Goal: Task Accomplishment & Management: Complete application form

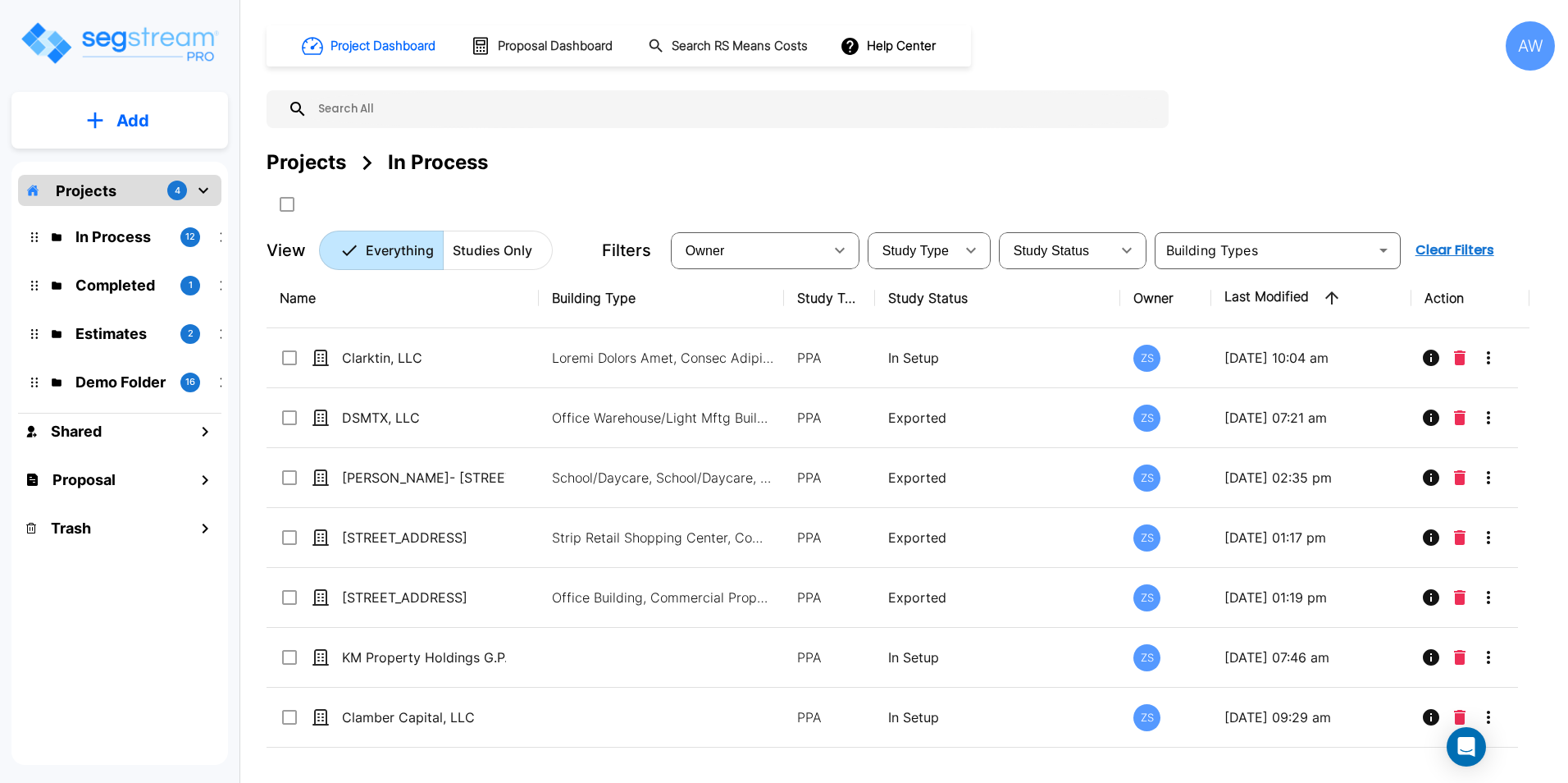
click at [132, 138] on button "Add" at bounding box center [119, 120] width 216 height 47
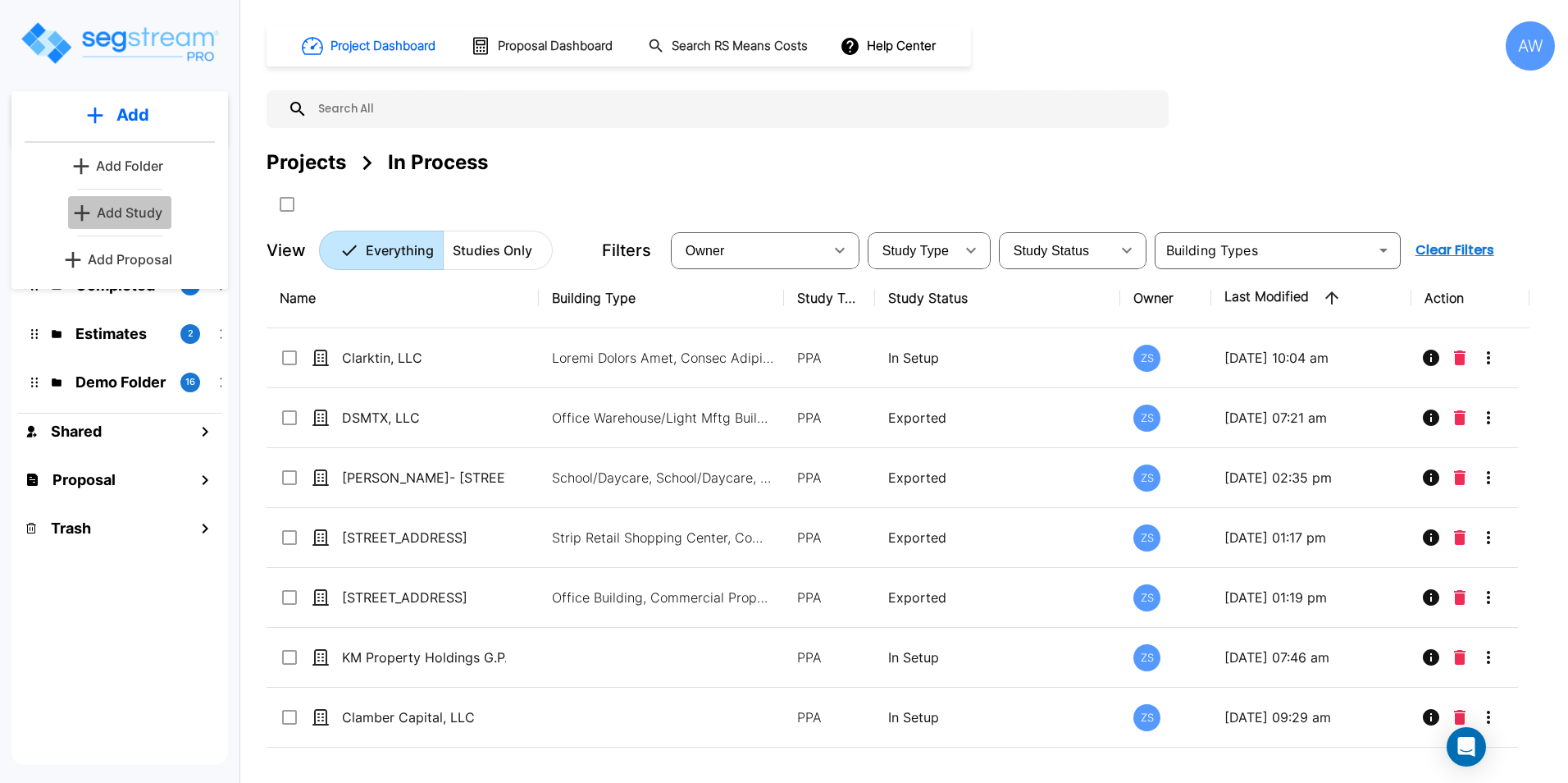
click at [114, 215] on p "Add Study" at bounding box center [129, 212] width 65 height 20
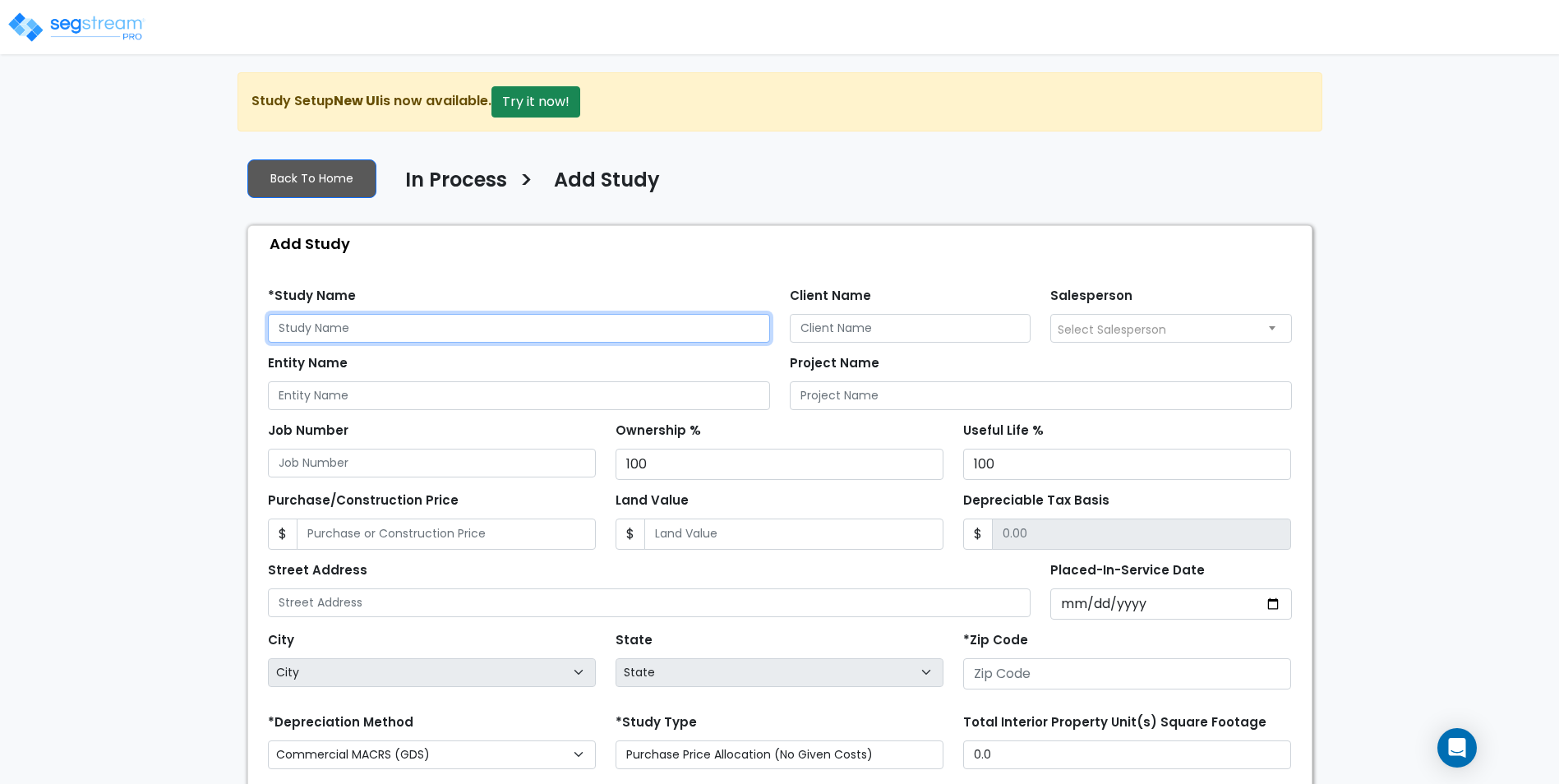
click at [408, 325] on input "text" at bounding box center [519, 327] width 503 height 29
type input "[STREET_ADDRESS]"
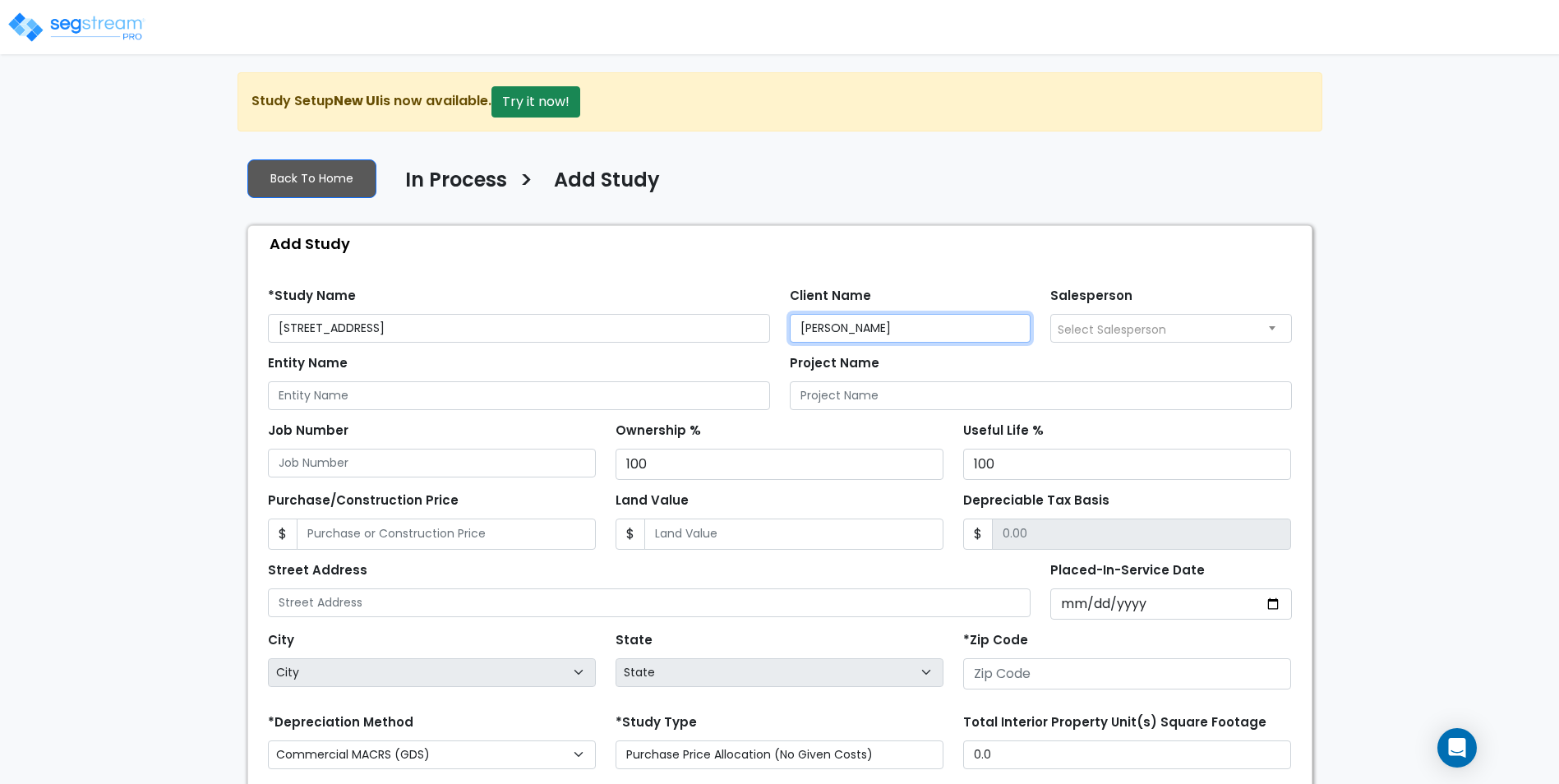
type input "[PERSON_NAME]"
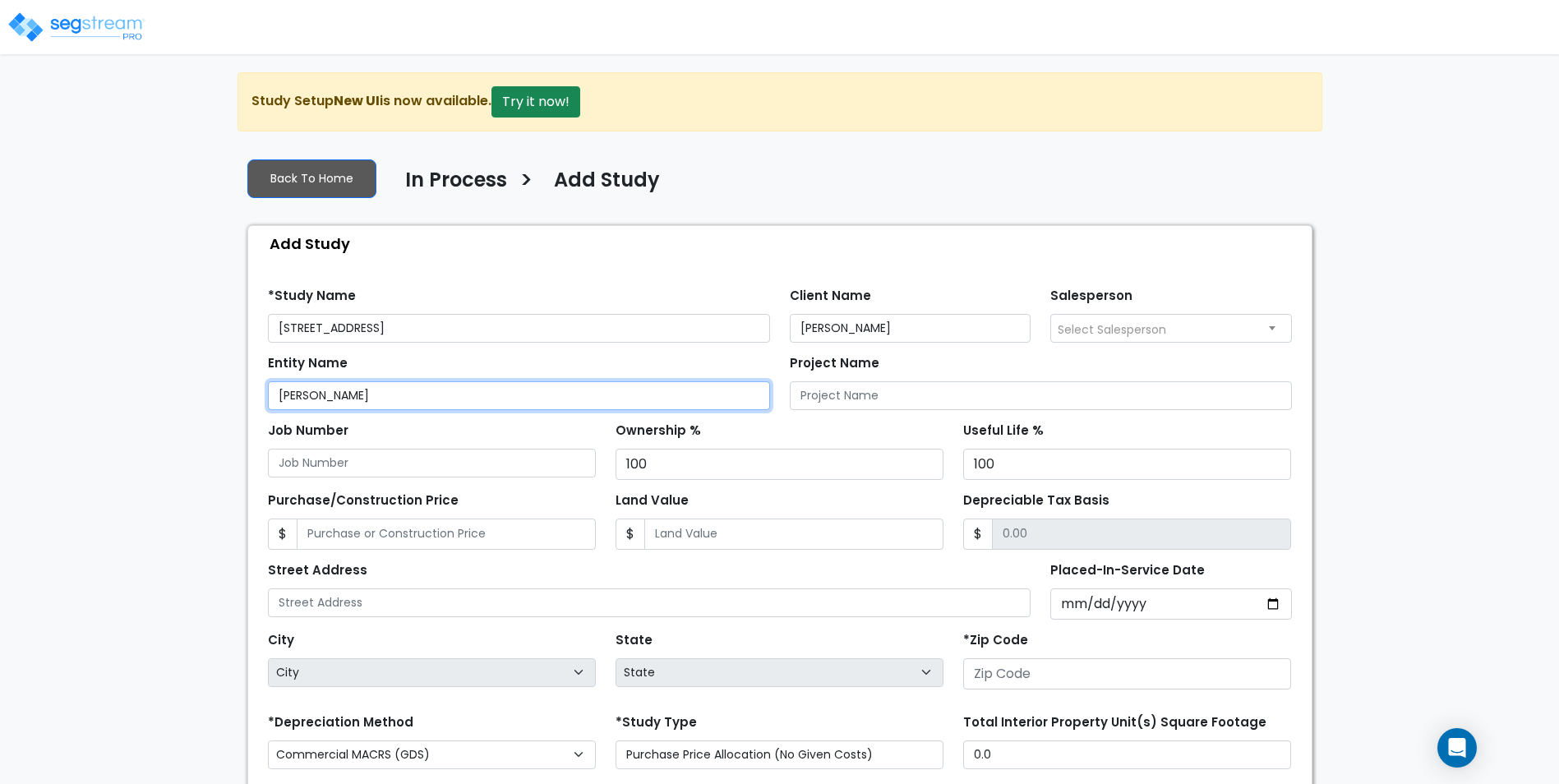
type input "[PERSON_NAME]"
click at [419, 554] on div "Street Address Placed-In-Service Date *Purchase Date" at bounding box center [780, 584] width 1044 height 70
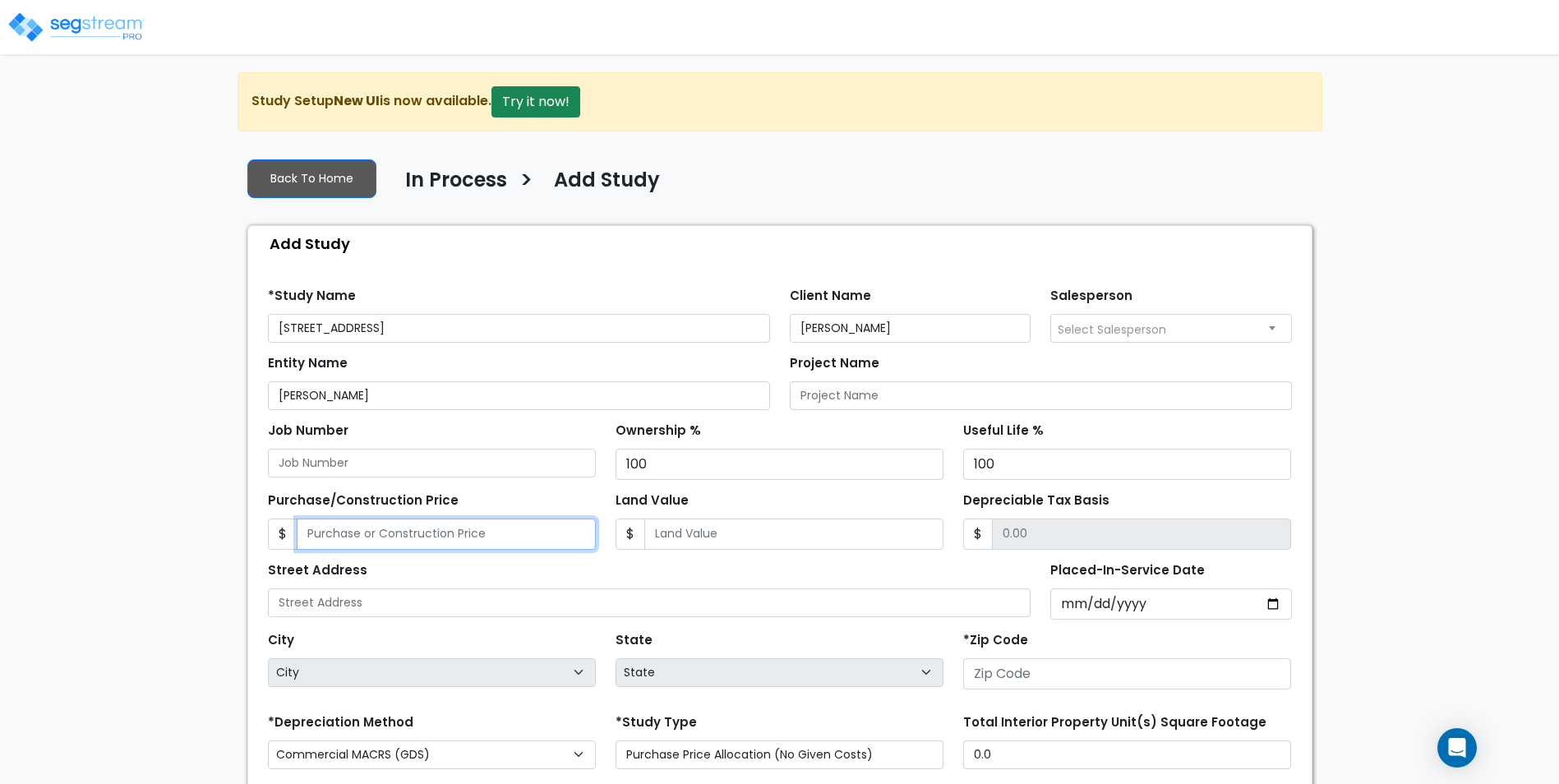
click at [420, 548] on input "Purchase/Construction Price" at bounding box center [446, 534] width 299 height 32
type input "4"
type input "4.00"
type input "48"
type input "48.00"
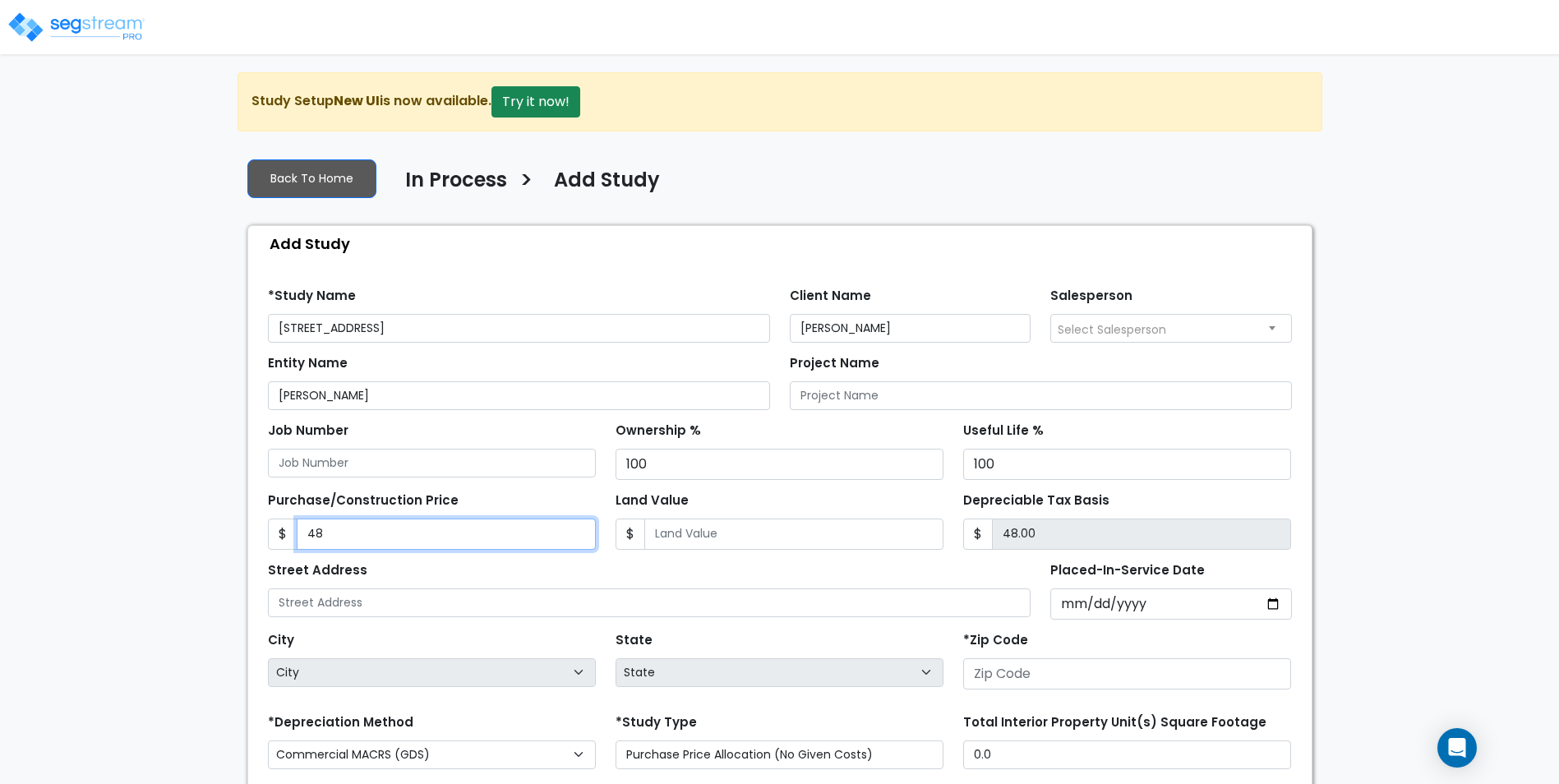
type input "480"
type input "480.00"
type input "4800"
type input "4,800.00"
type input "4,8000"
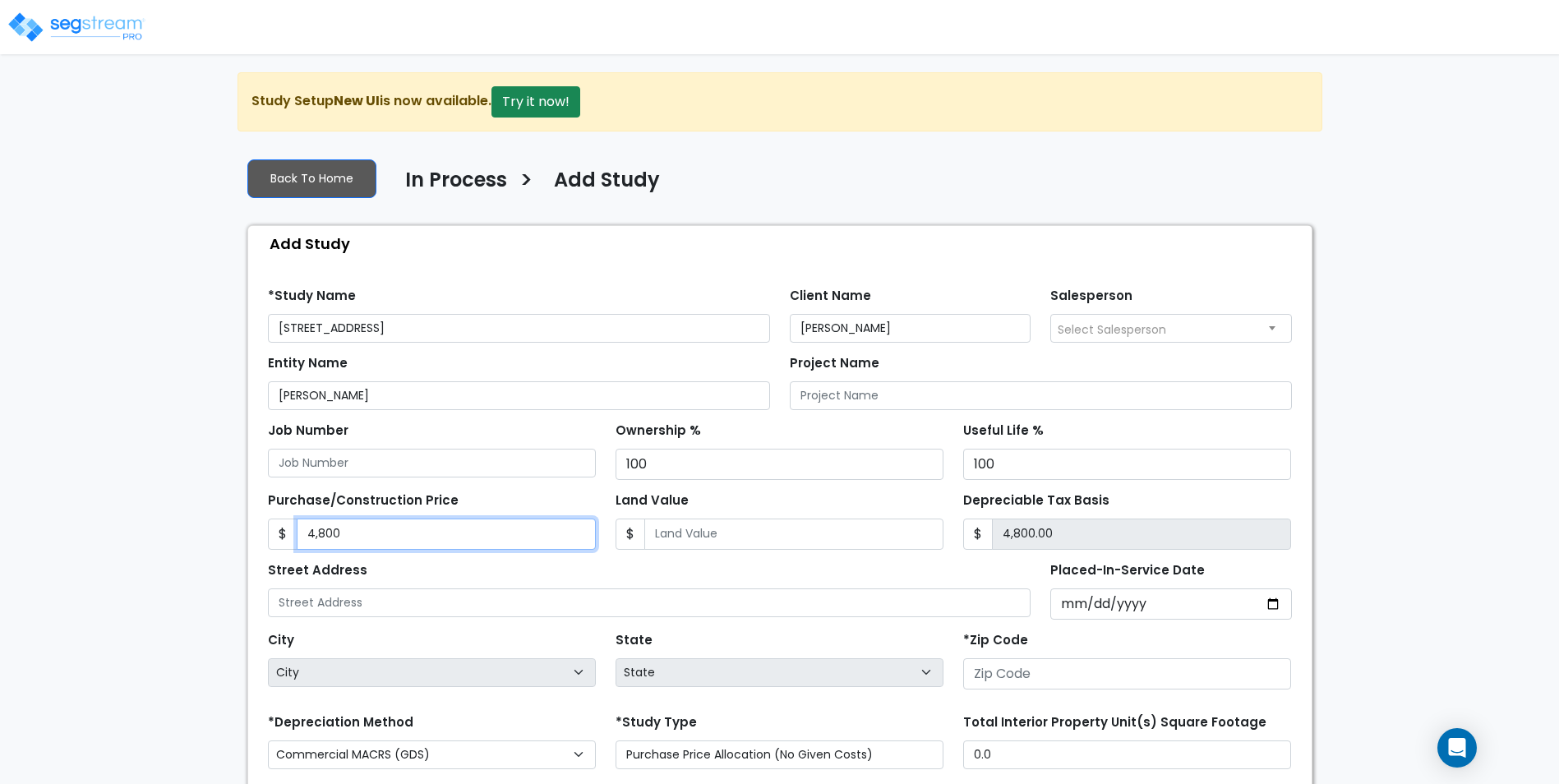
type input "48,000.00"
type input "48,0000"
type input "480,000.00"
type input "480,000"
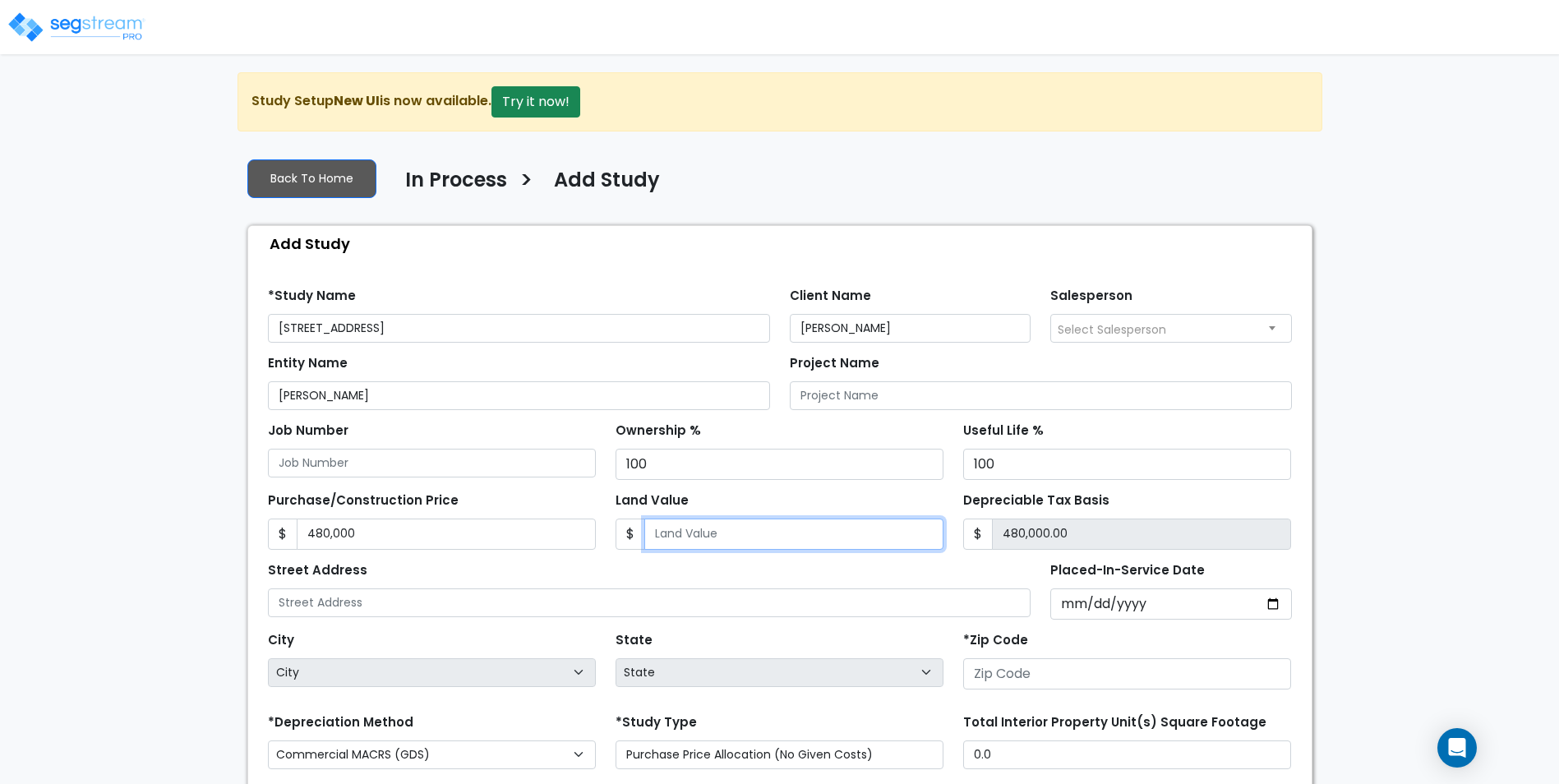
click at [697, 541] on input "Land Value" at bounding box center [793, 534] width 299 height 32
type input "7"
type input "479,993.00"
type input "79"
type input "479,921.00"
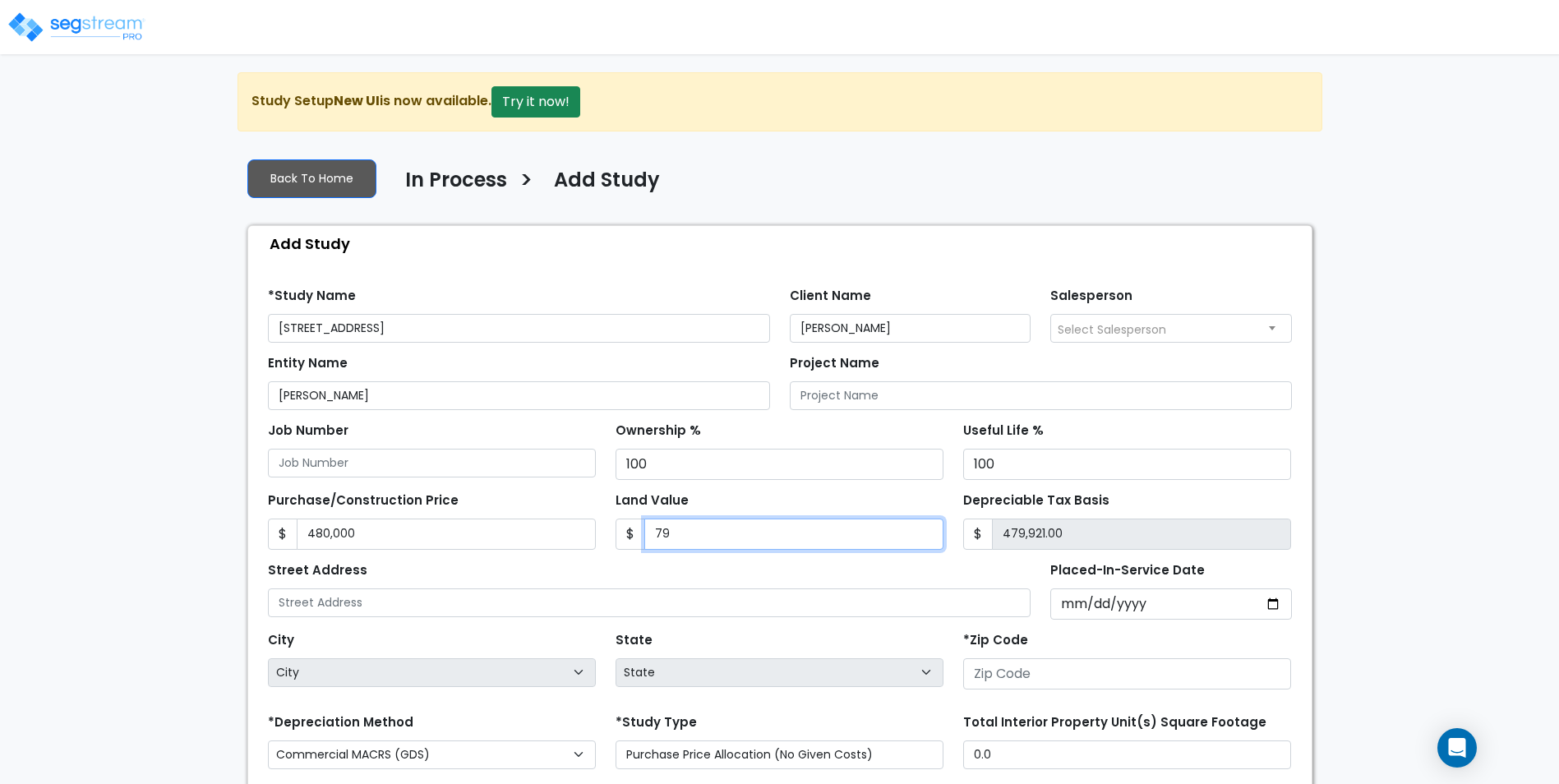
type input "797"
type input "479,203.00"
type input "7970"
type input "472,030.00"
type input "7,9700"
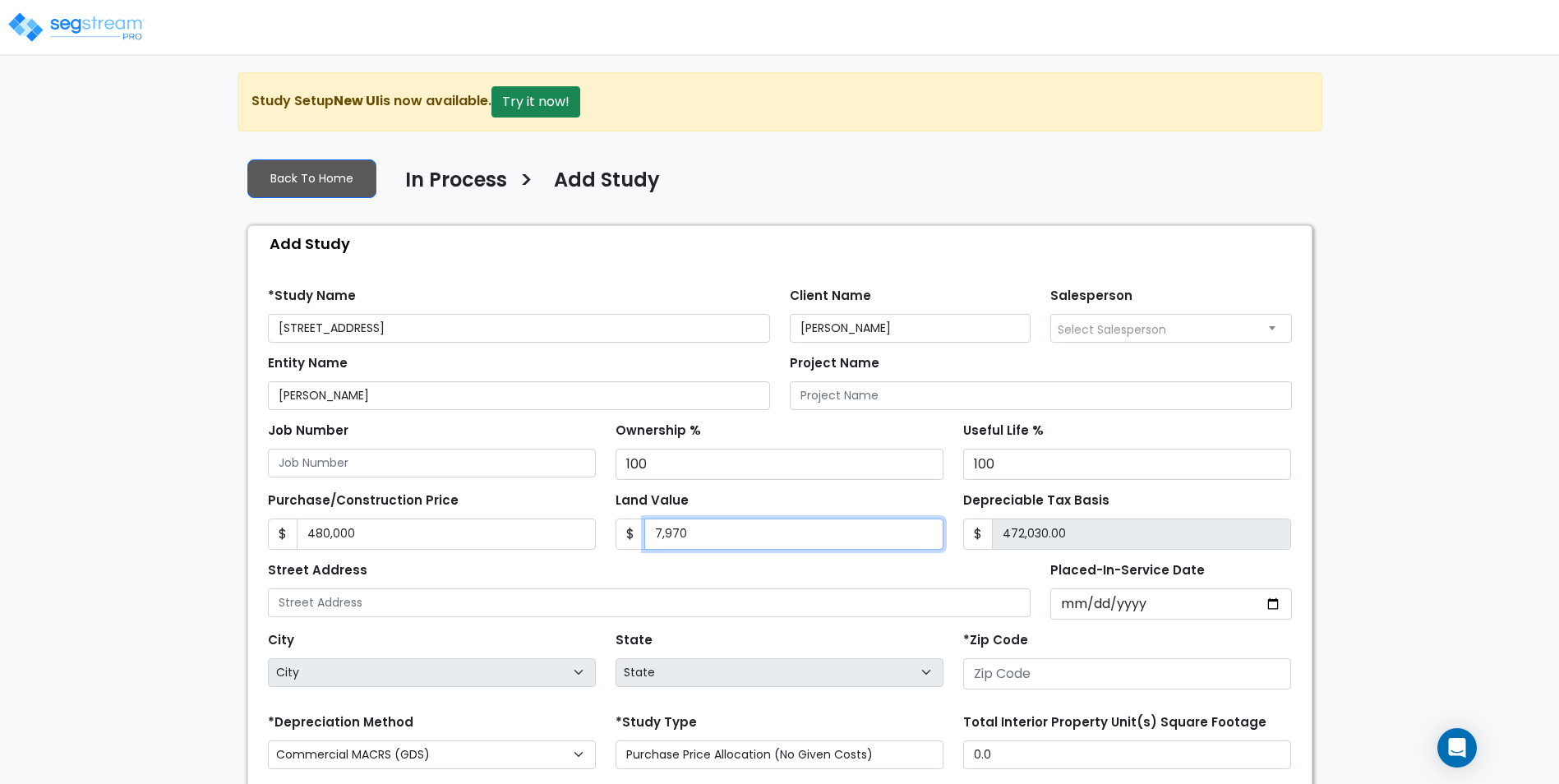
type input "400,300.00"
type input "79,700"
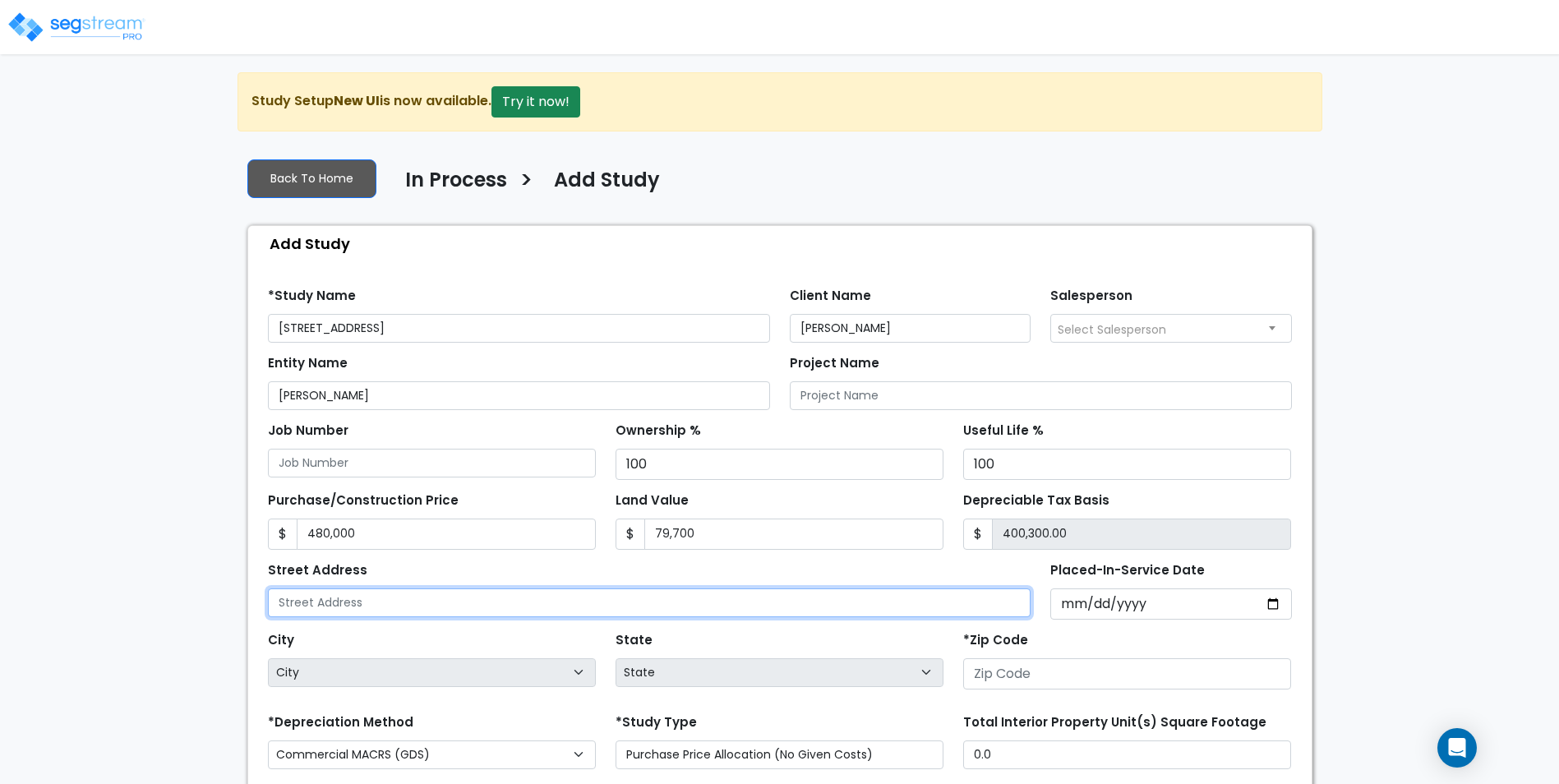
click at [453, 611] on input "text" at bounding box center [650, 602] width 764 height 29
type input "680 Arms Drive"
click at [1062, 592] on input "Placed-In-Service Date" at bounding box center [1171, 604] width 241 height 32
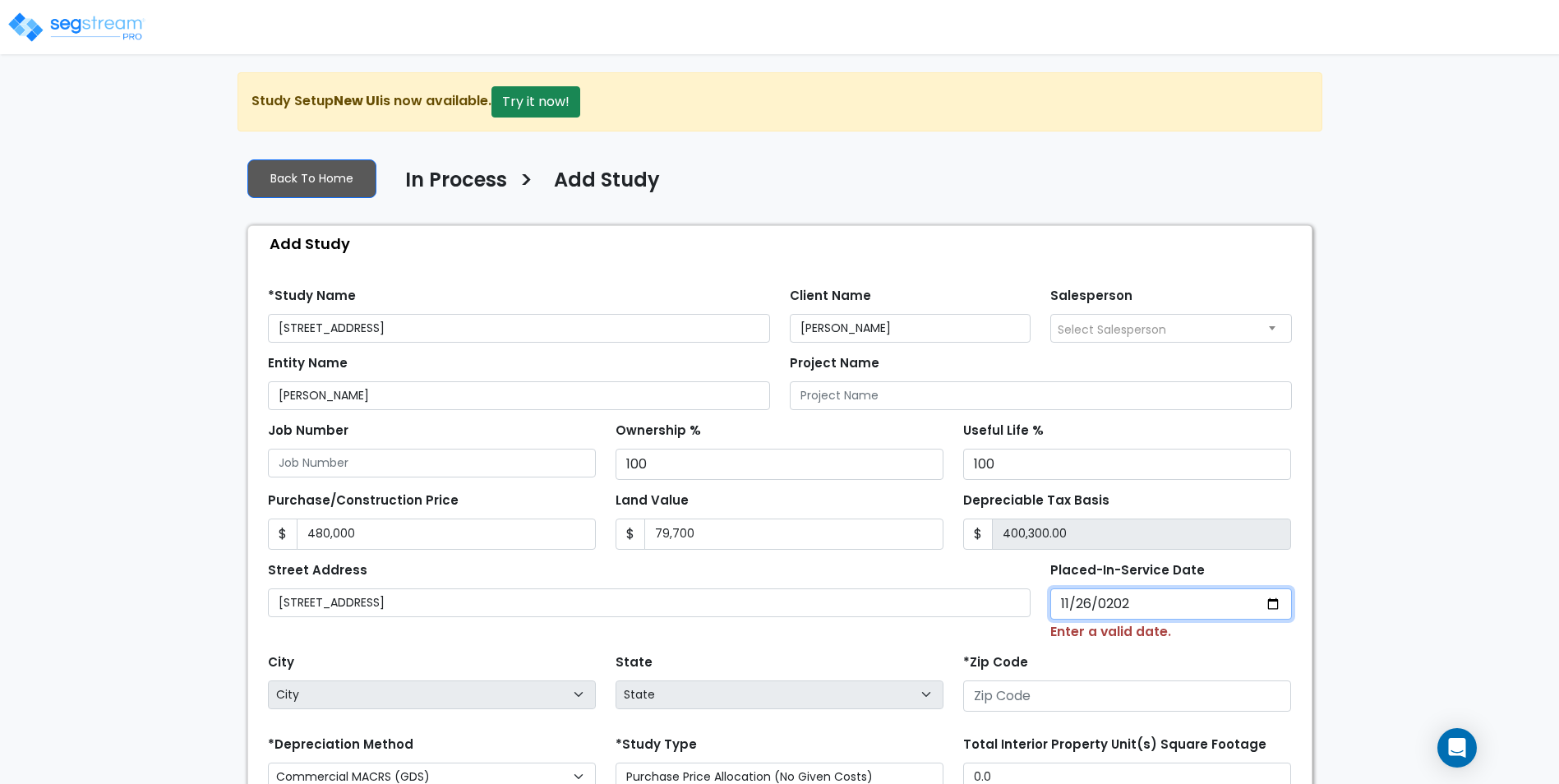
type input "2024-11-26"
select select "2024"
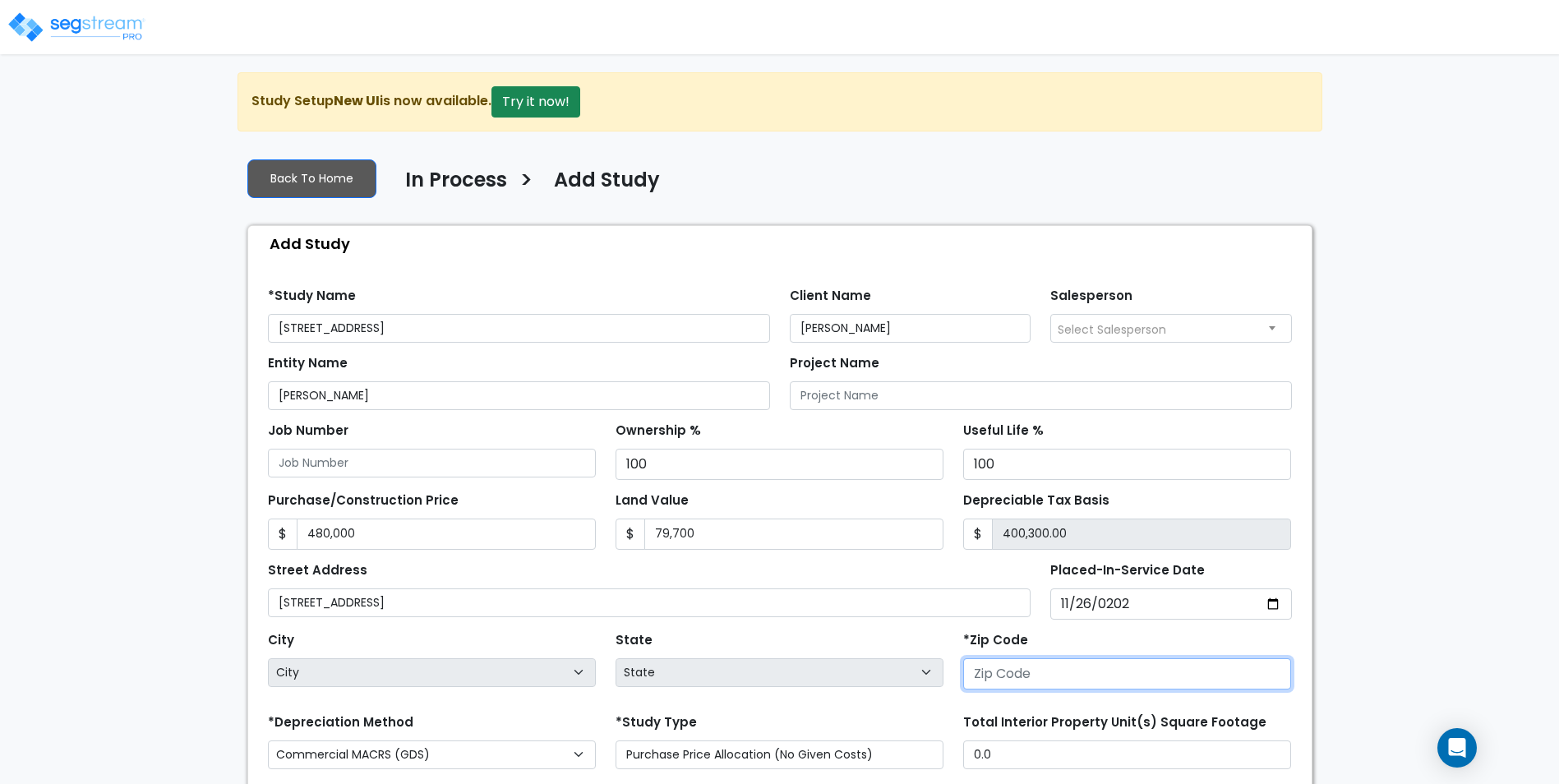
select select "National Average"
type input "3"
select select "GA"
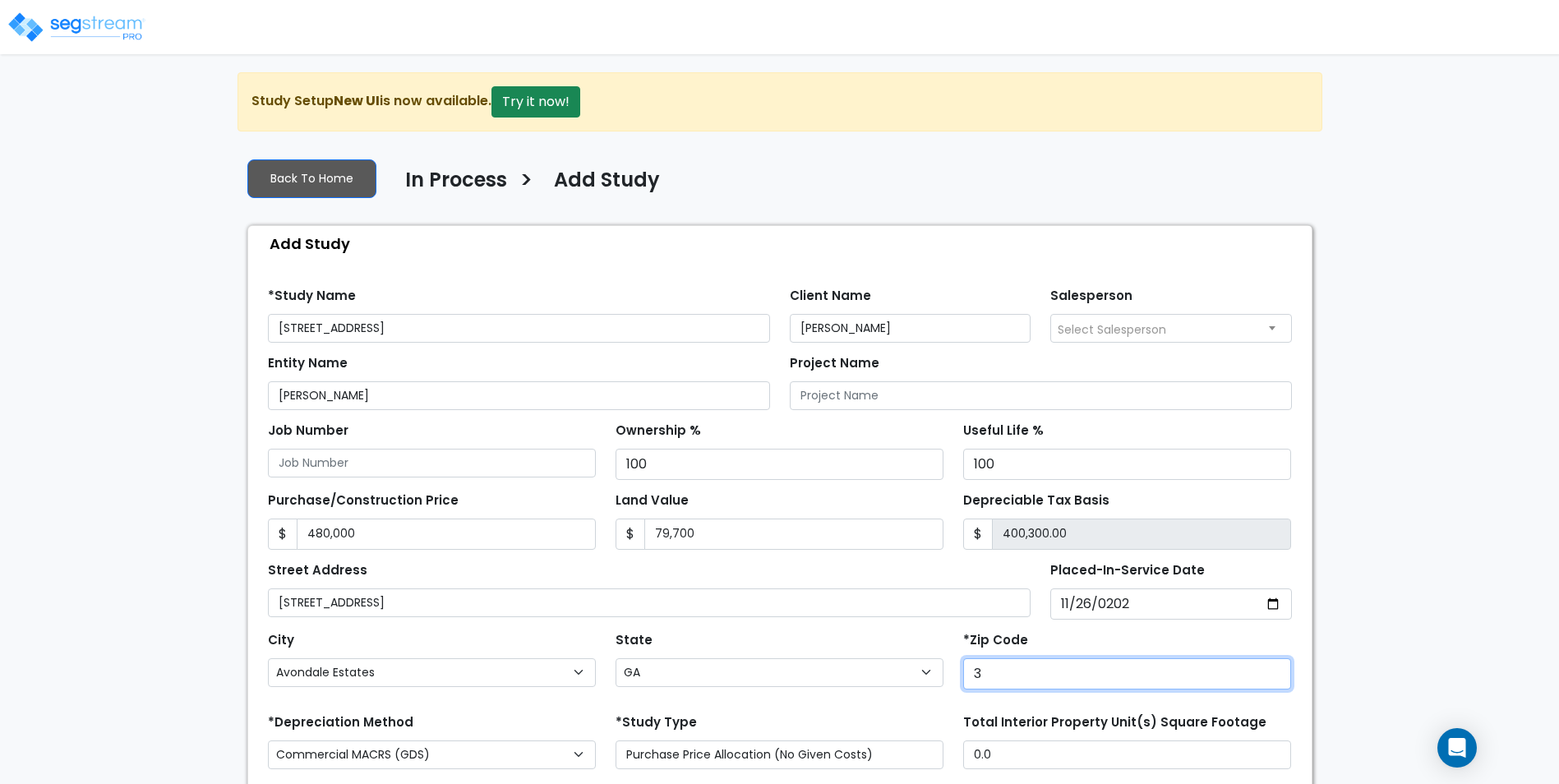
type input "37"
select select "TN"
type input "37042"
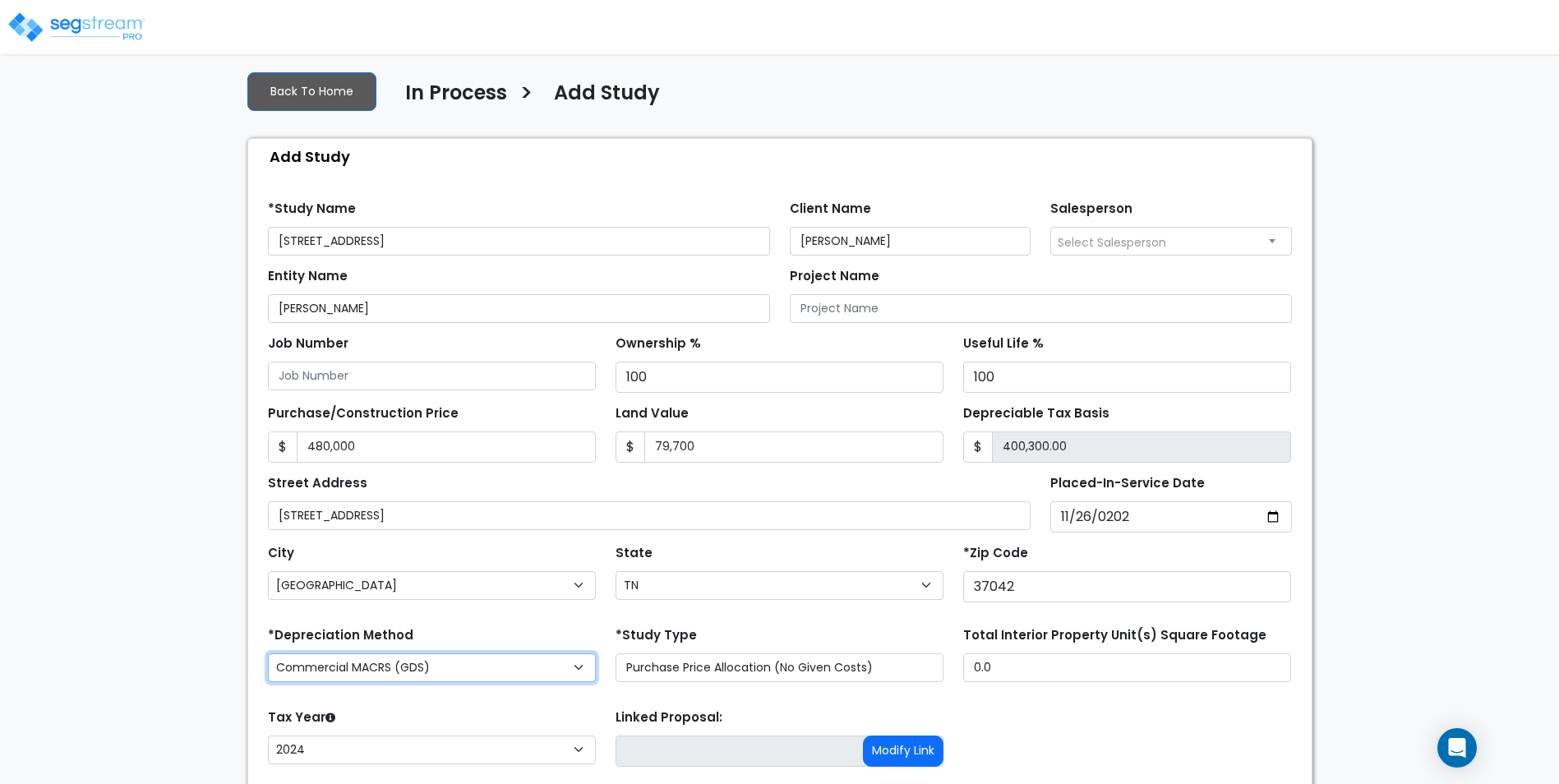
scroll to position [204, 0]
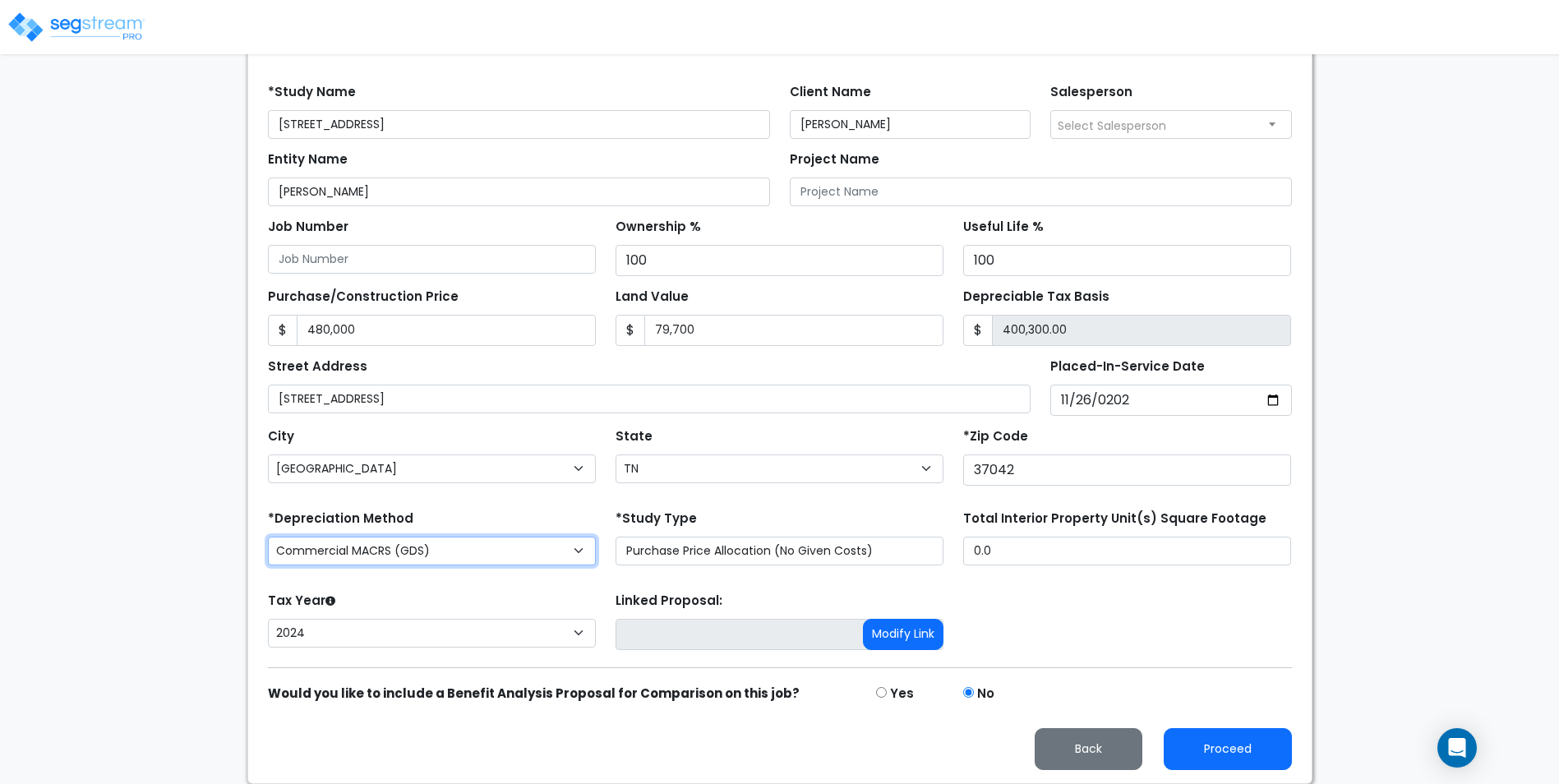
click at [481, 563] on select "Commercial MACRS (GDS) Residential Rental MACRS (GDS) Commercial MACRS (GDS) QIP" at bounding box center [432, 551] width 328 height 29
select select "RRM(_48"
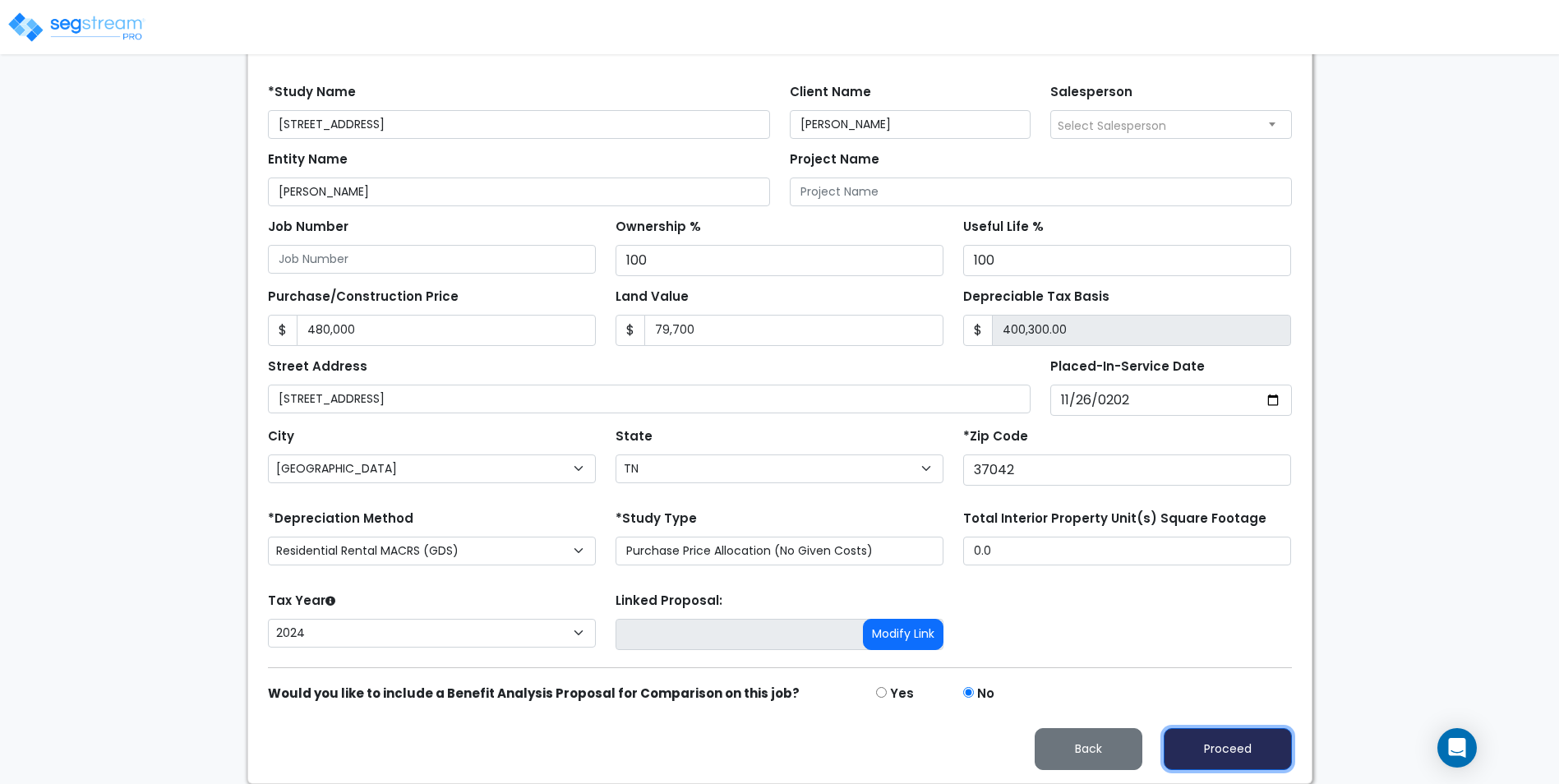
click at [1239, 755] on button "Proceed" at bounding box center [1228, 748] width 129 height 42
type input "480000"
type input "79700"
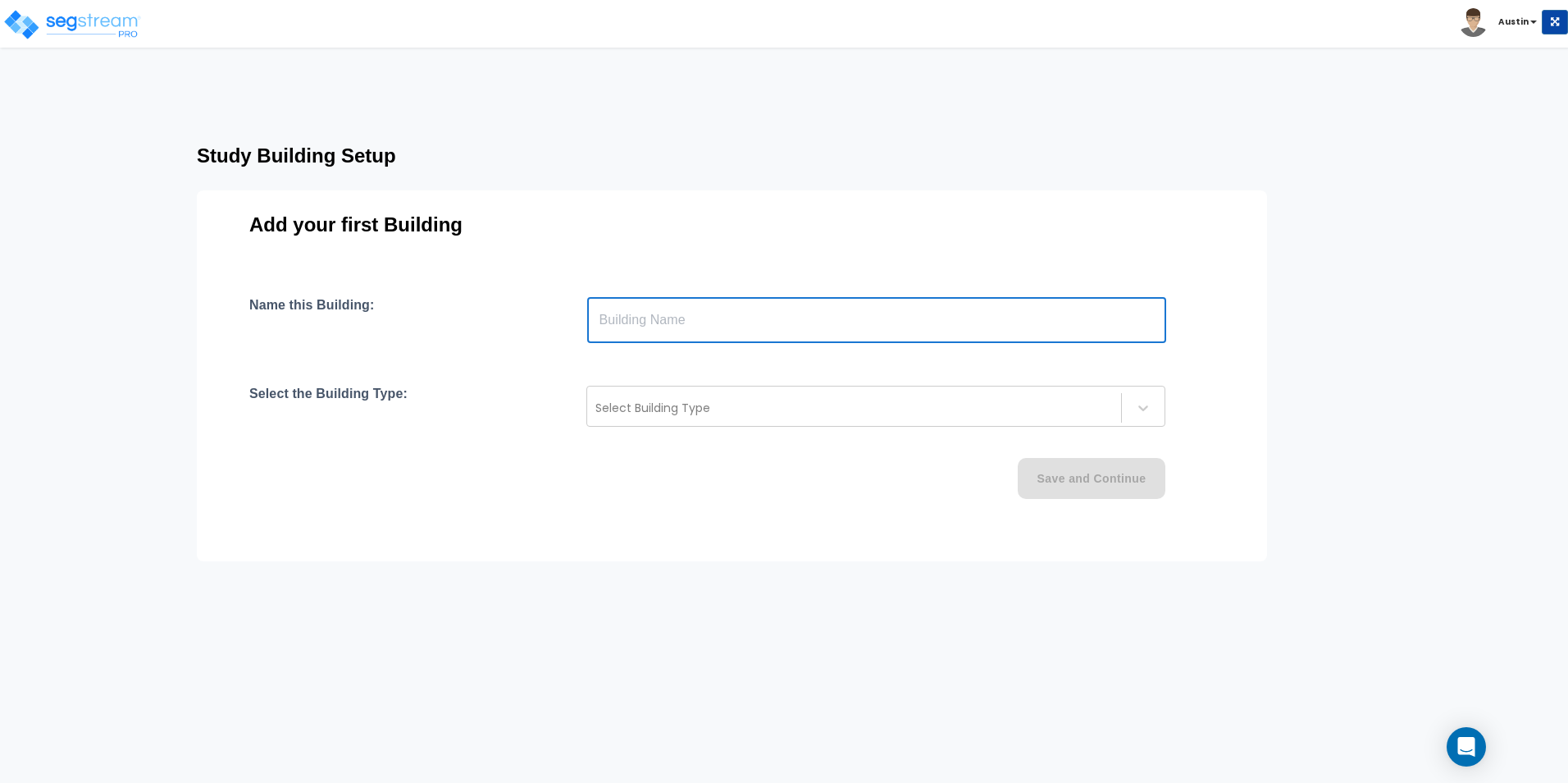
click at [661, 311] on input "text" at bounding box center [876, 320] width 579 height 46
type input "680 Arms Drive"
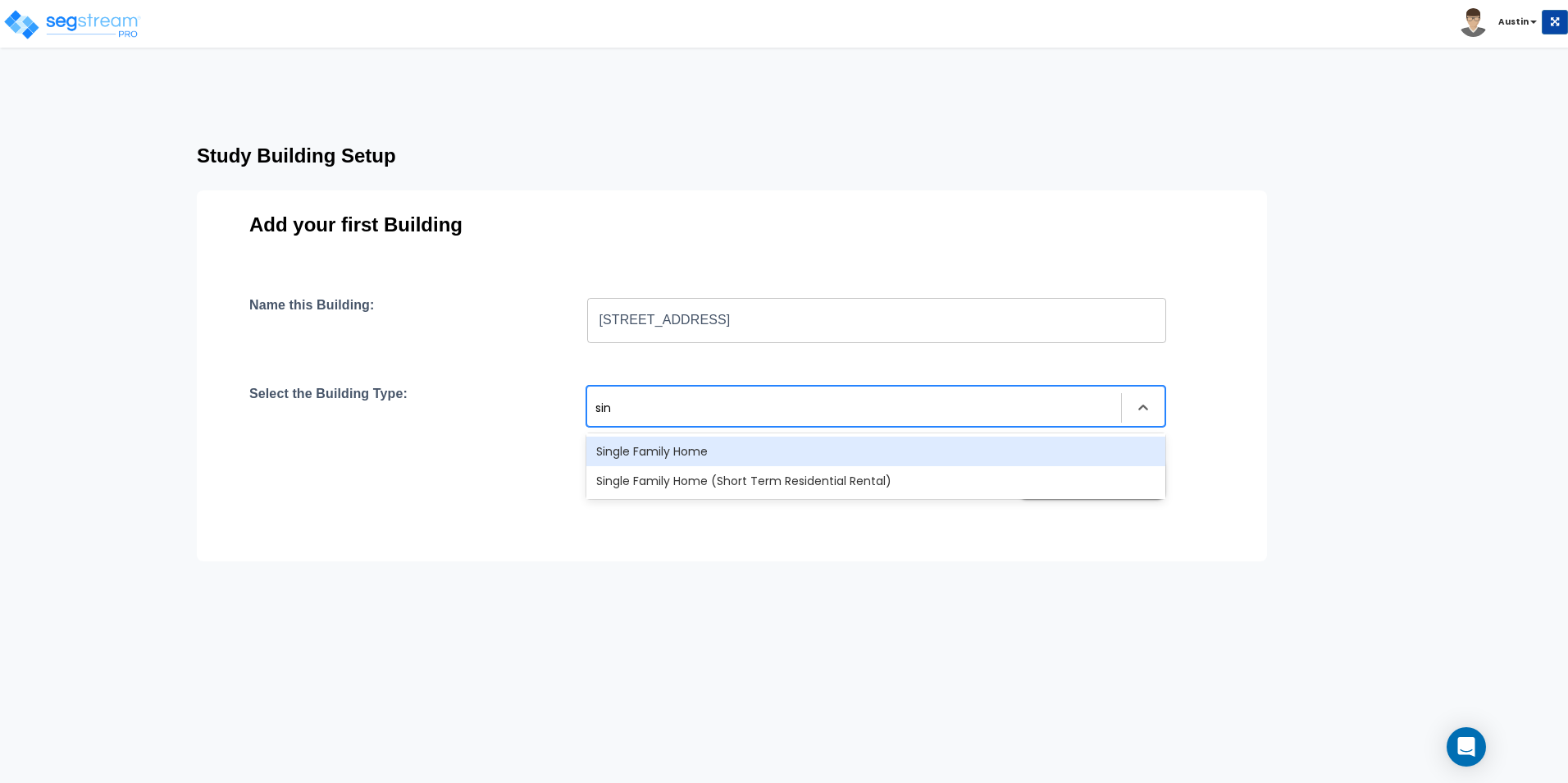
type input "sing"
click at [666, 447] on div "Single Family Home" at bounding box center [875, 451] width 579 height 30
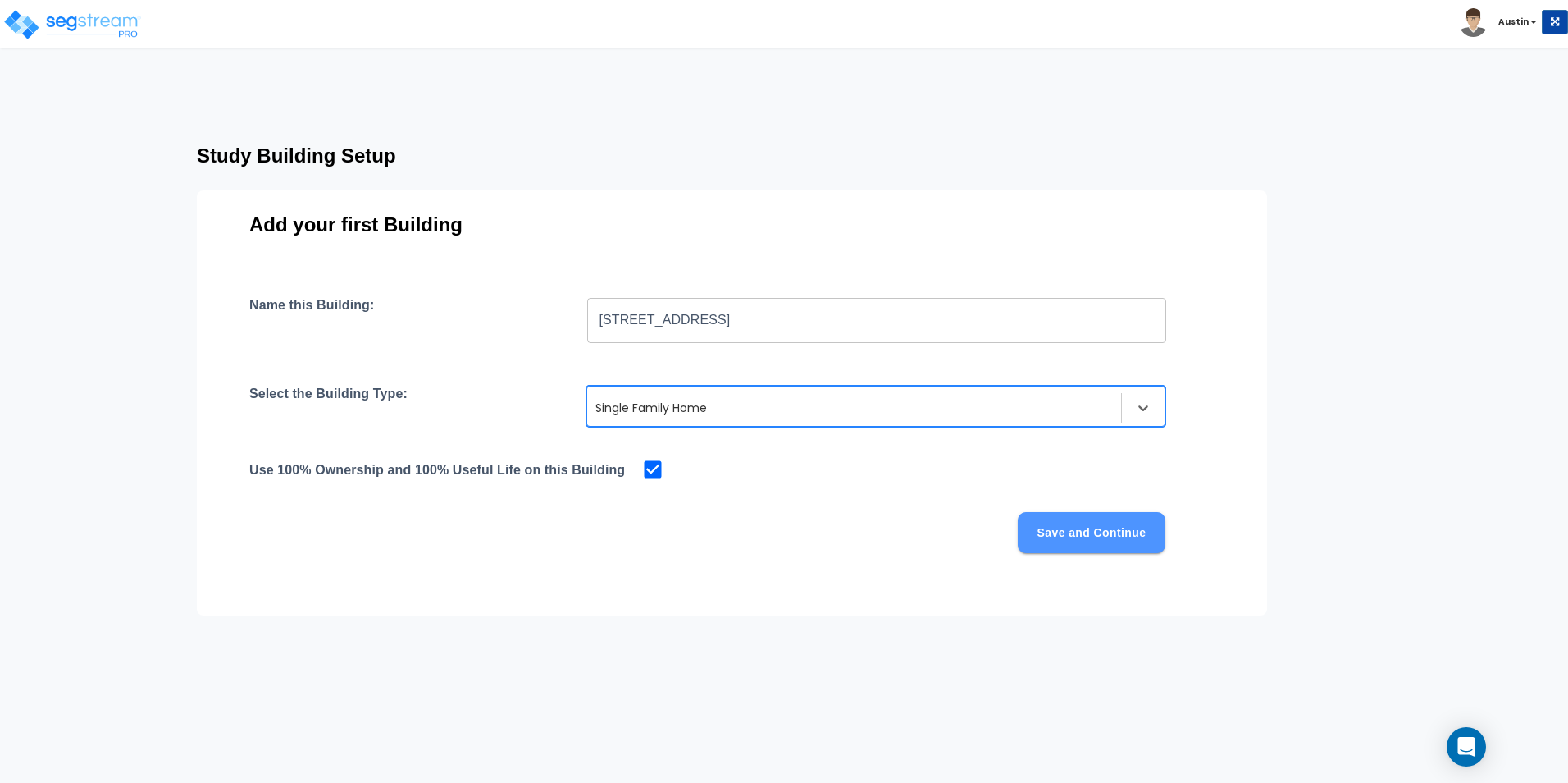
click at [1062, 521] on button "Save and Continue" at bounding box center [1091, 532] width 148 height 41
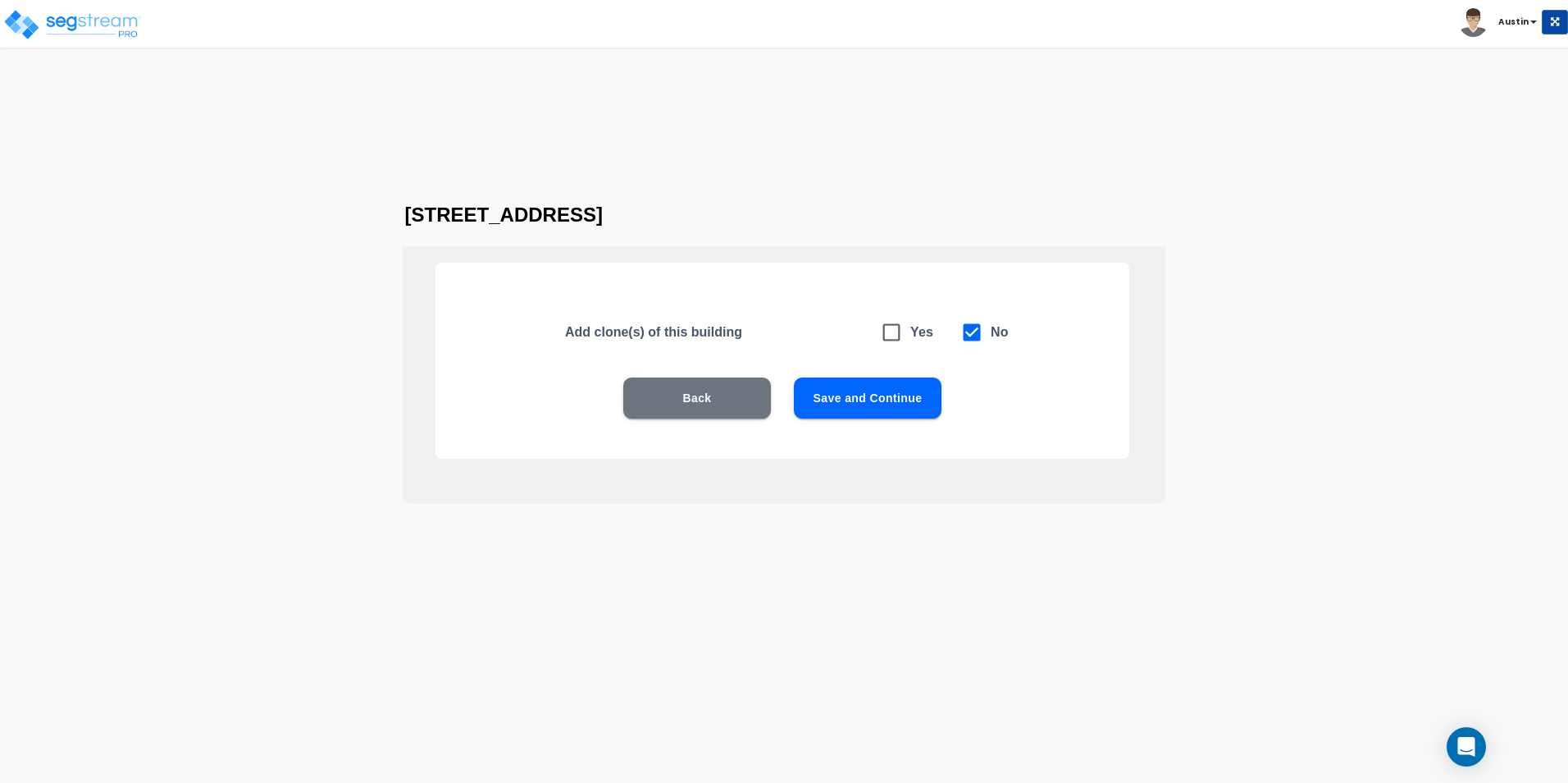
click at [859, 406] on button "Save and Continue" at bounding box center [867, 398] width 148 height 41
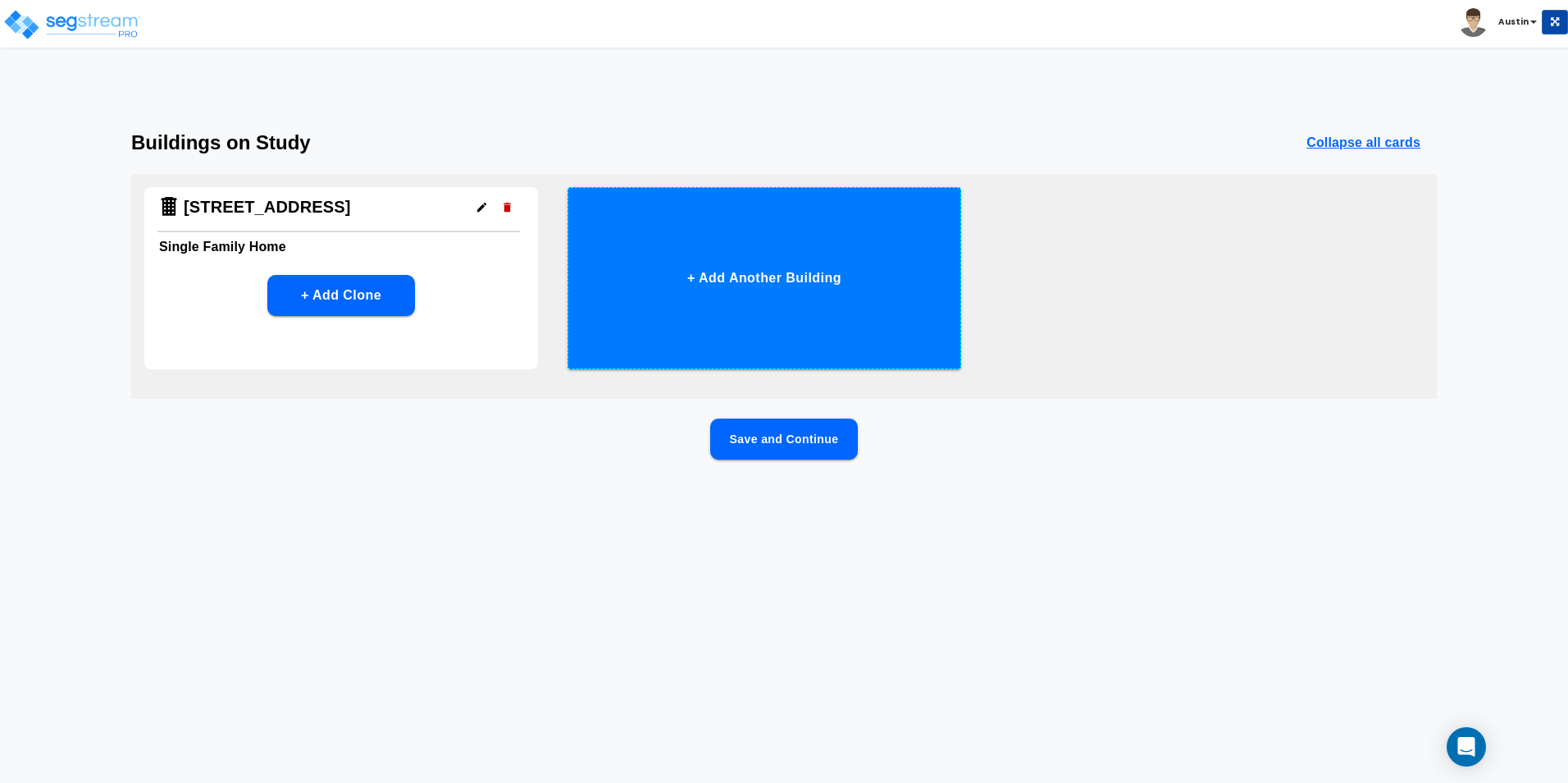
click at [782, 279] on button "+ Add Another Building" at bounding box center [764, 277] width 394 height 182
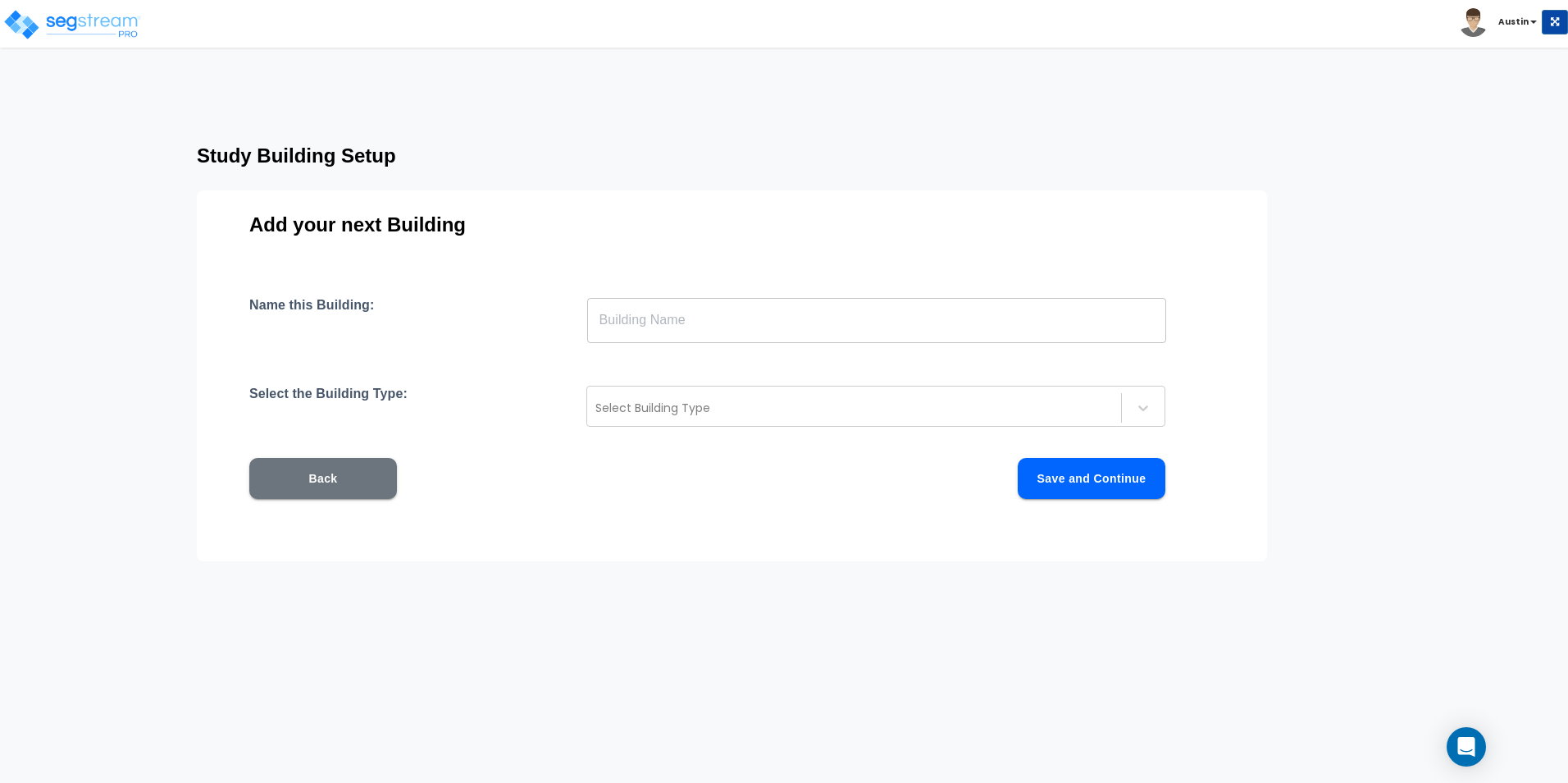
click at [637, 318] on input "text" at bounding box center [876, 320] width 579 height 46
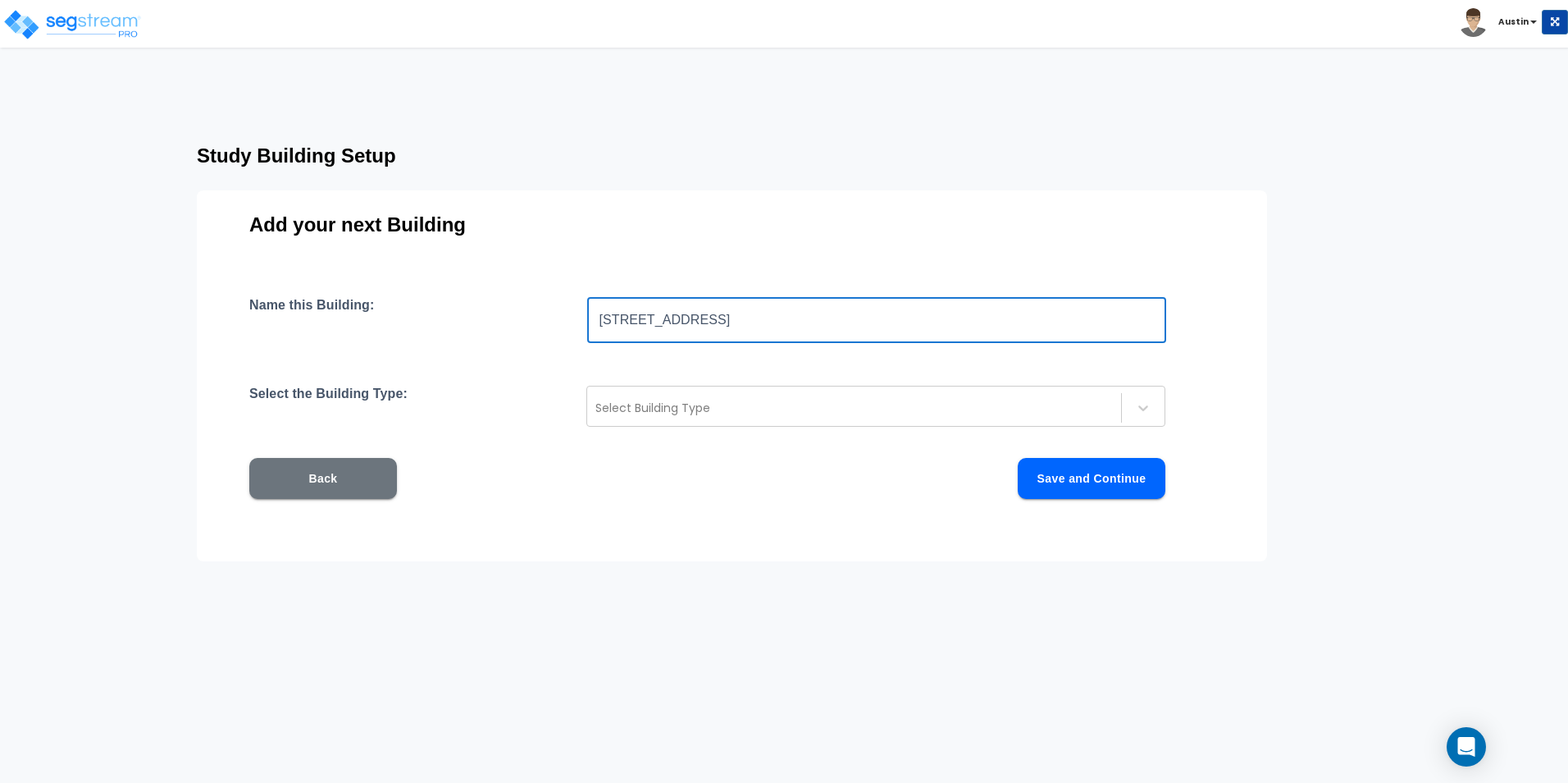
type input "681 Arms Drive"
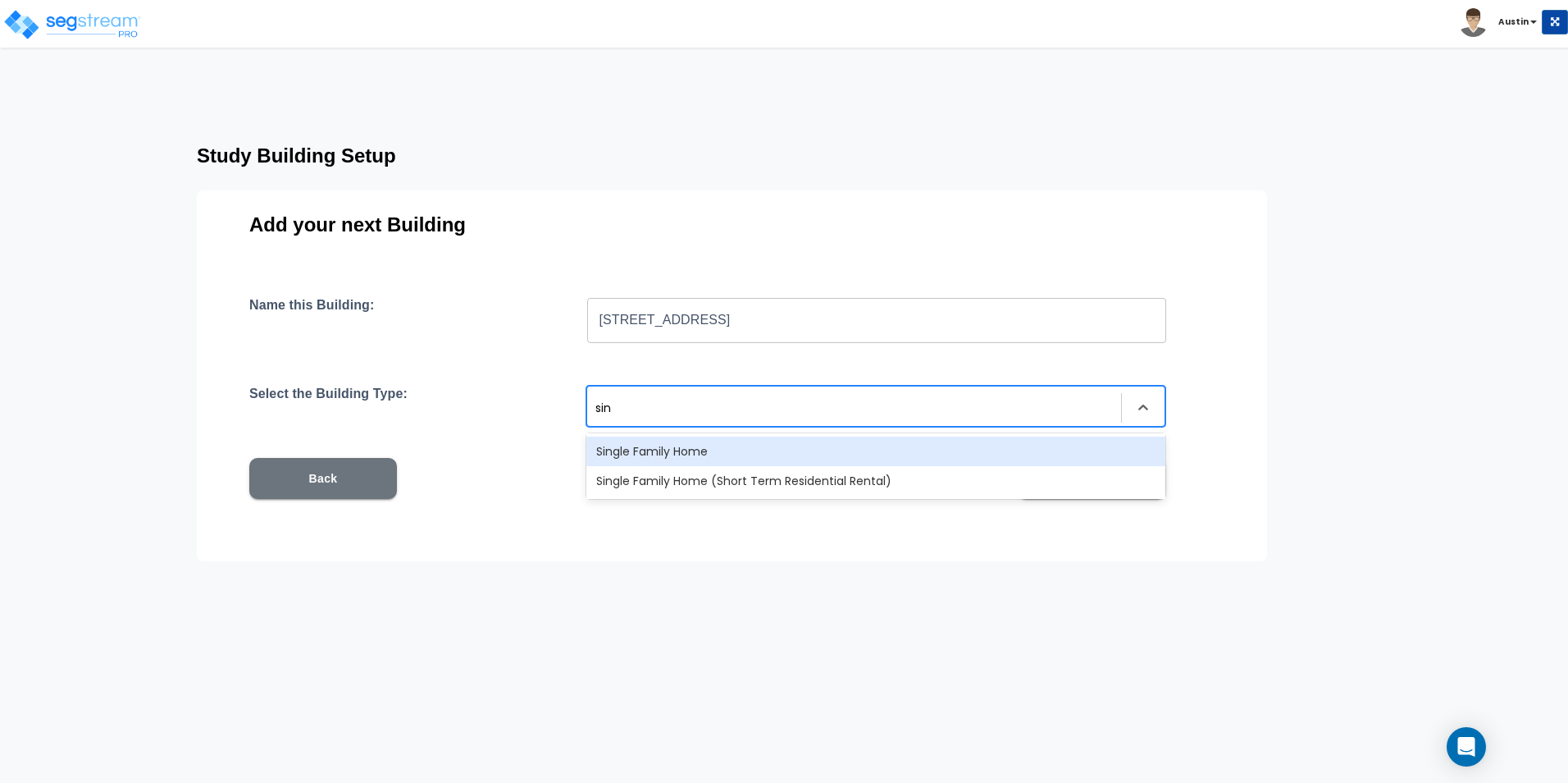
type input "sing"
click at [835, 453] on div "Single Family Home" at bounding box center [875, 451] width 579 height 30
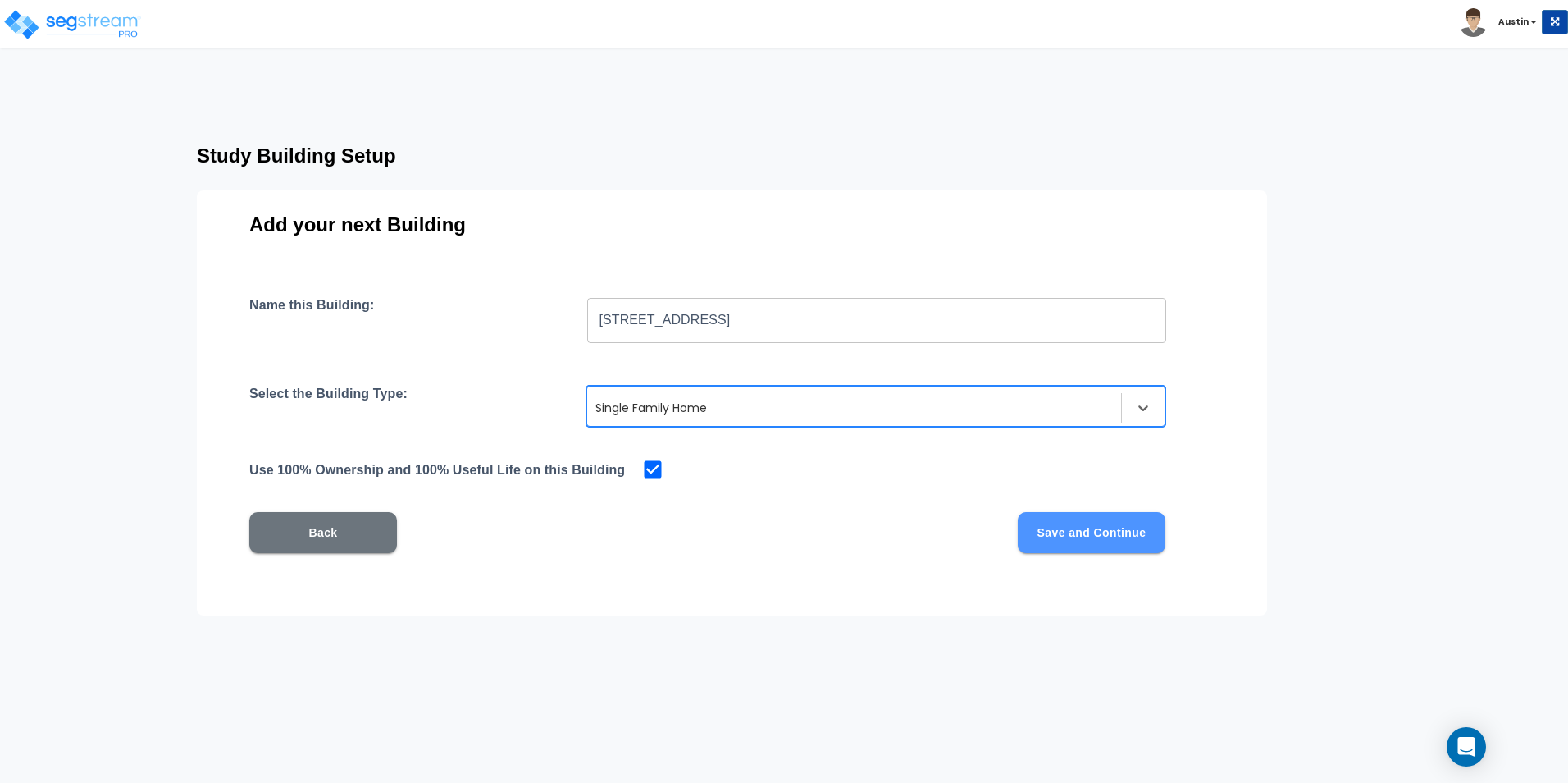
click at [1054, 526] on button "Save and Continue" at bounding box center [1091, 532] width 148 height 41
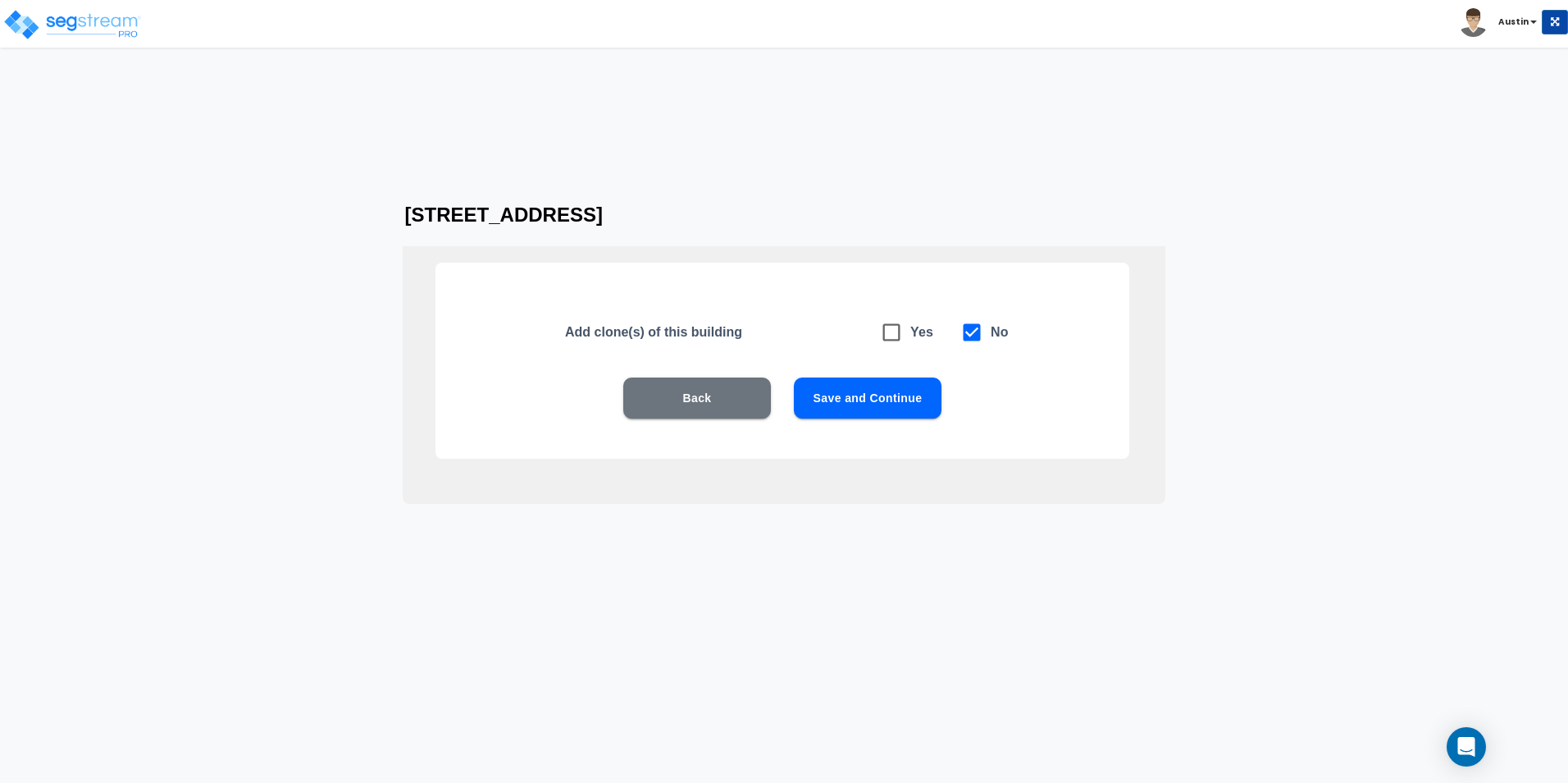
click at [886, 405] on button "Save and Continue" at bounding box center [867, 398] width 148 height 41
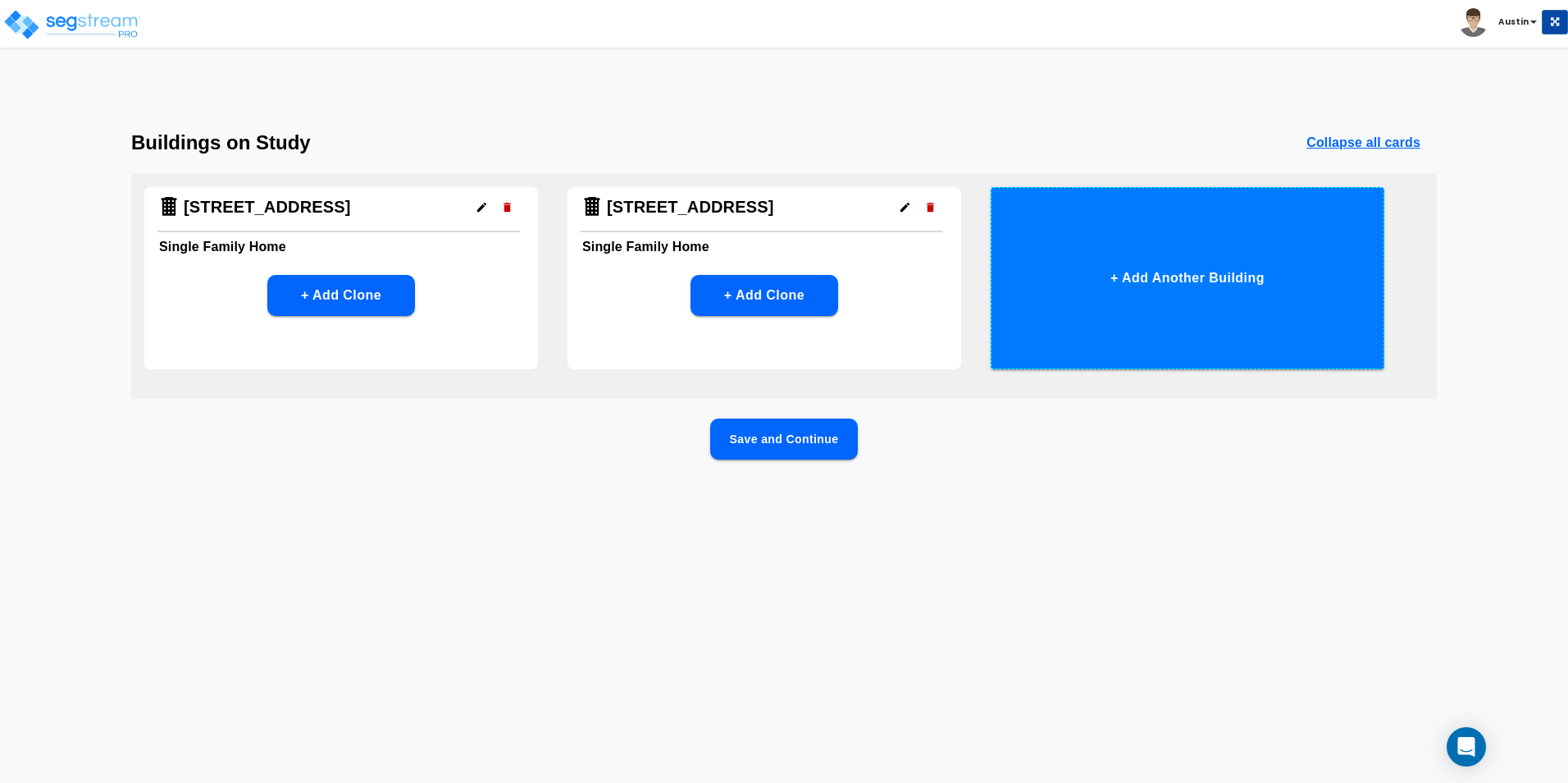
click at [1160, 294] on button "+ Add Another Building" at bounding box center [1187, 277] width 394 height 182
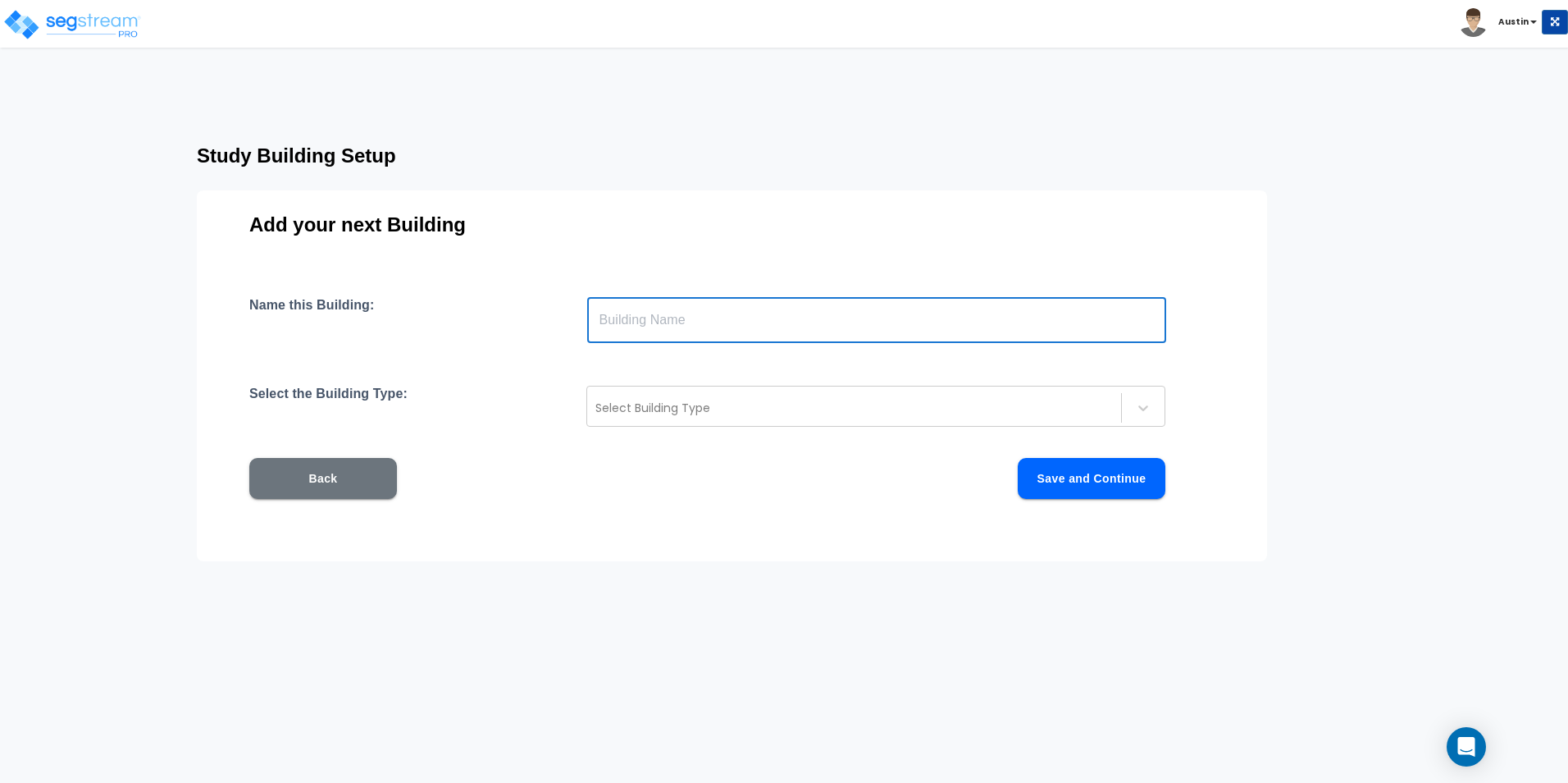
click at [792, 332] on input "text" at bounding box center [876, 320] width 579 height 46
type input "682 Arms Drive"
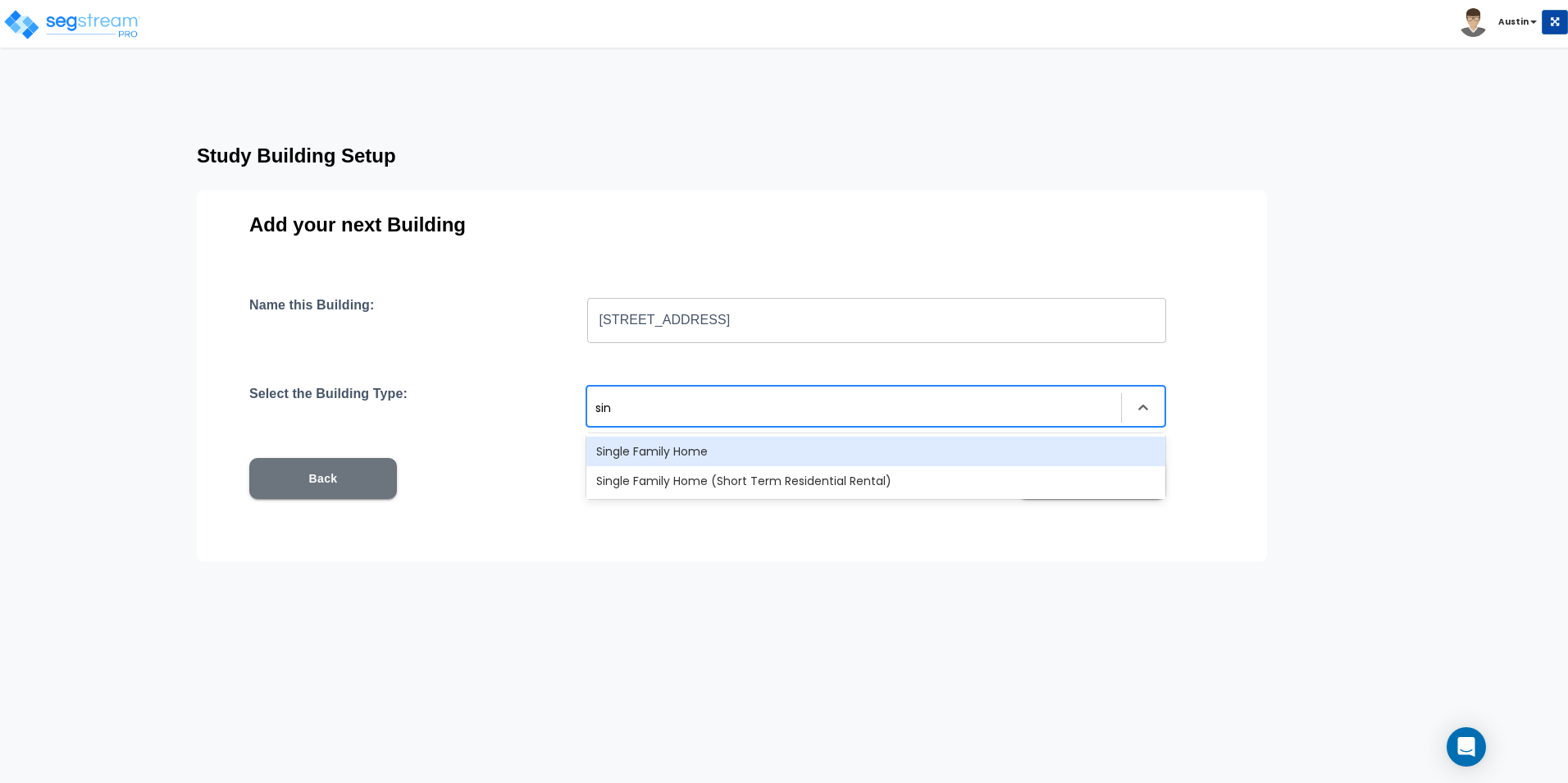
type input "sing"
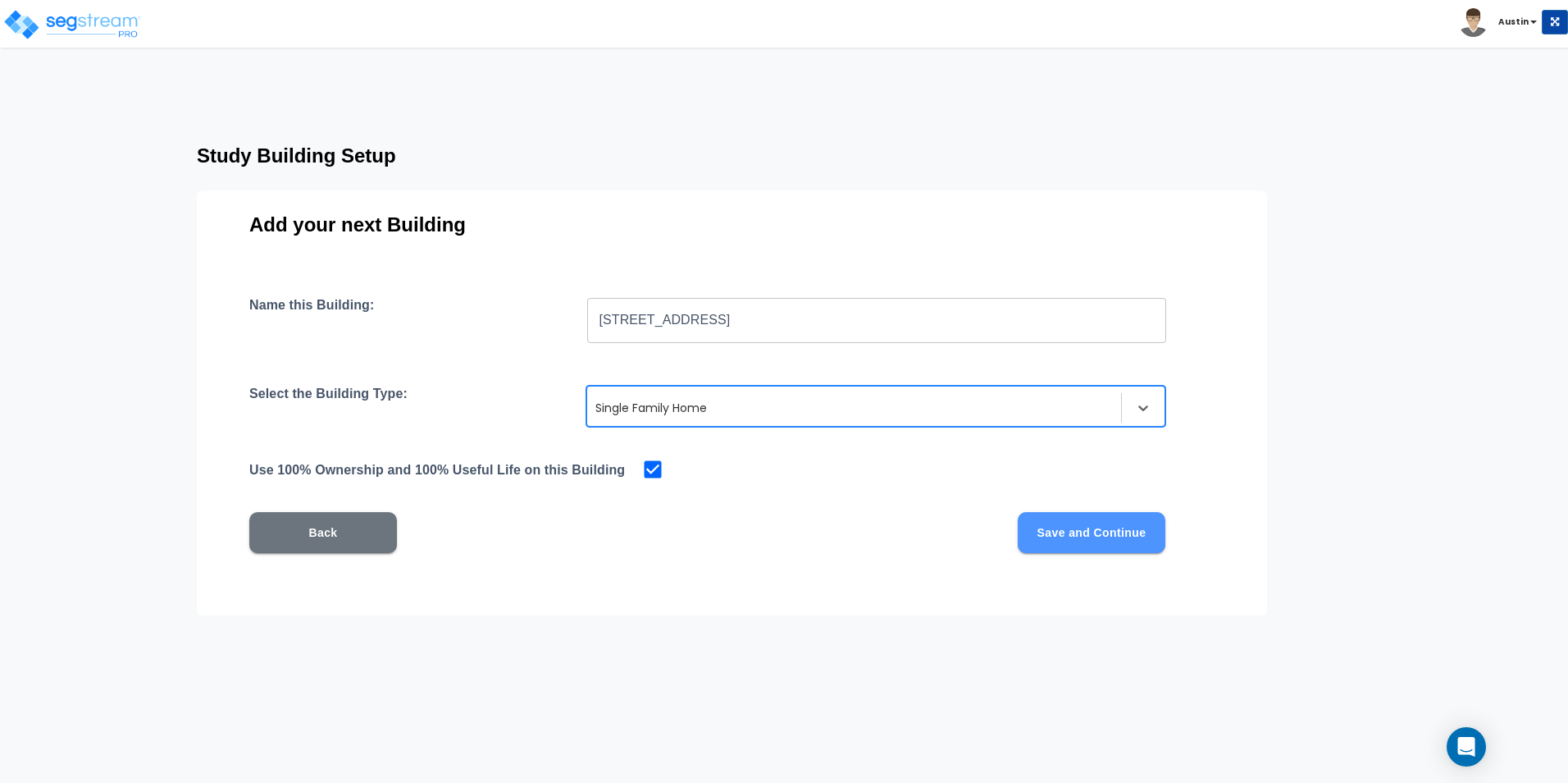
click at [1091, 531] on button "Save and Continue" at bounding box center [1091, 532] width 148 height 41
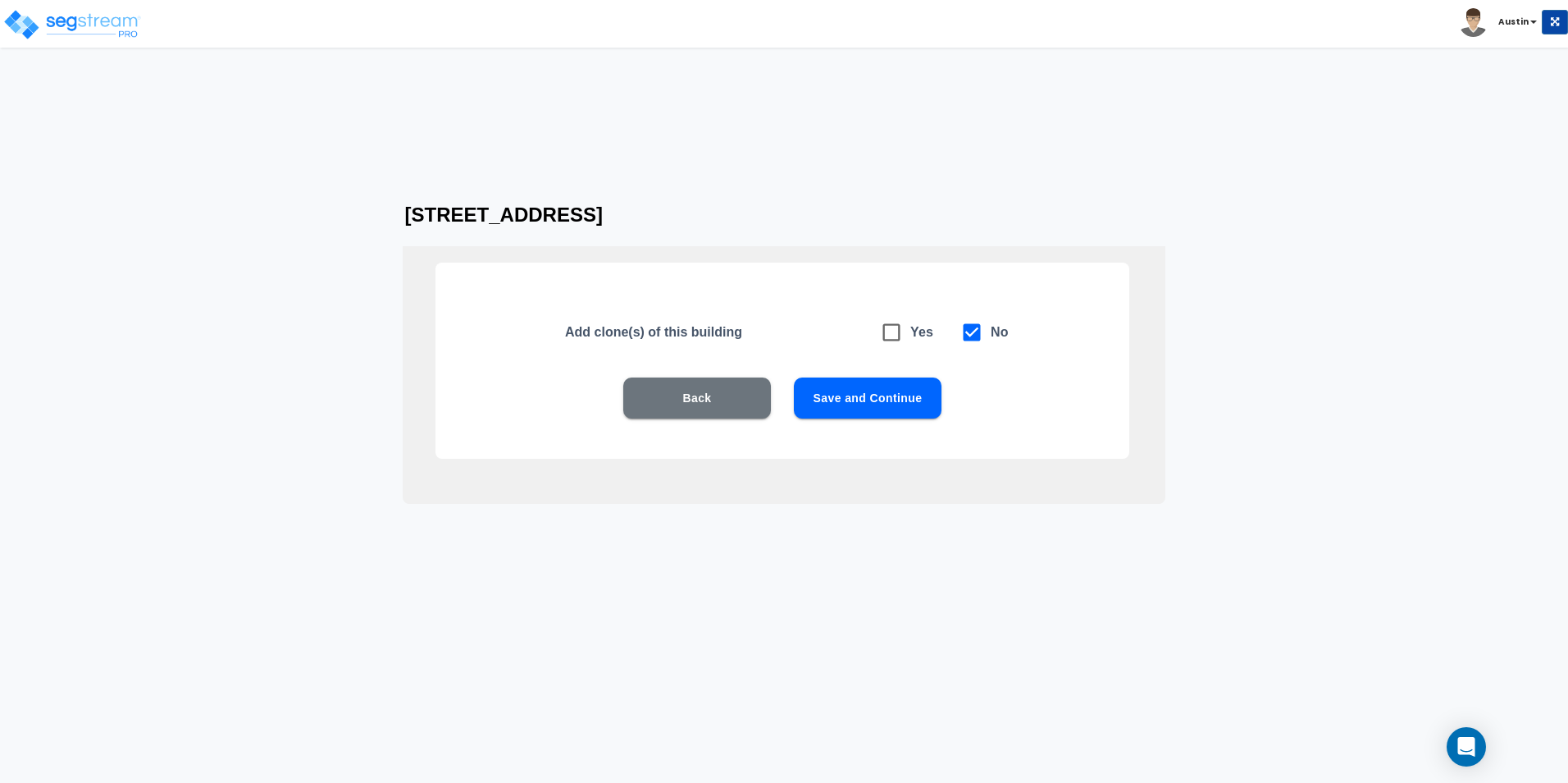
click at [872, 401] on button "Save and Continue" at bounding box center [867, 398] width 148 height 41
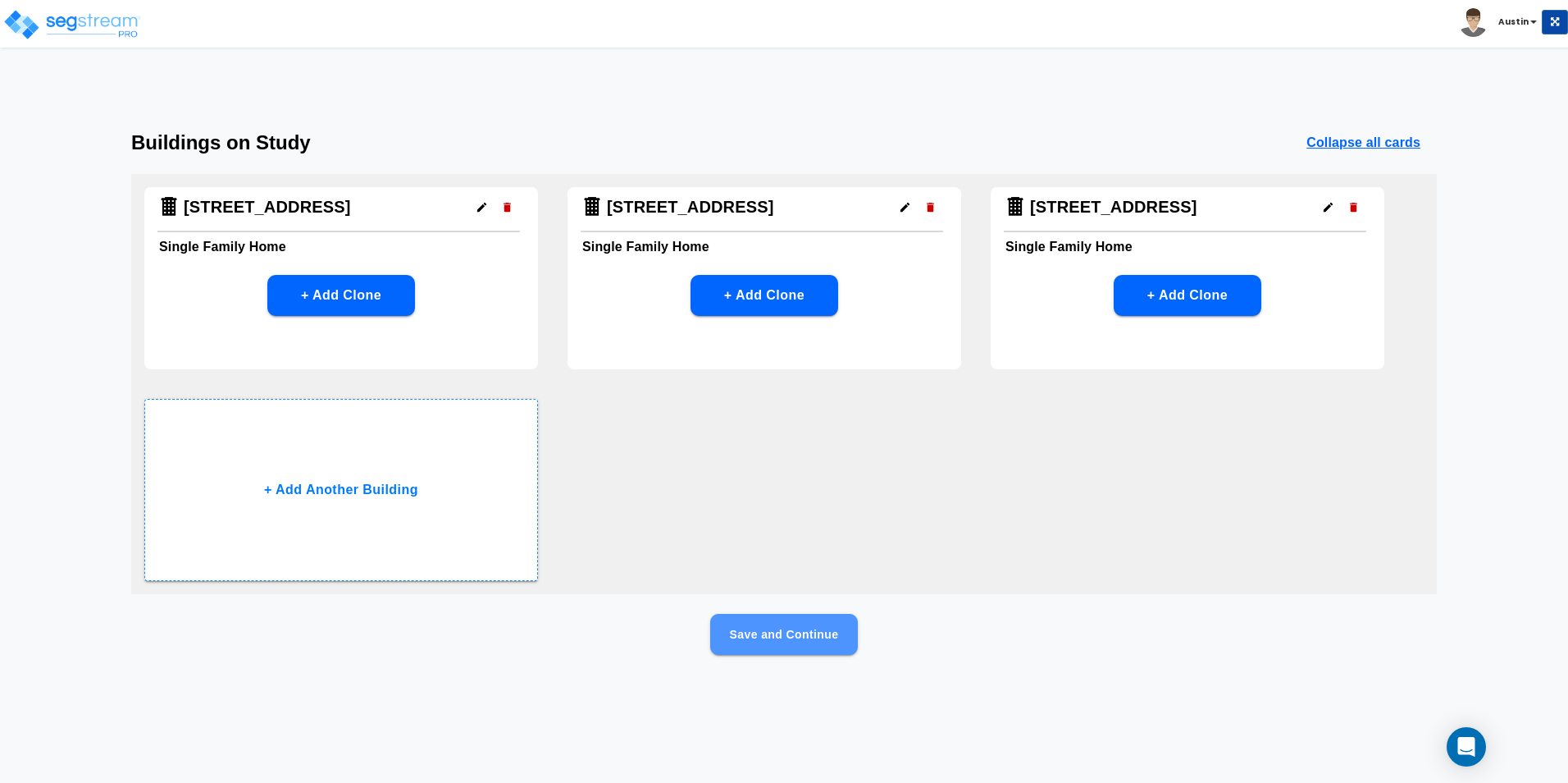
click at [759, 633] on button "Save and Continue" at bounding box center [784, 634] width 148 height 41
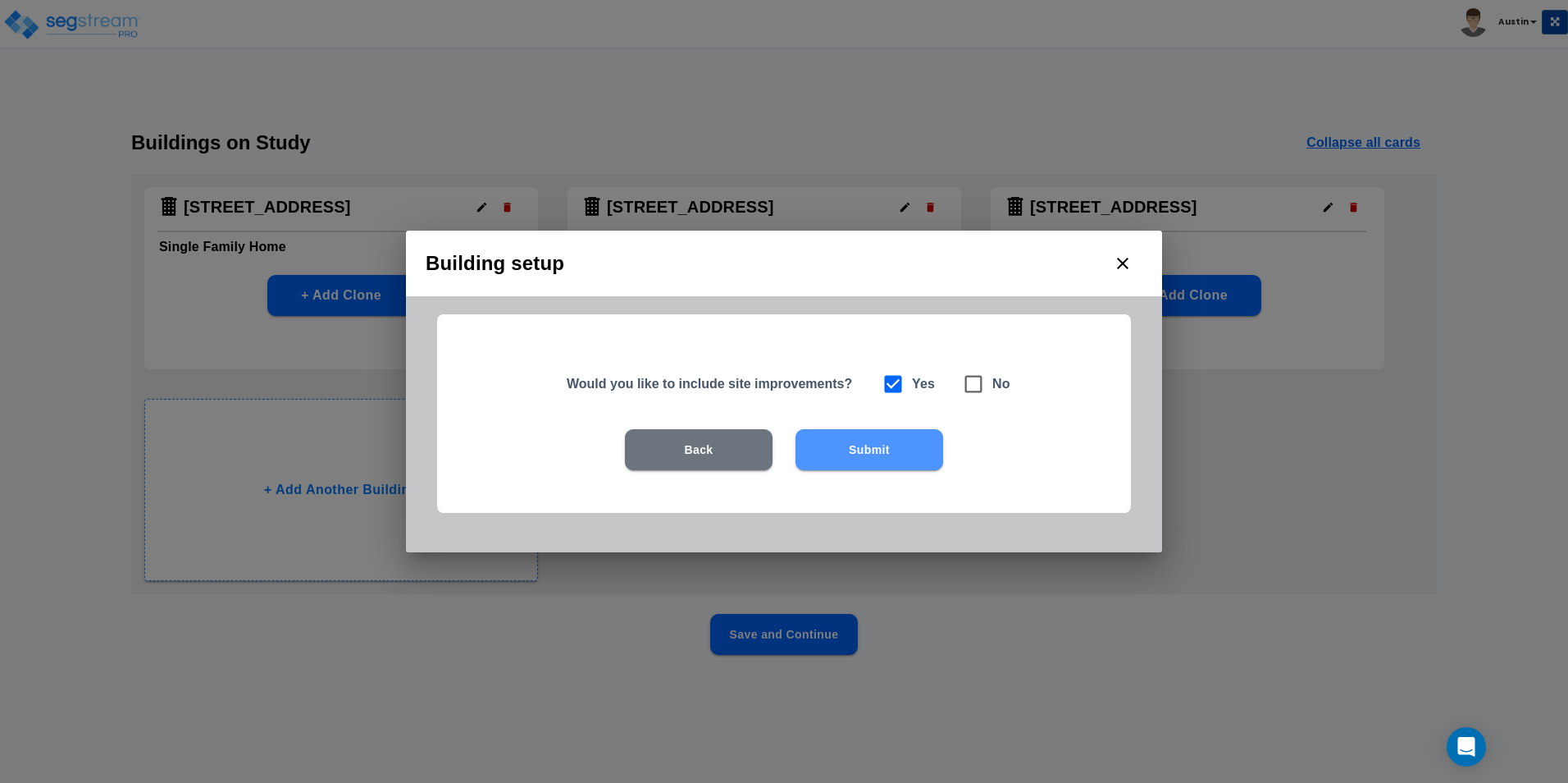
click at [896, 448] on button "Submit" at bounding box center [869, 450] width 148 height 41
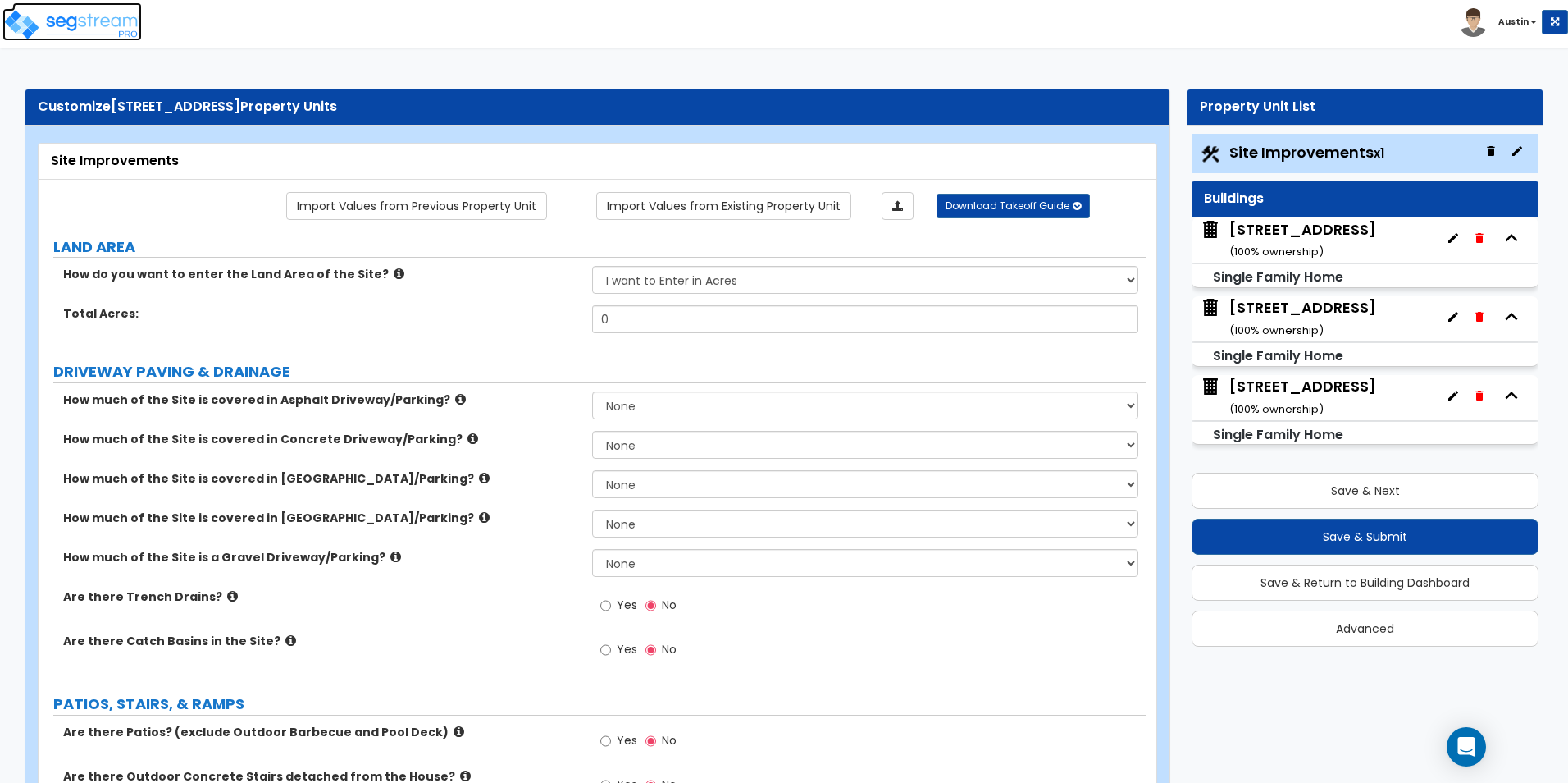
click at [110, 17] on img at bounding box center [71, 24] width 139 height 33
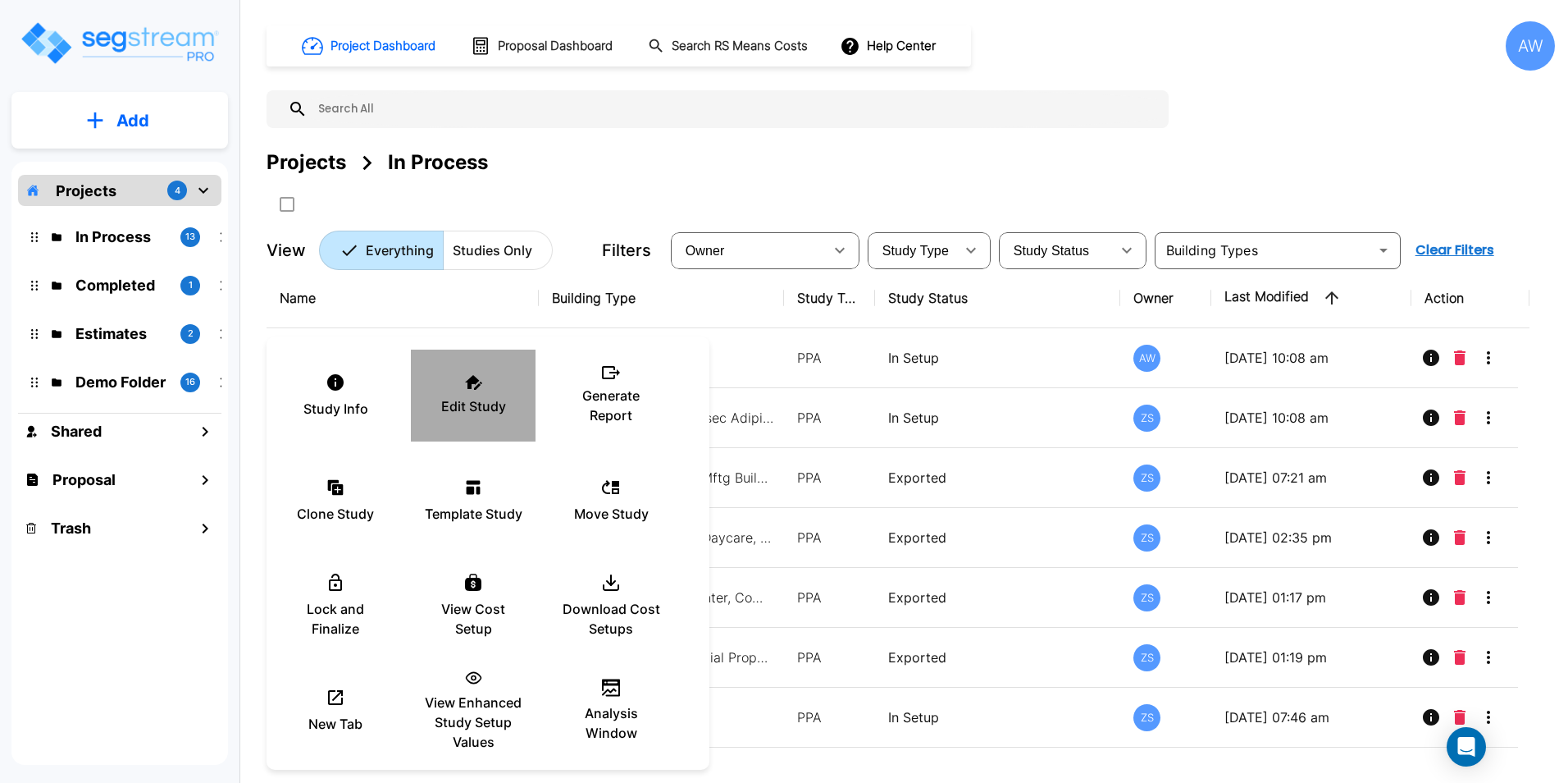
click at [472, 409] on p "Edit Study" at bounding box center [474, 406] width 65 height 20
click at [594, 203] on div at bounding box center [784, 391] width 1568 height 783
click at [452, 395] on div "Edit Study" at bounding box center [474, 395] width 99 height 82
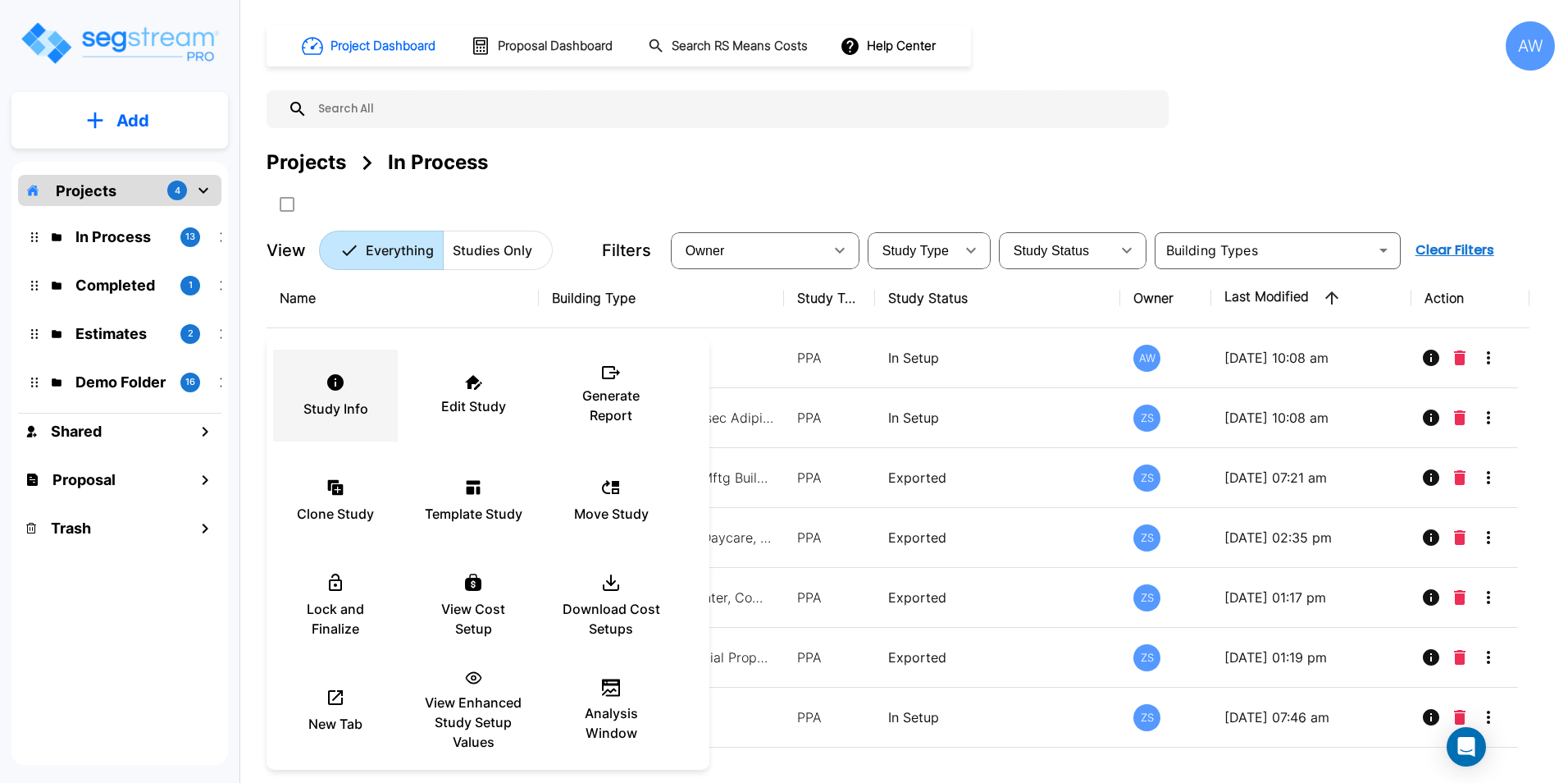
click at [311, 383] on div "Study Info" at bounding box center [336, 395] width 99 height 82
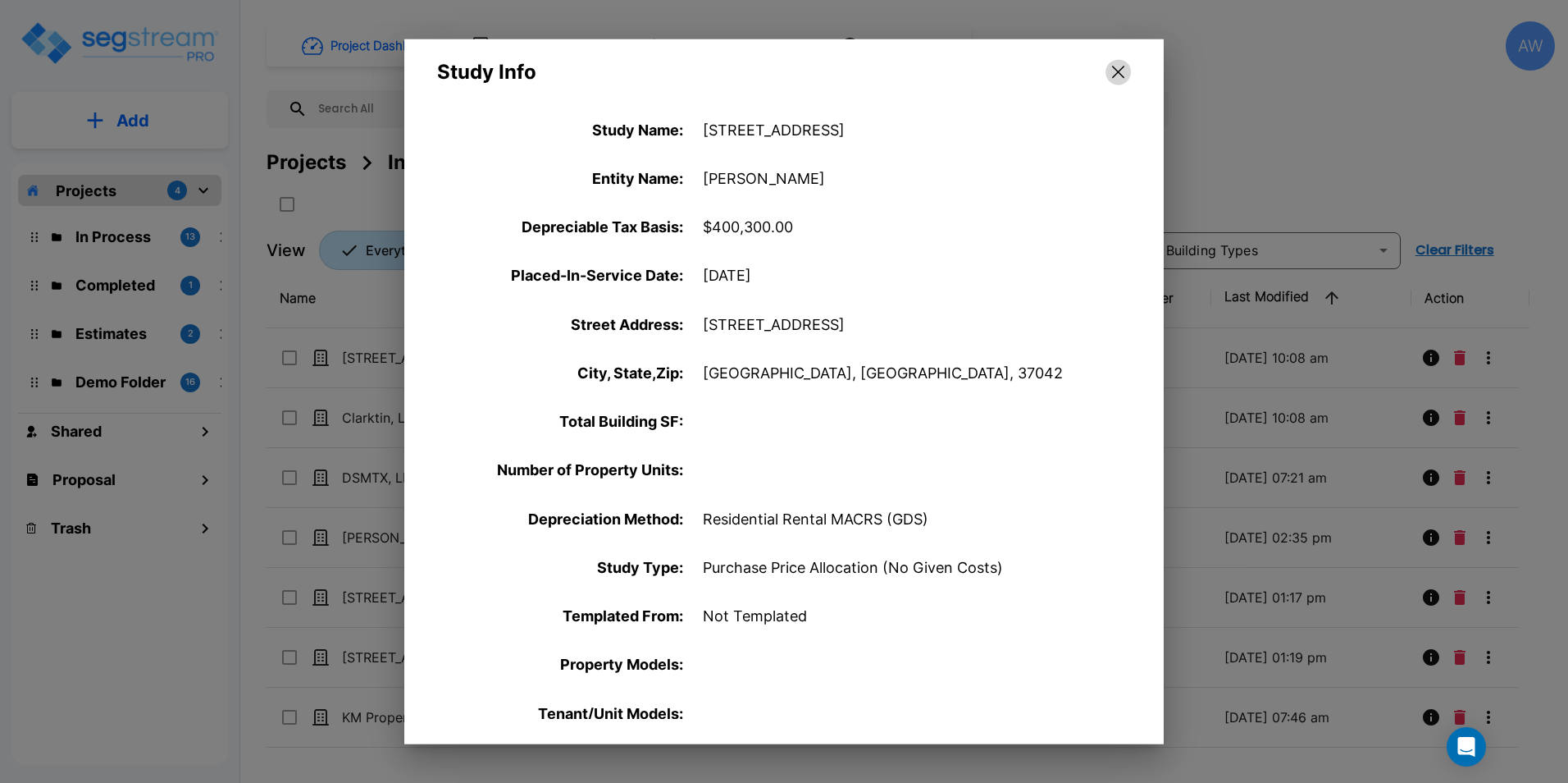
click at [1116, 67] on icon "button" at bounding box center [1118, 71] width 12 height 13
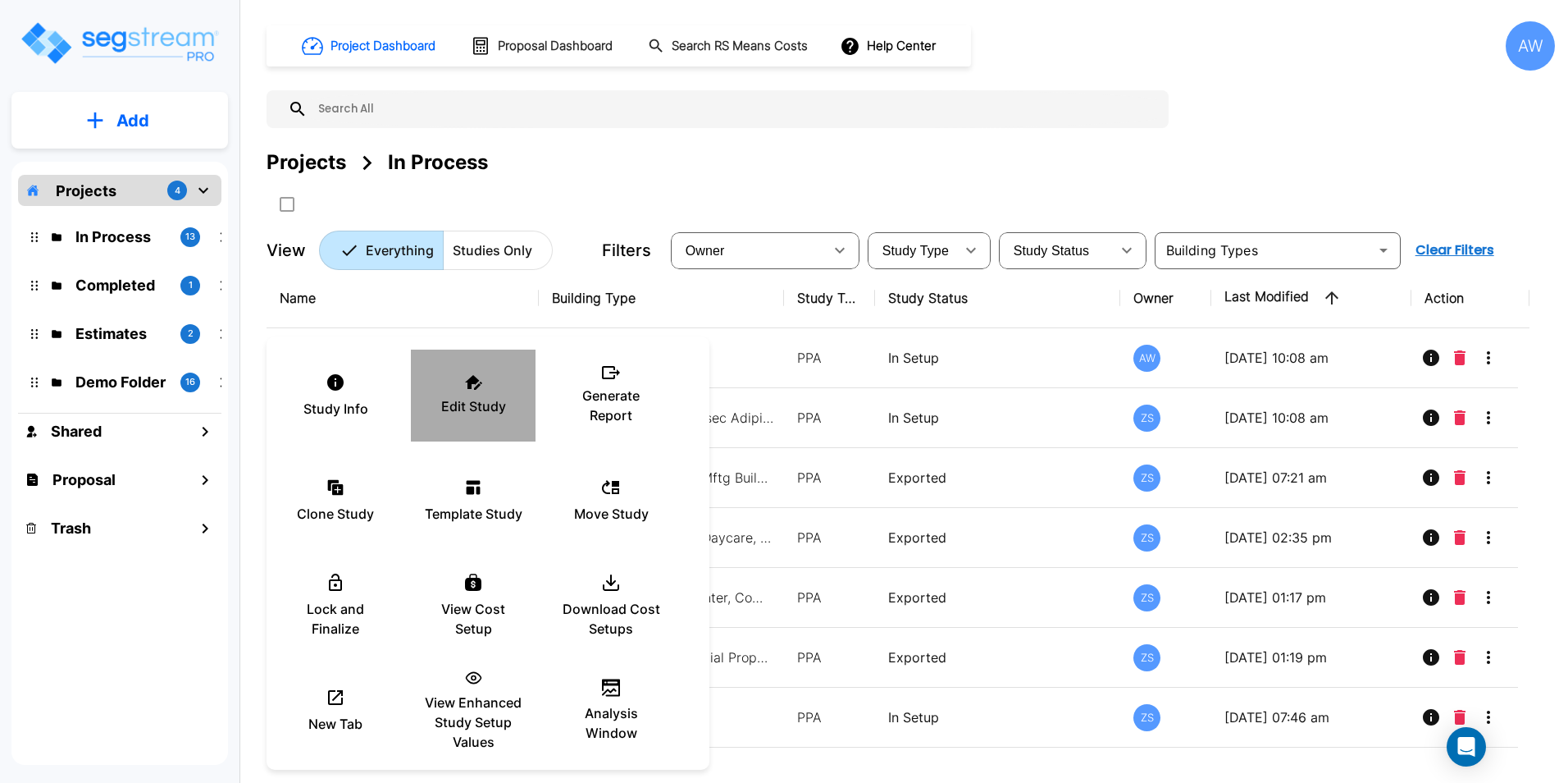
click at [469, 401] on p "Edit Study" at bounding box center [474, 406] width 65 height 20
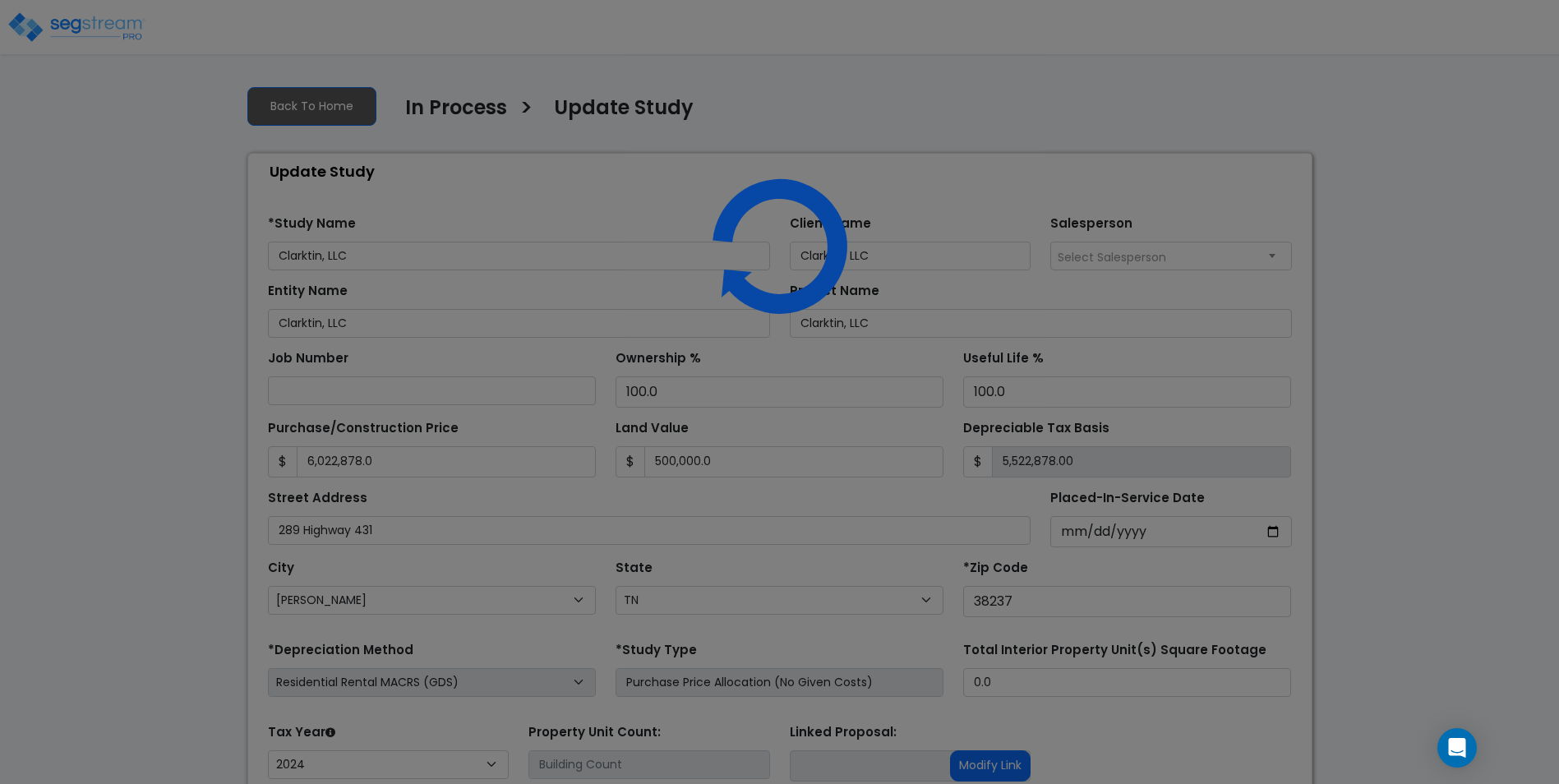
select select "TN"
select select "2024"
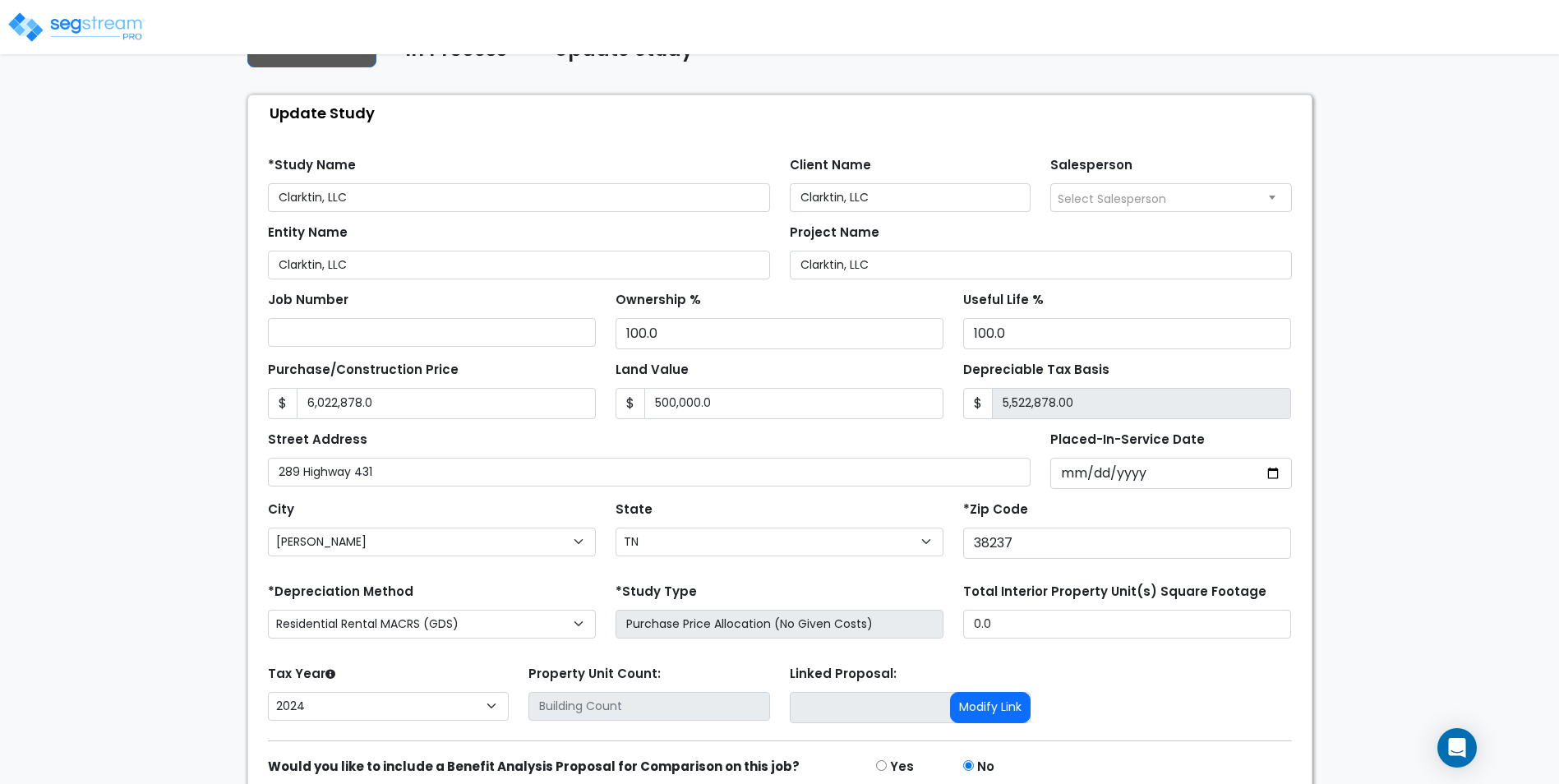
scroll to position [131, 0]
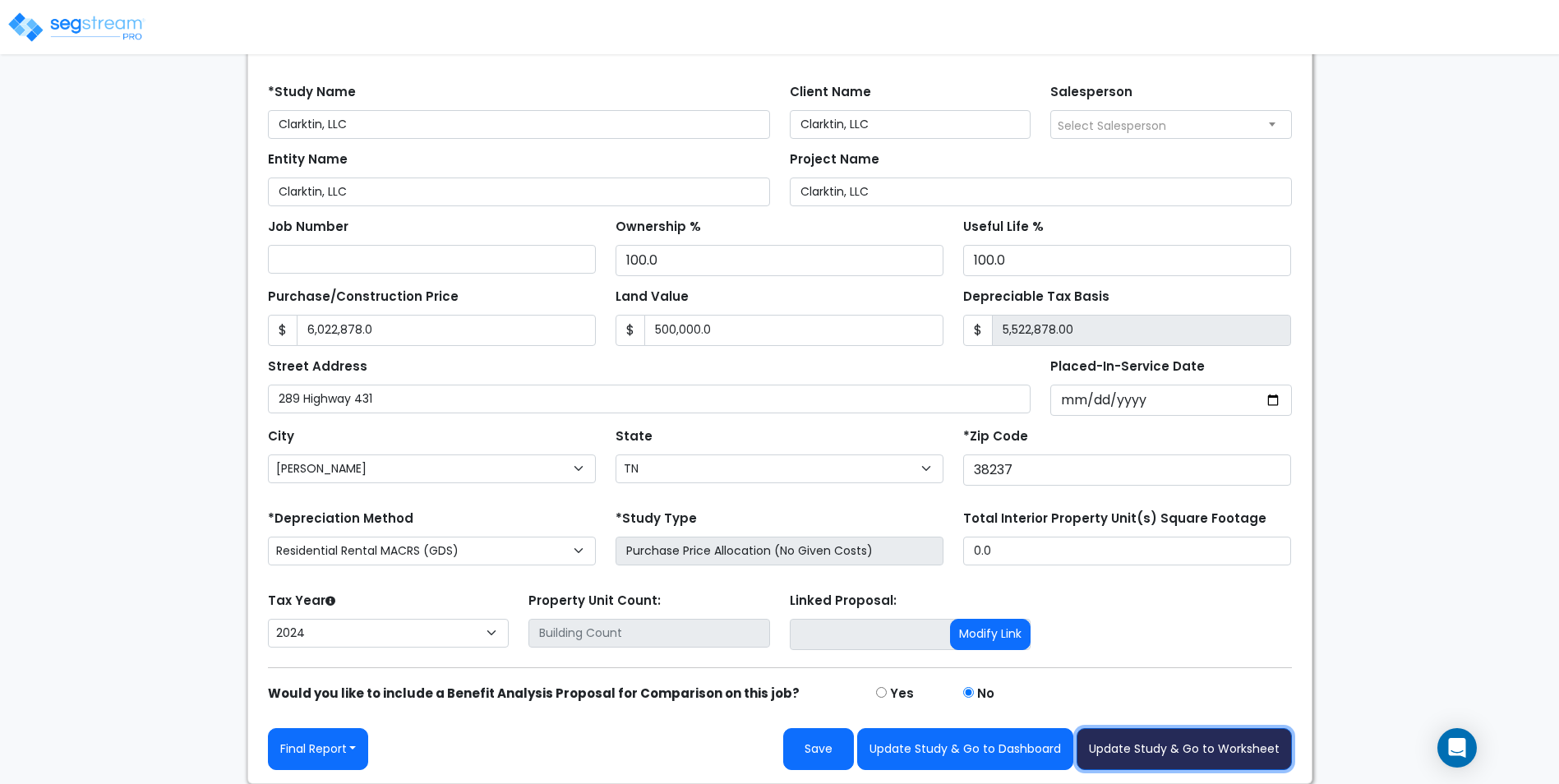
click at [1192, 745] on button "Update Study & Go to Worksheet" at bounding box center [1184, 748] width 216 height 42
type input "6022878"
type input "500000"
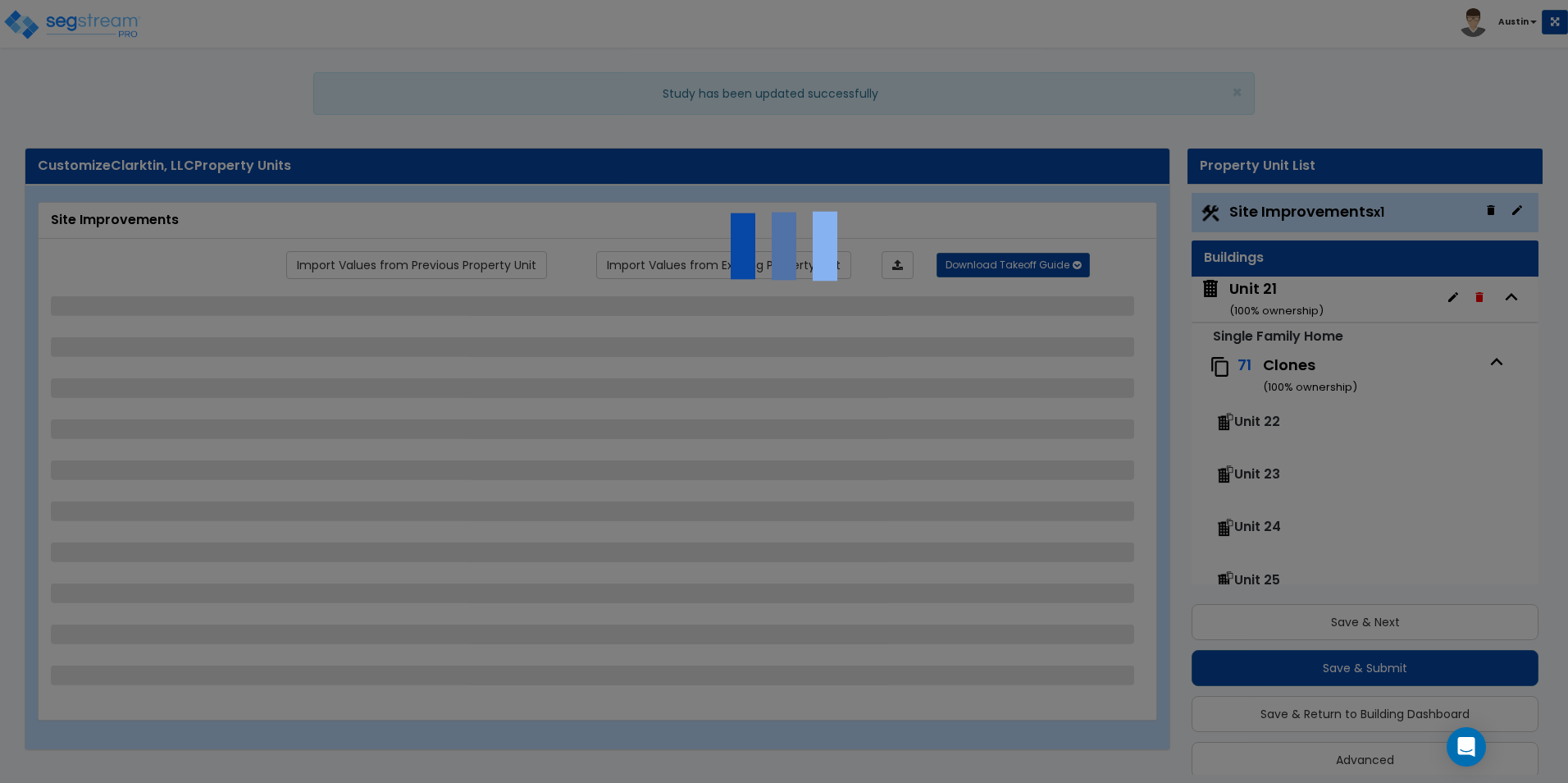
scroll to position [19, 0]
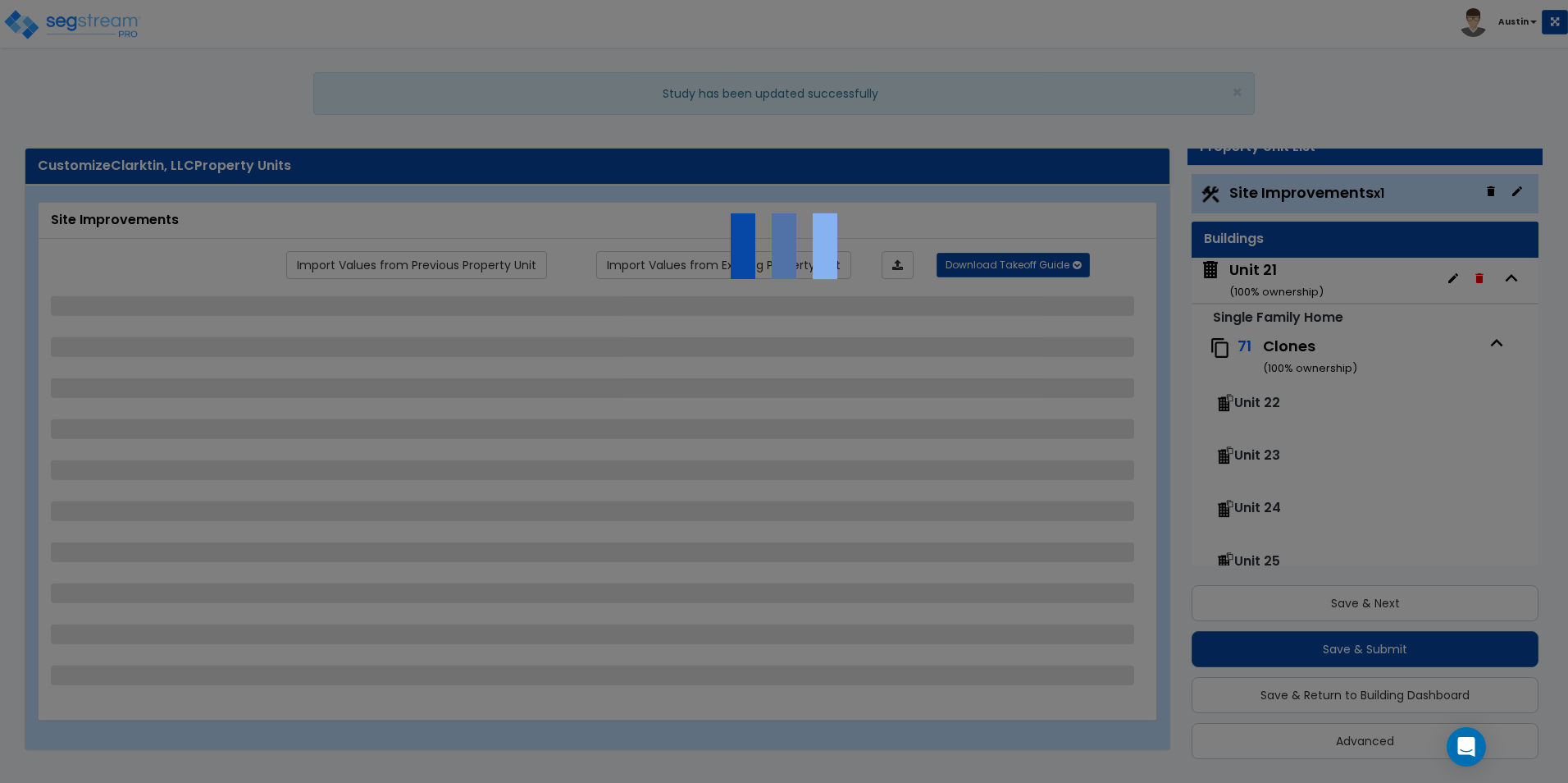
select select "2"
select select "1"
select select "2"
select select "1"
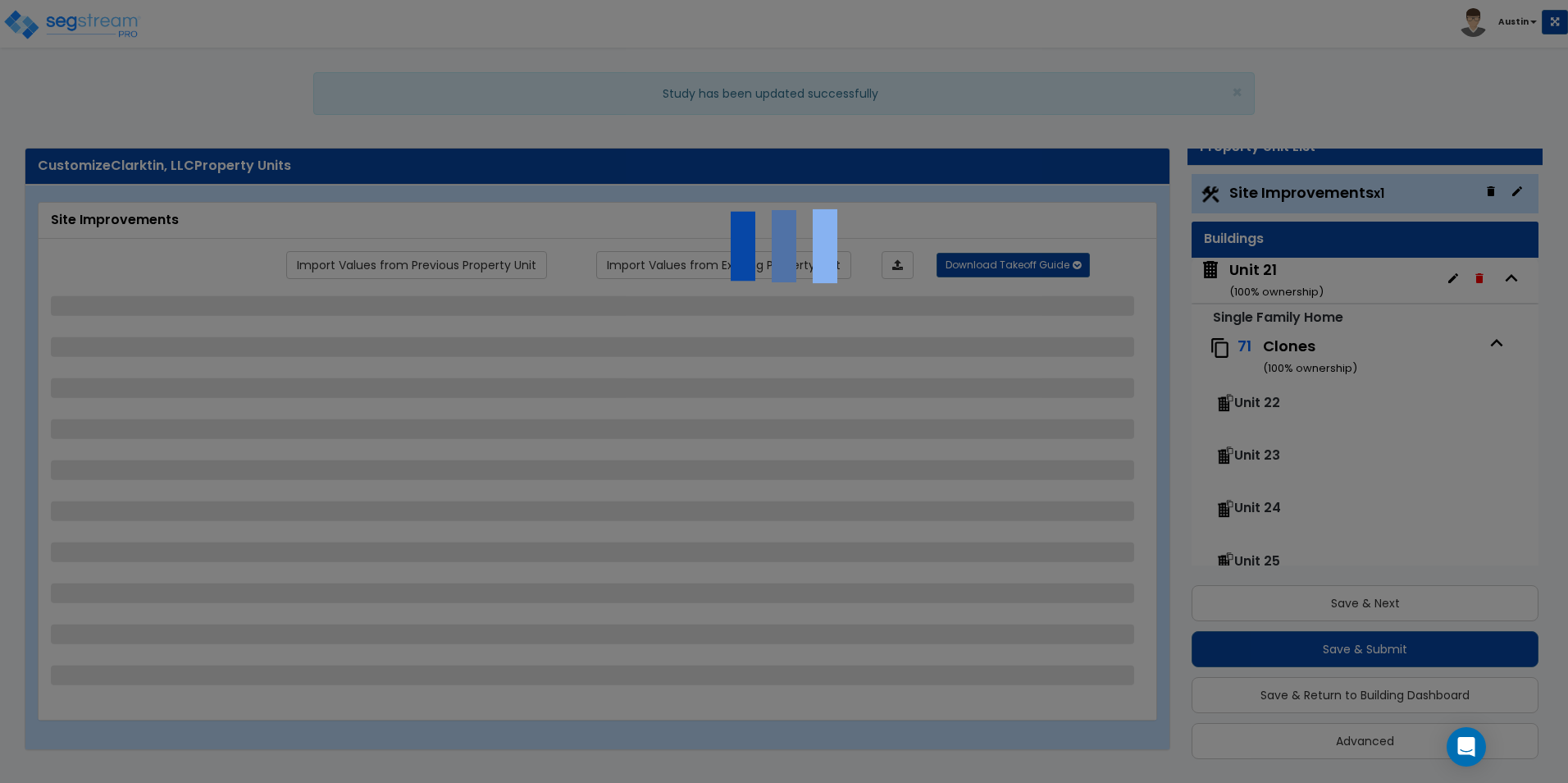
select select "1"
select select "2"
select select "1"
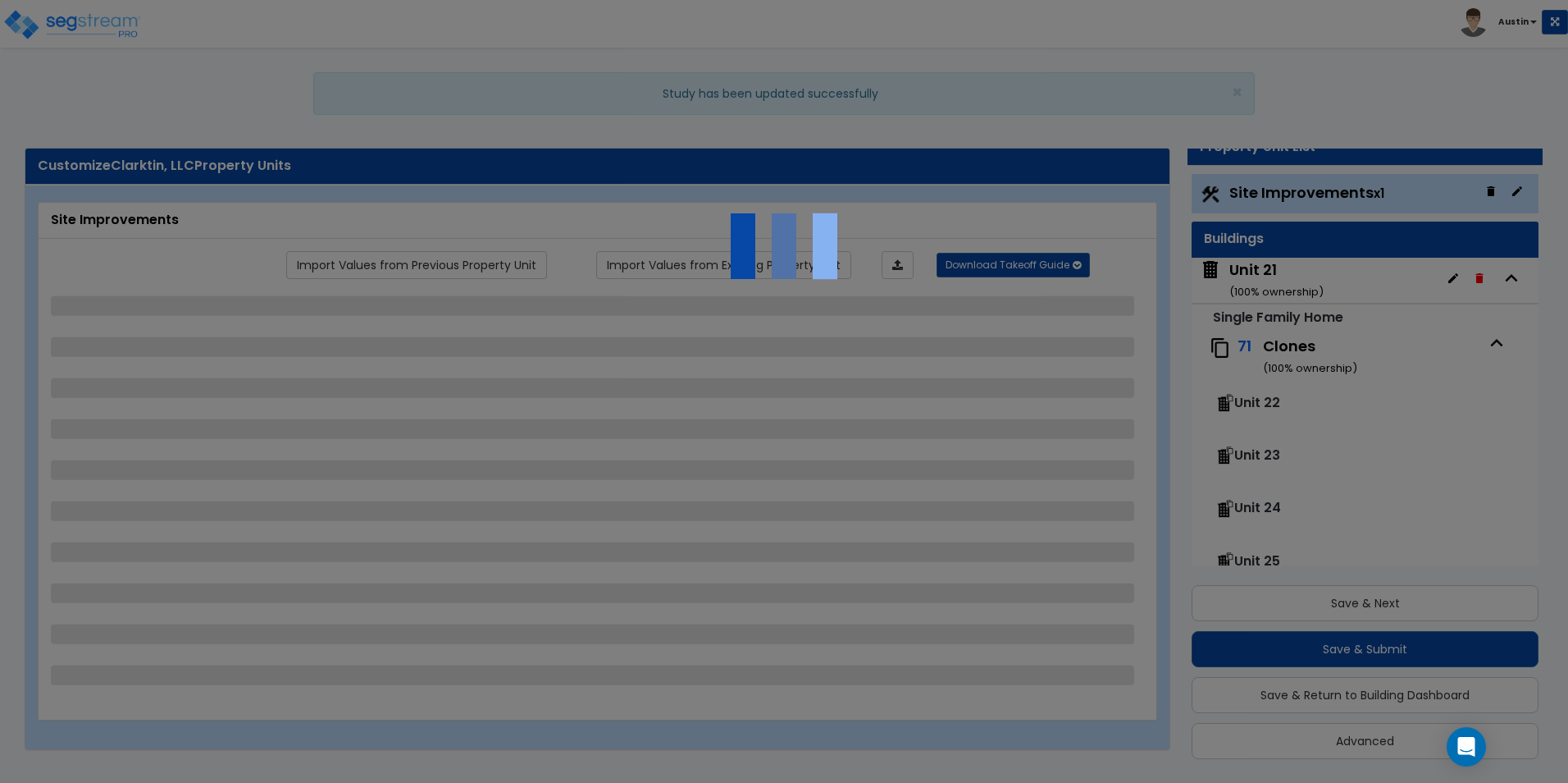
select select "4"
select select "1"
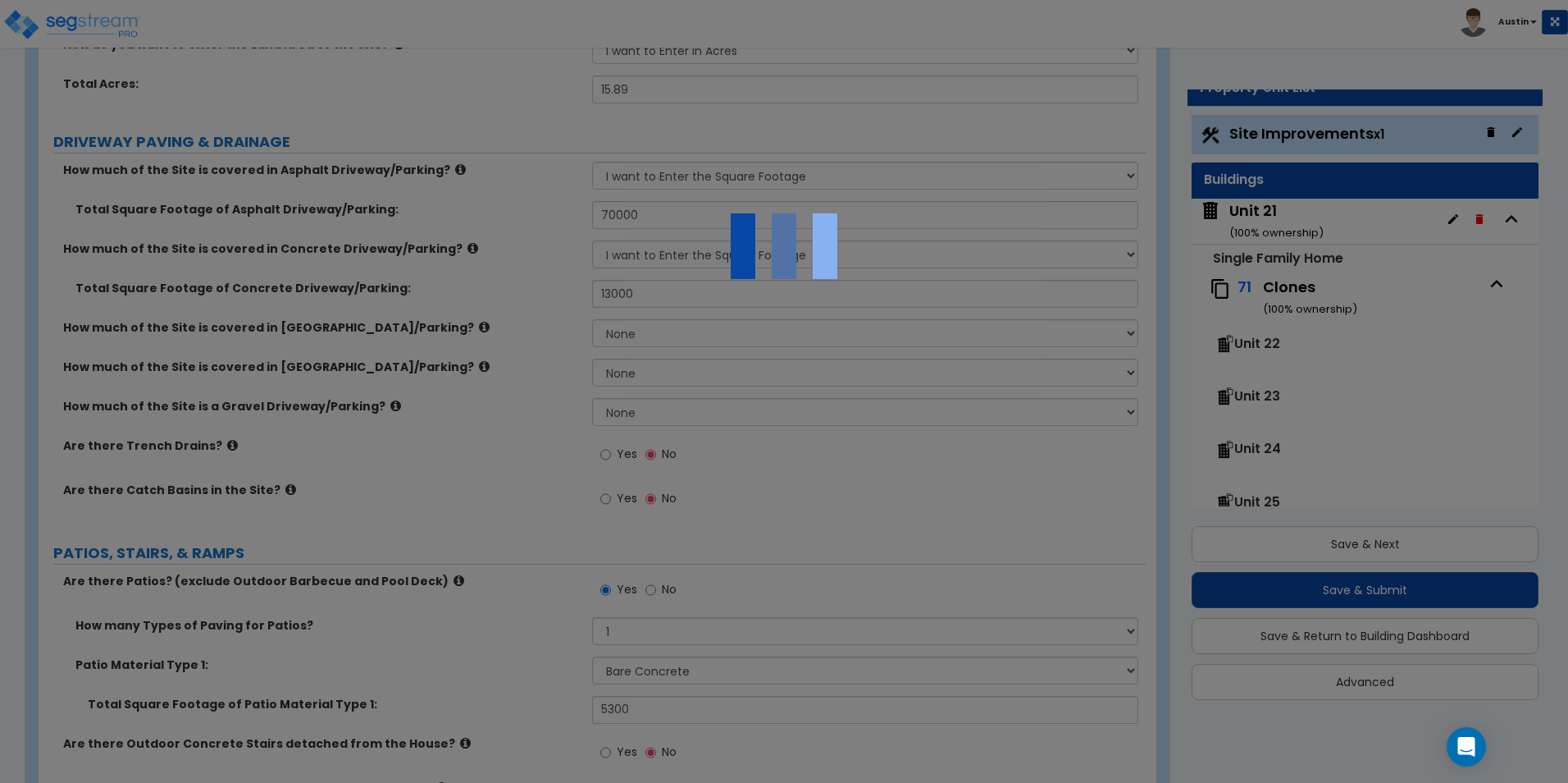
scroll to position [0, 0]
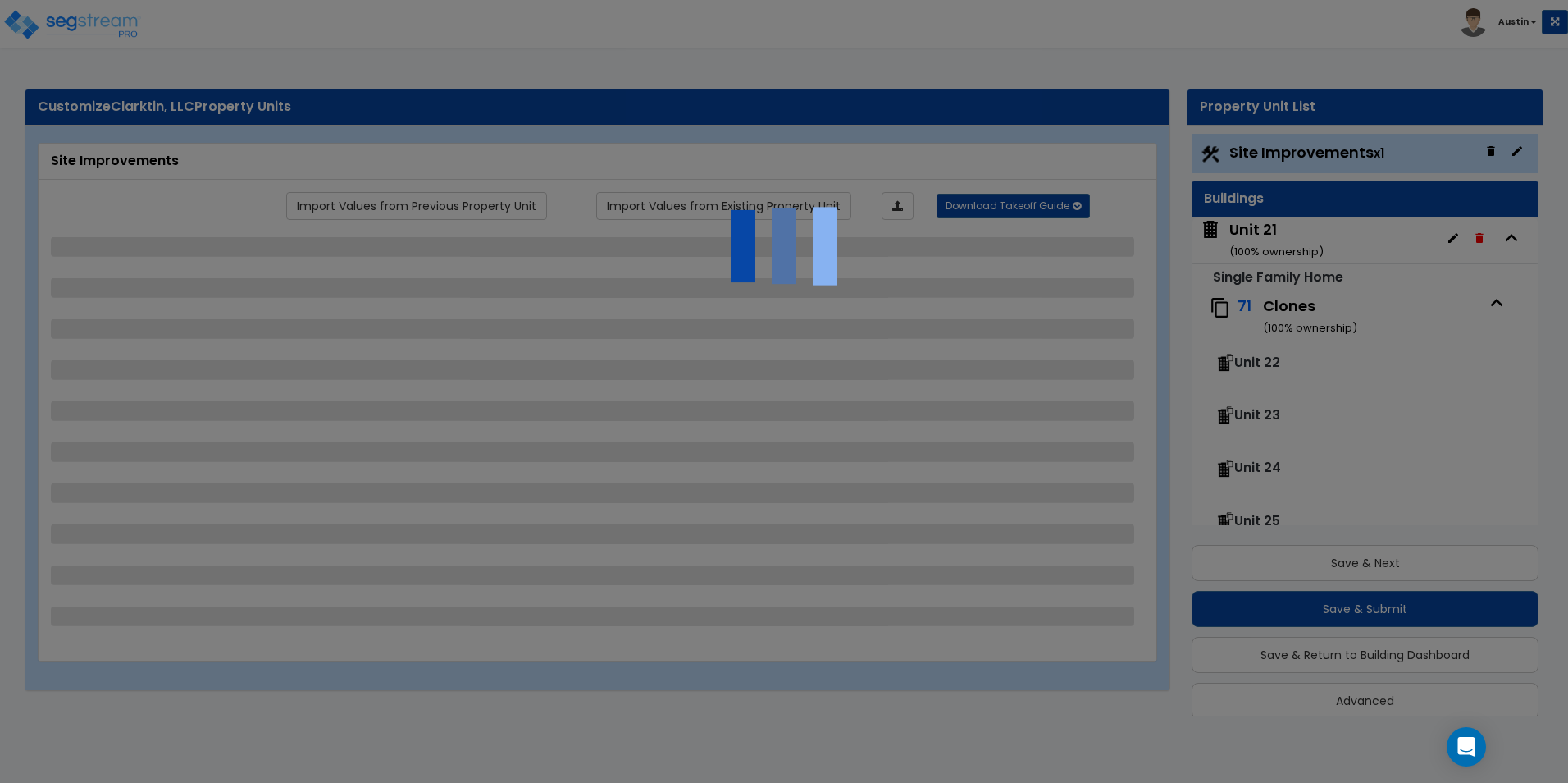
scroll to position [19, 0]
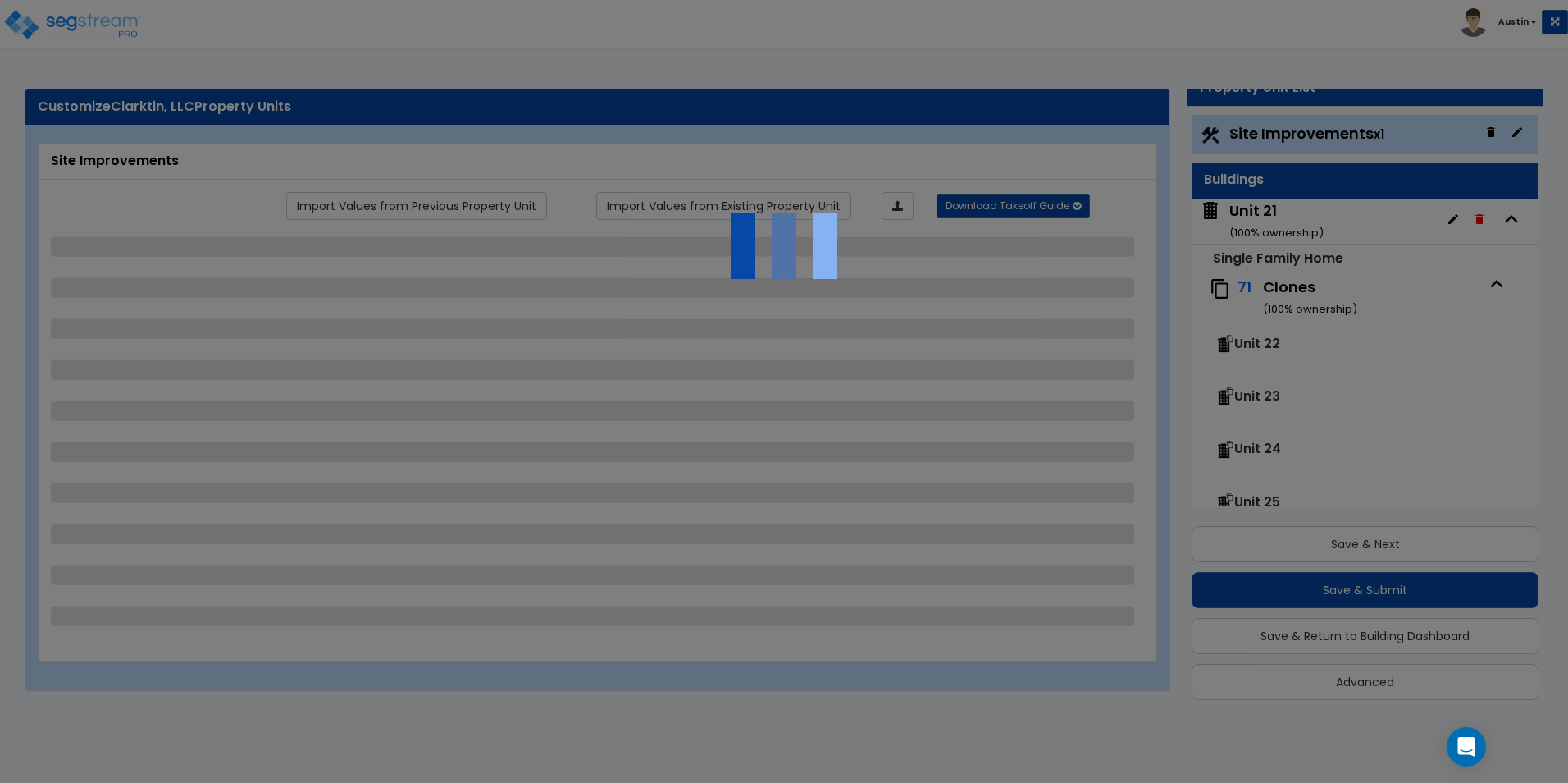
select select "2"
select select "1"
select select "2"
select select "1"
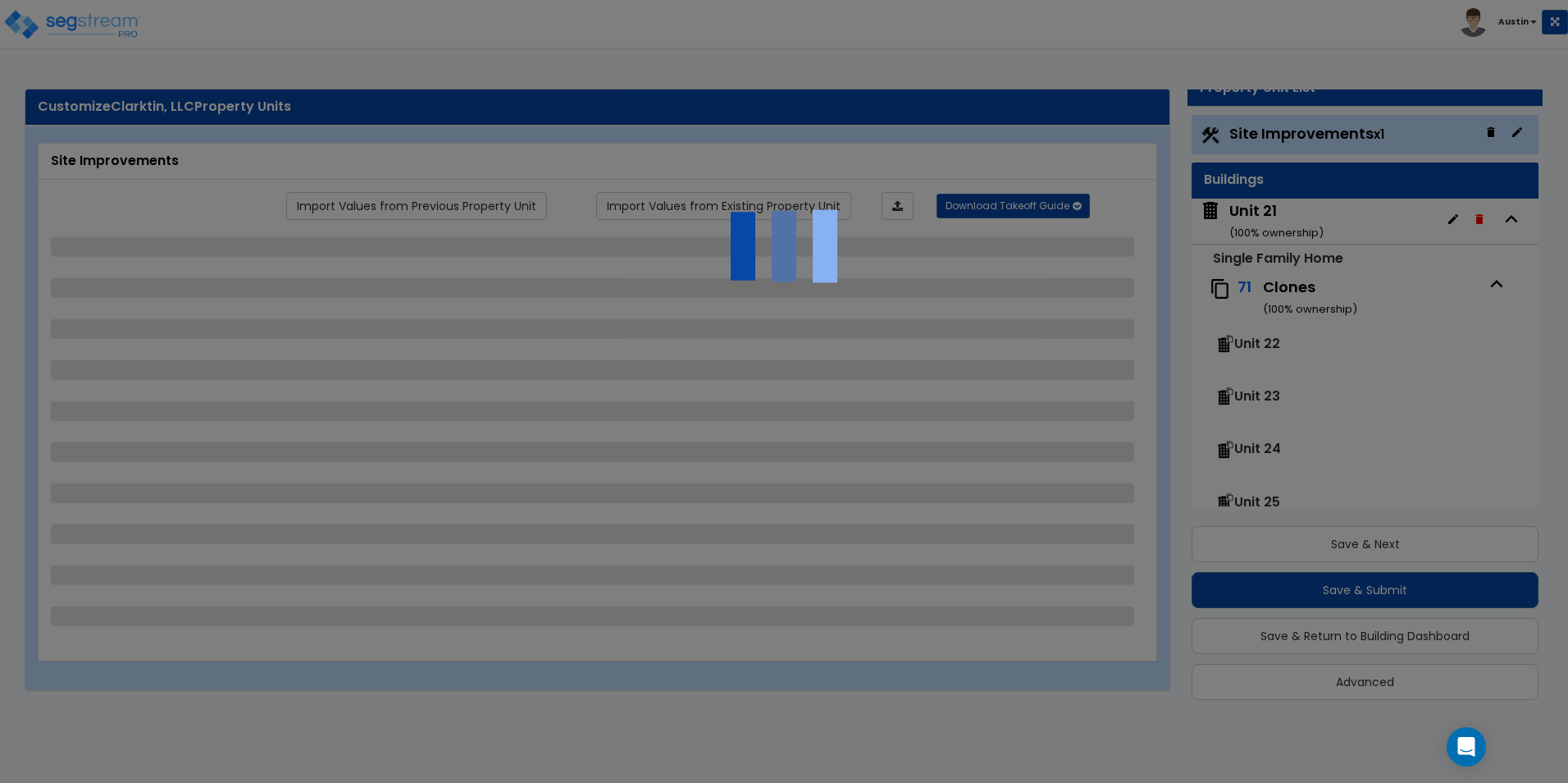
select select "1"
select select "2"
select select "1"
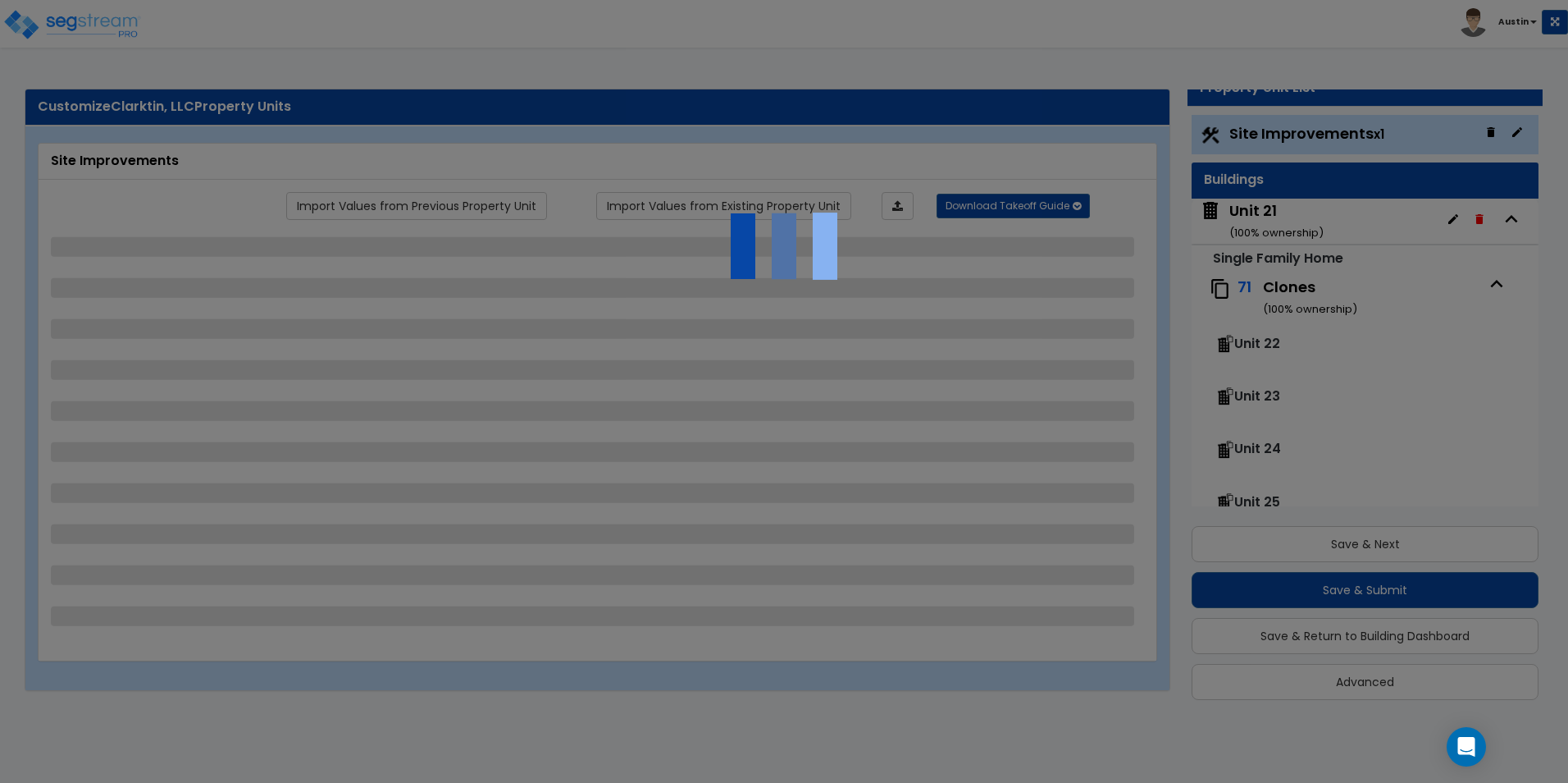
select select "4"
select select "1"
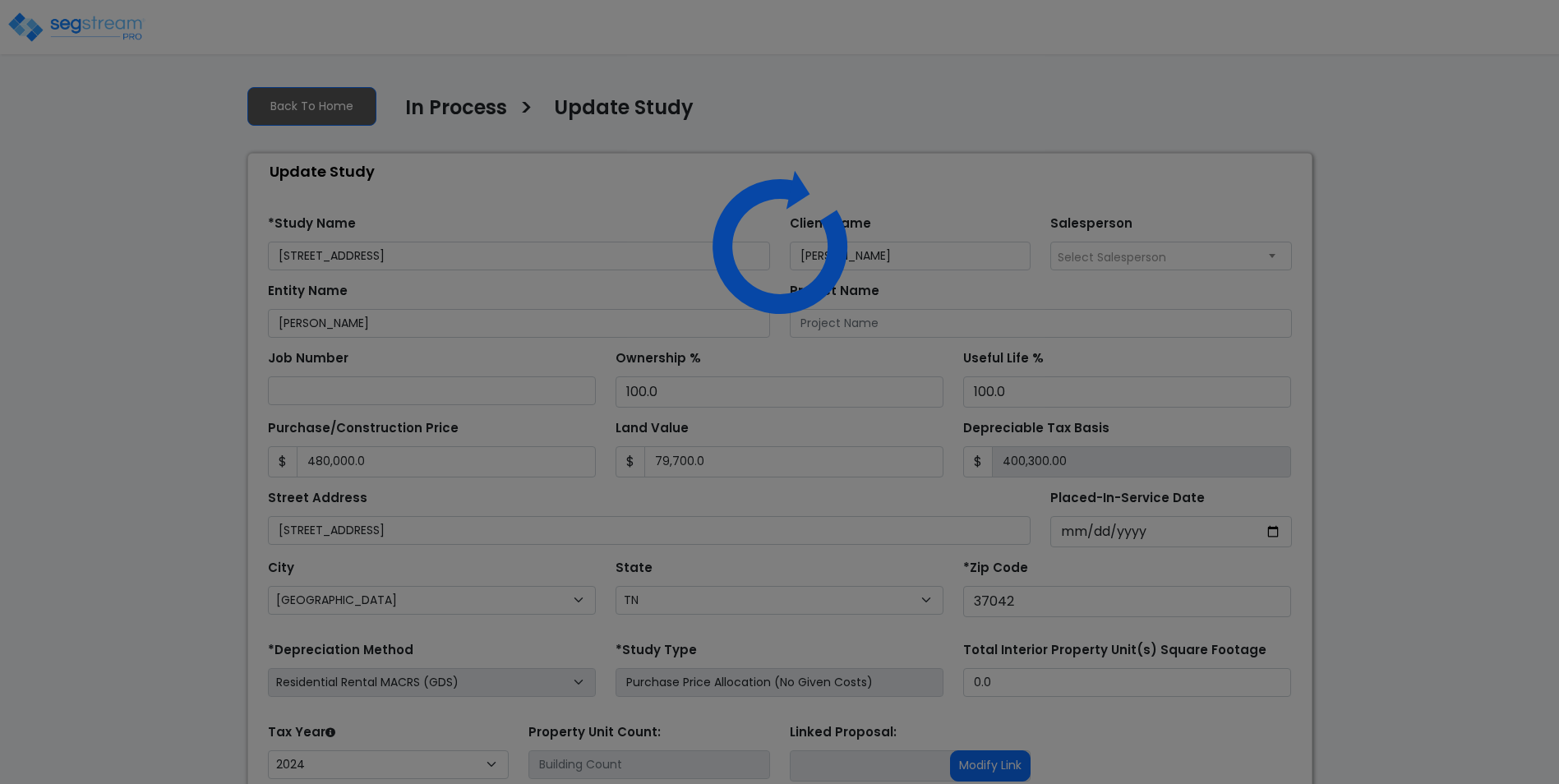
select select "TN"
select select "2024"
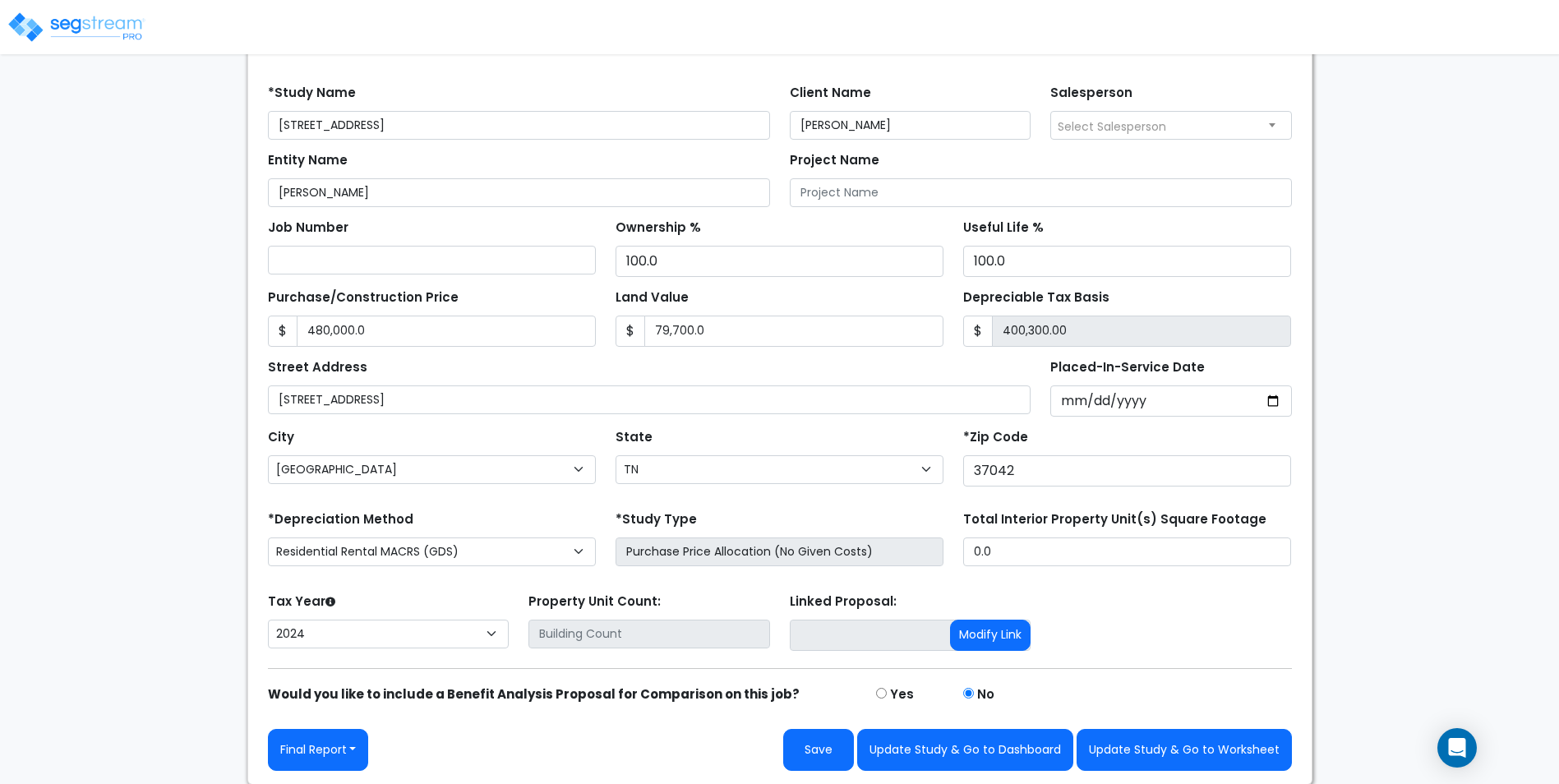
scroll to position [131, 0]
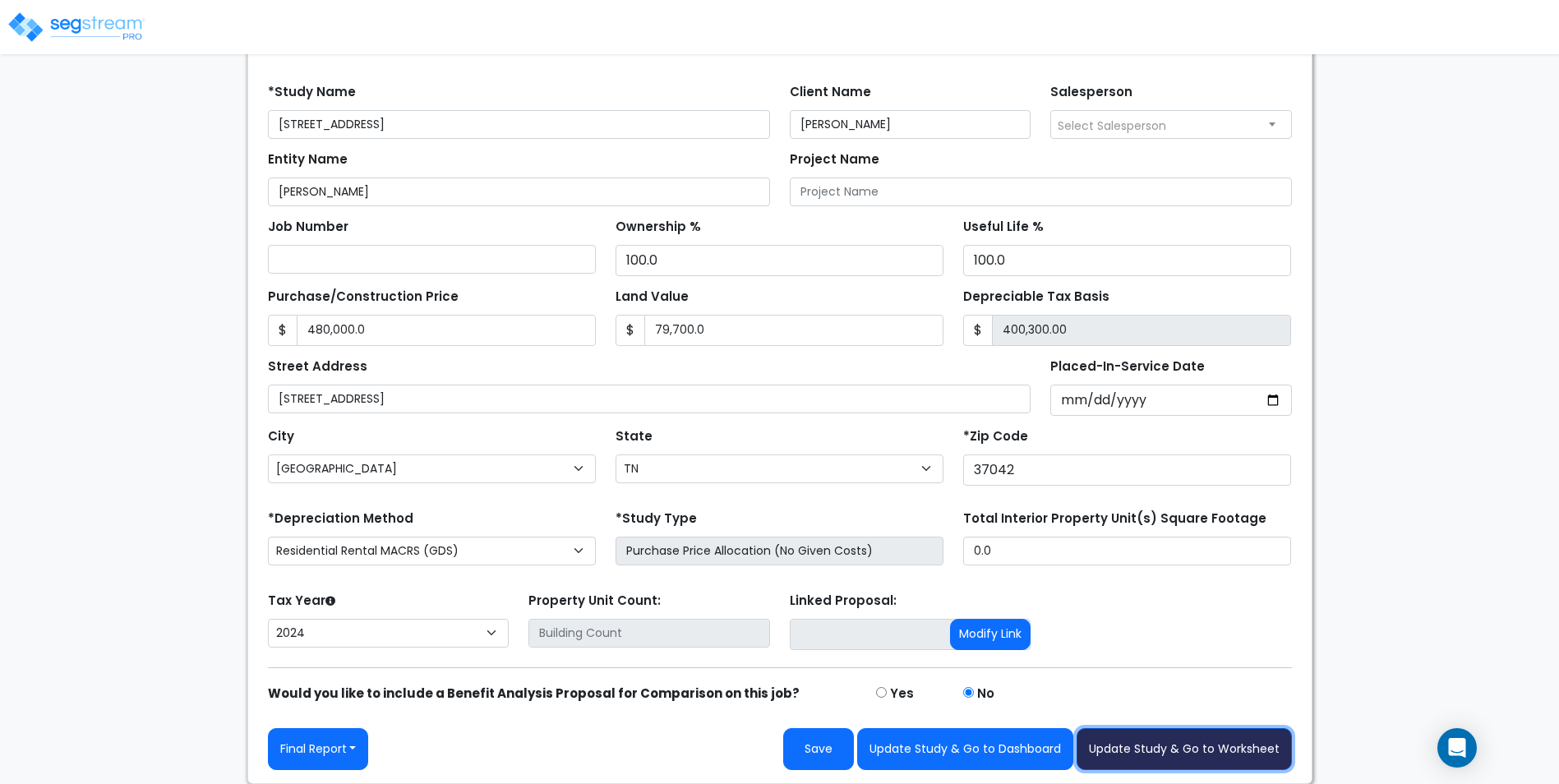
click at [1207, 740] on button "Update Study & Go to Worksheet" at bounding box center [1184, 748] width 216 height 42
type input "480000"
type input "79700"
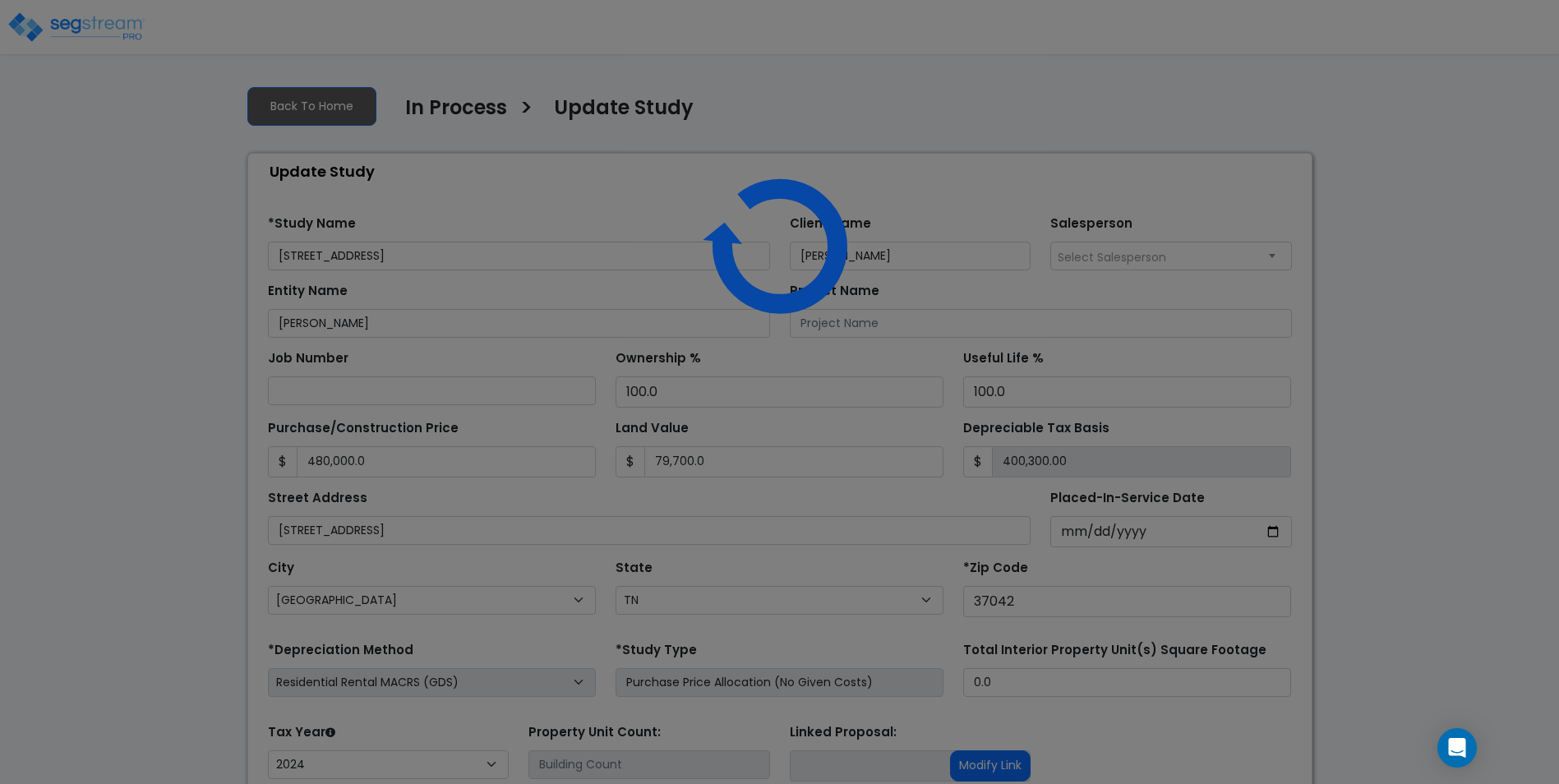
select select "TN"
select select "2024"
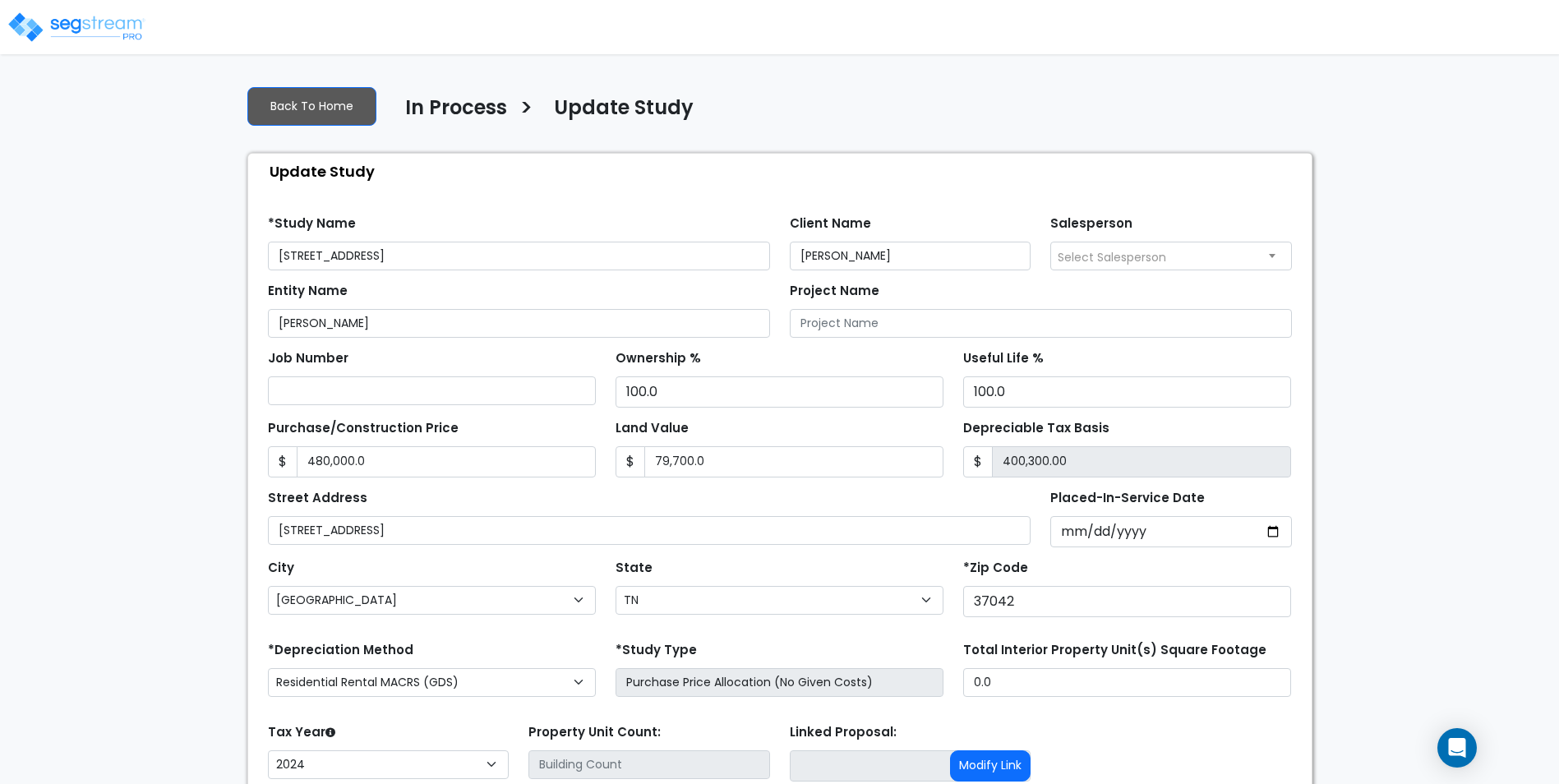
drag, startPoint x: 306, startPoint y: 257, endPoint x: 98, endPoint y: 251, distance: 208.1
click at [85, 252] on div "We are Building your Study. So please grab a coffee and let us do the heavy lif…" at bounding box center [780, 493] width 1559 height 842
type input "Arms Drive"
click at [112, 436] on div "We are Building your Study. So please grab a coffee and let us do the heavy lif…" at bounding box center [780, 493] width 1559 height 842
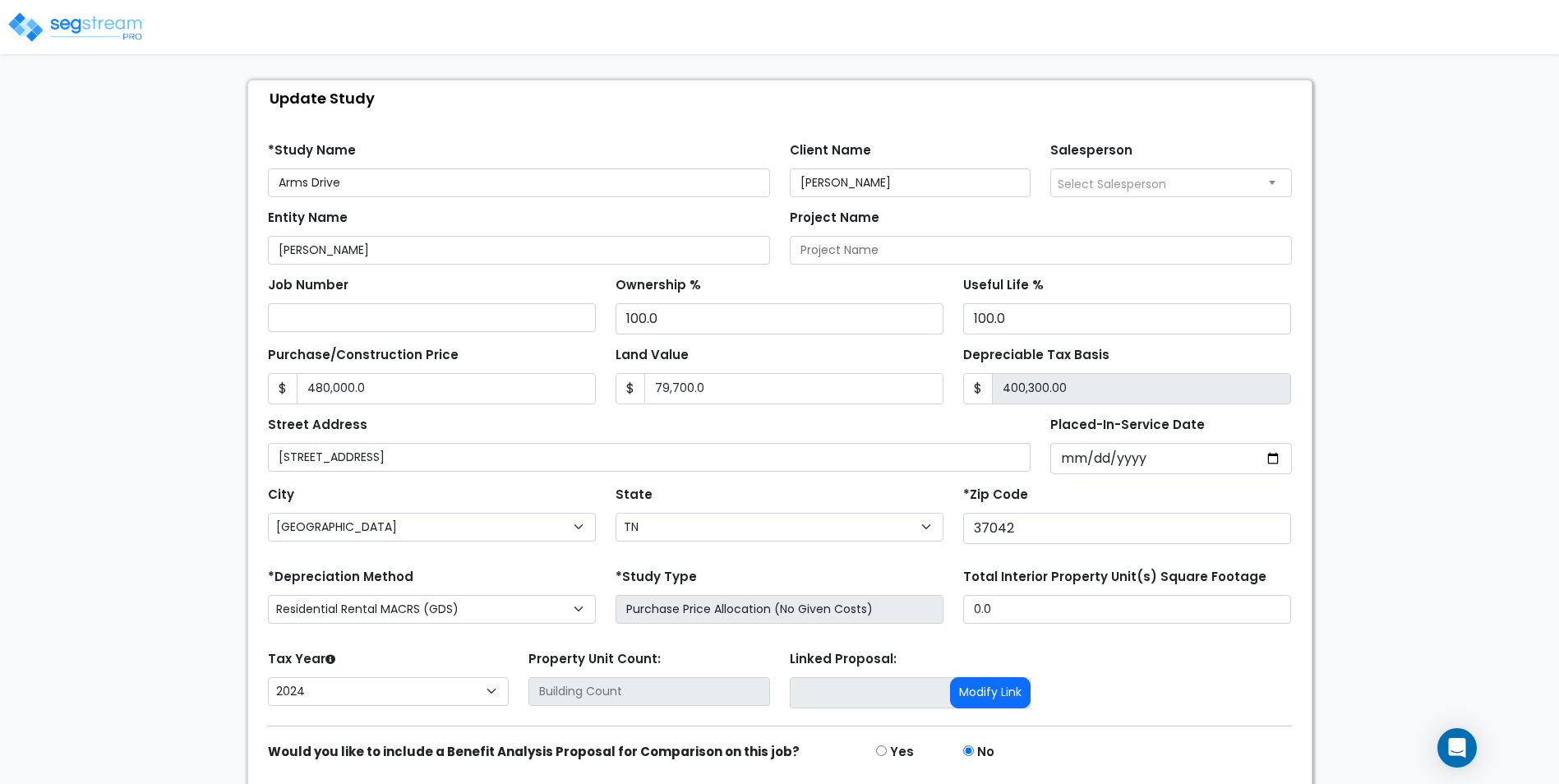
scroll to position [131, 0]
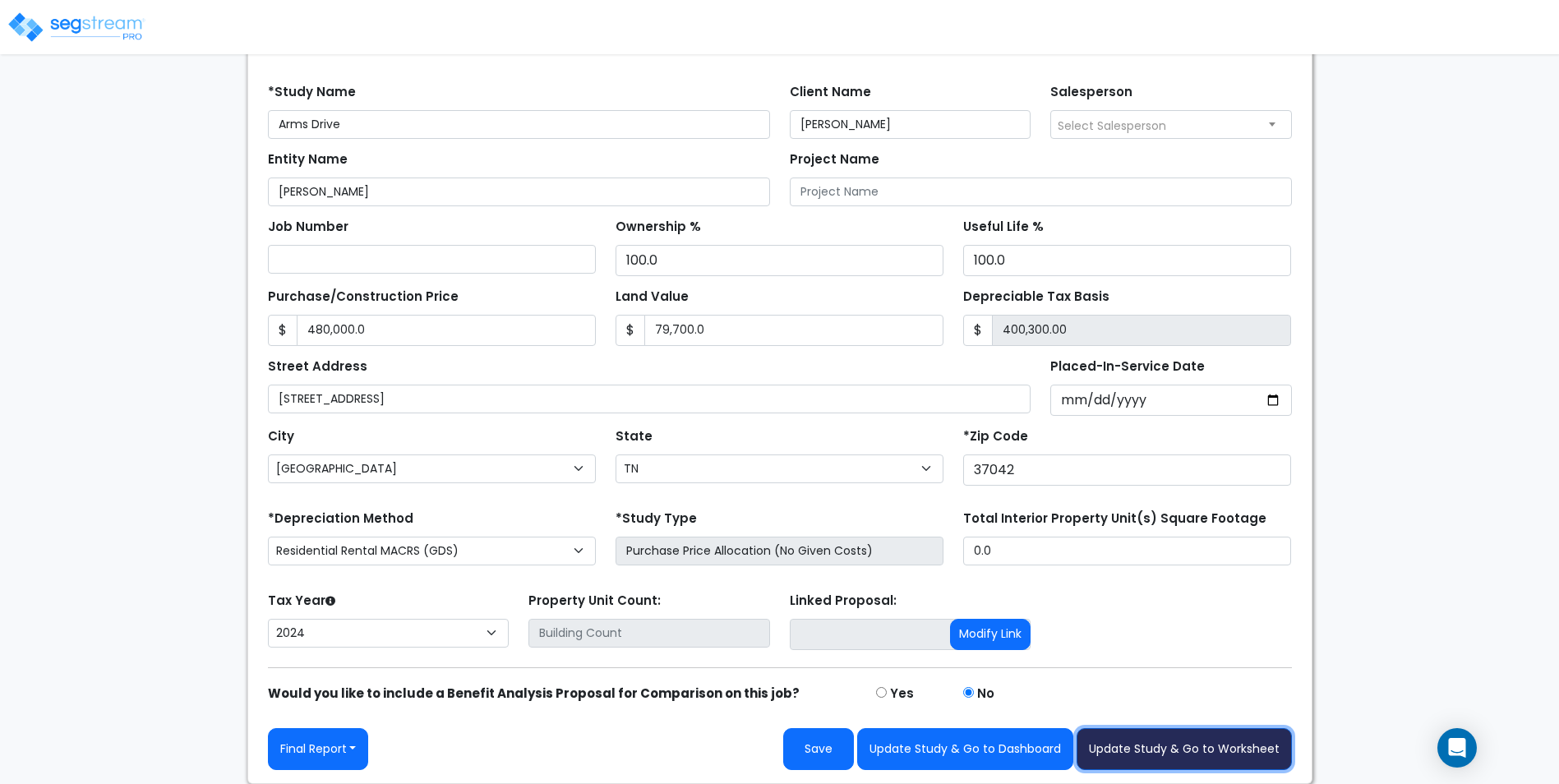
drag, startPoint x: 1168, startPoint y: 740, endPoint x: 871, endPoint y: 710, distance: 298.5
click at [894, 702] on form "*Study Name Arms Drive Client Name Richard Collins Salesperson Select Salespers…" at bounding box center [780, 420] width 1024 height 698
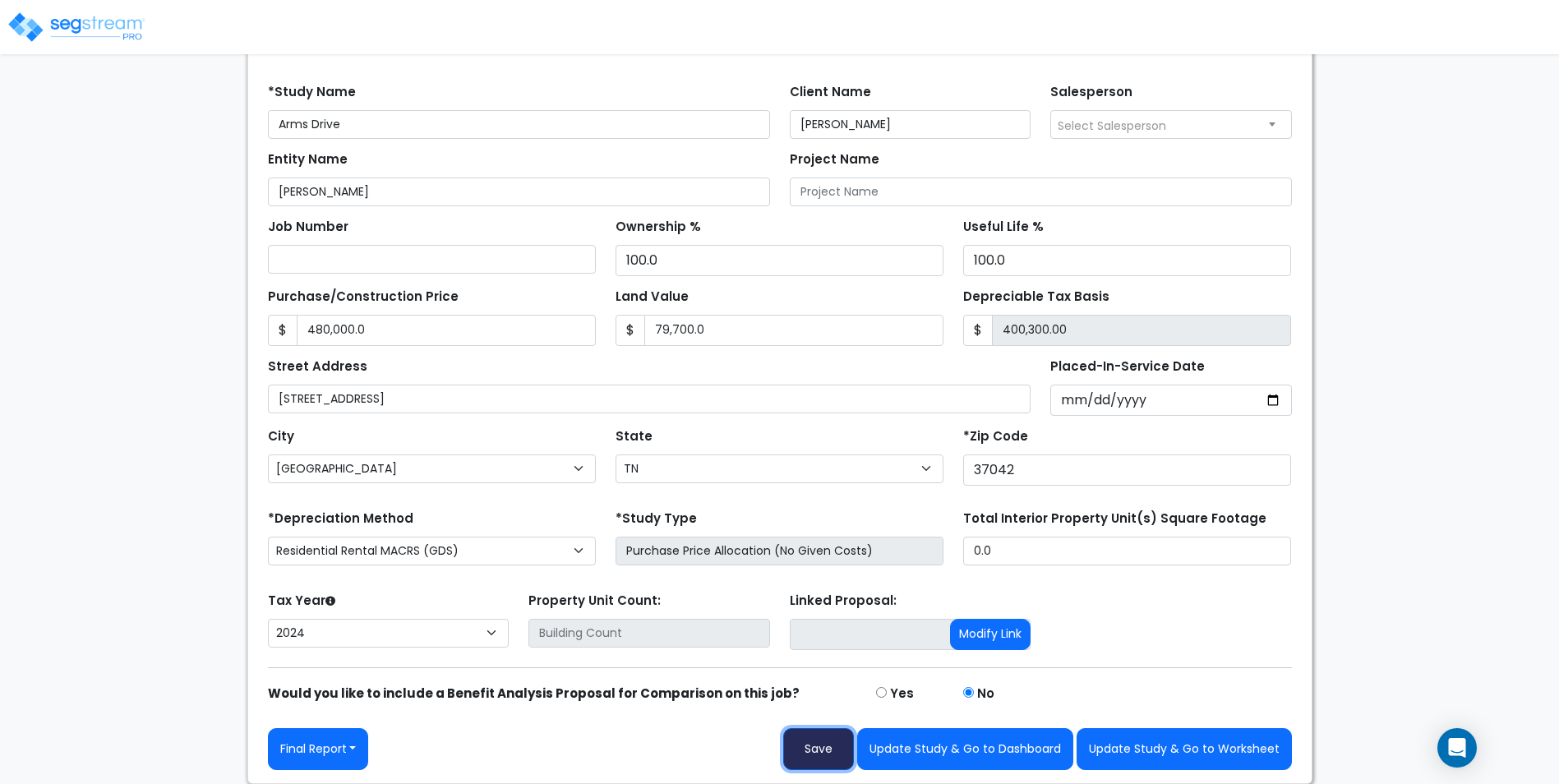
click at [809, 748] on button "Save" at bounding box center [818, 748] width 70 height 42
type input "480000"
type input "79700"
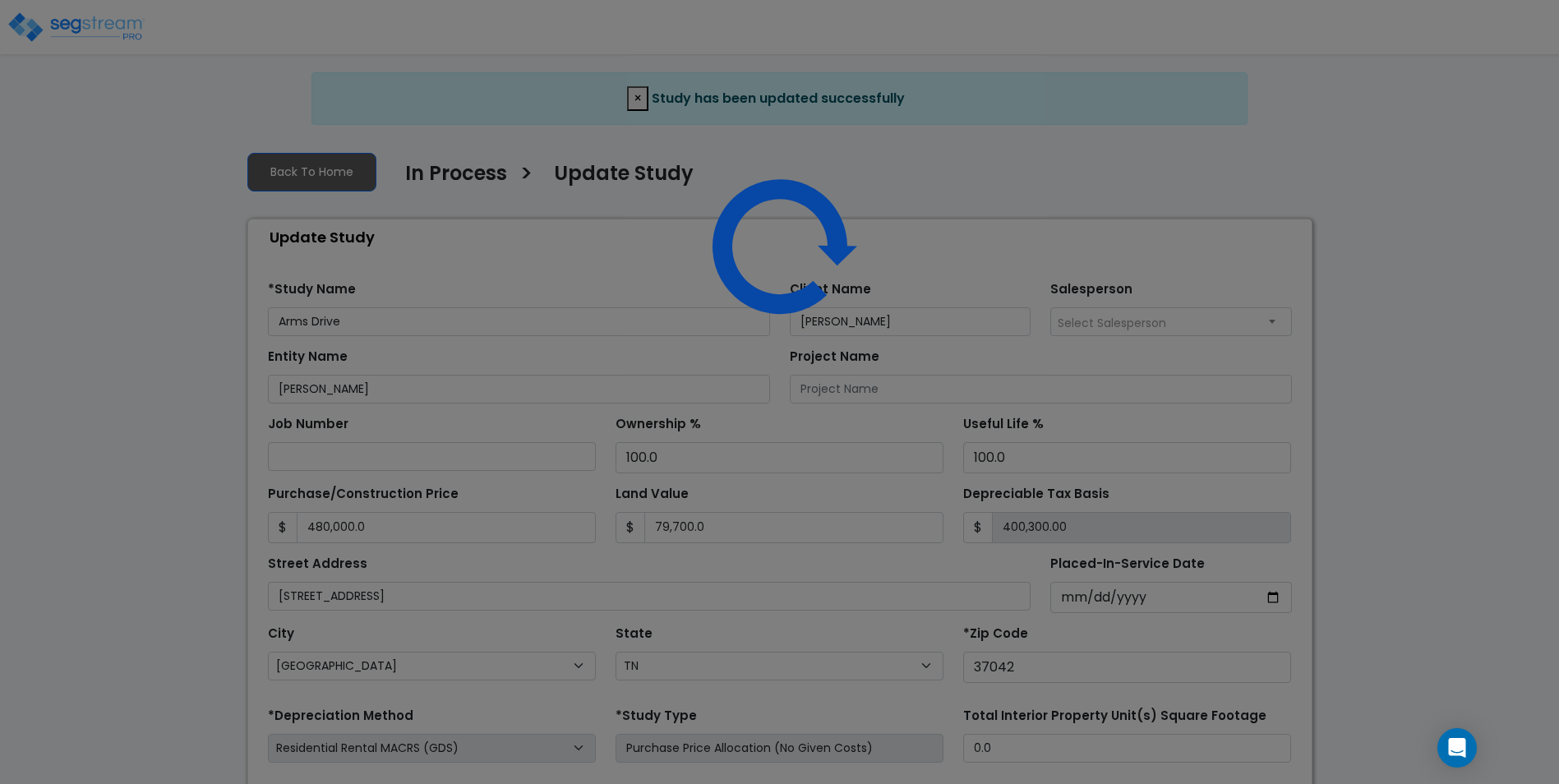
select select "TN"
select select "2024"
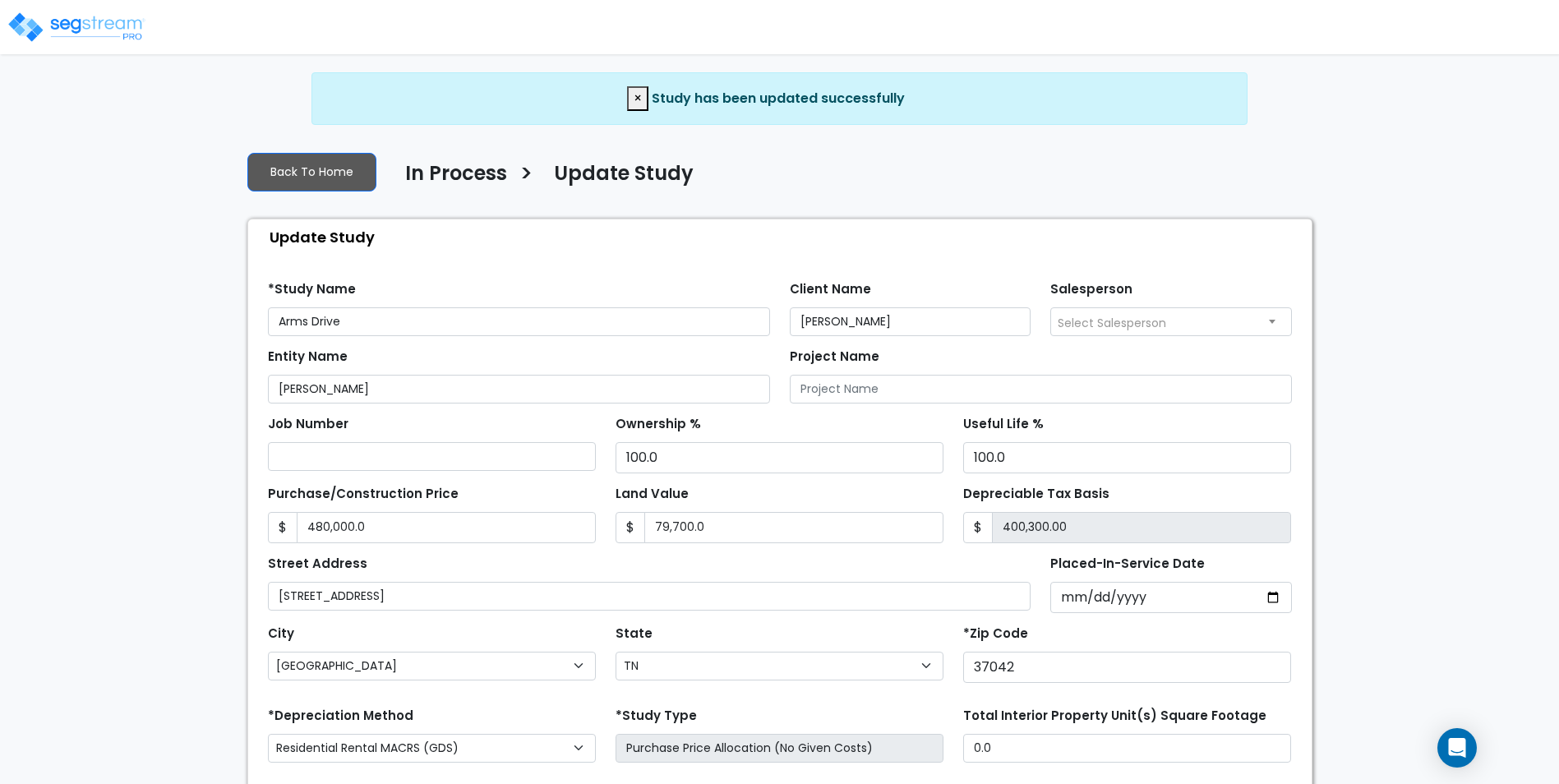
click at [90, 33] on img at bounding box center [76, 27] width 139 height 33
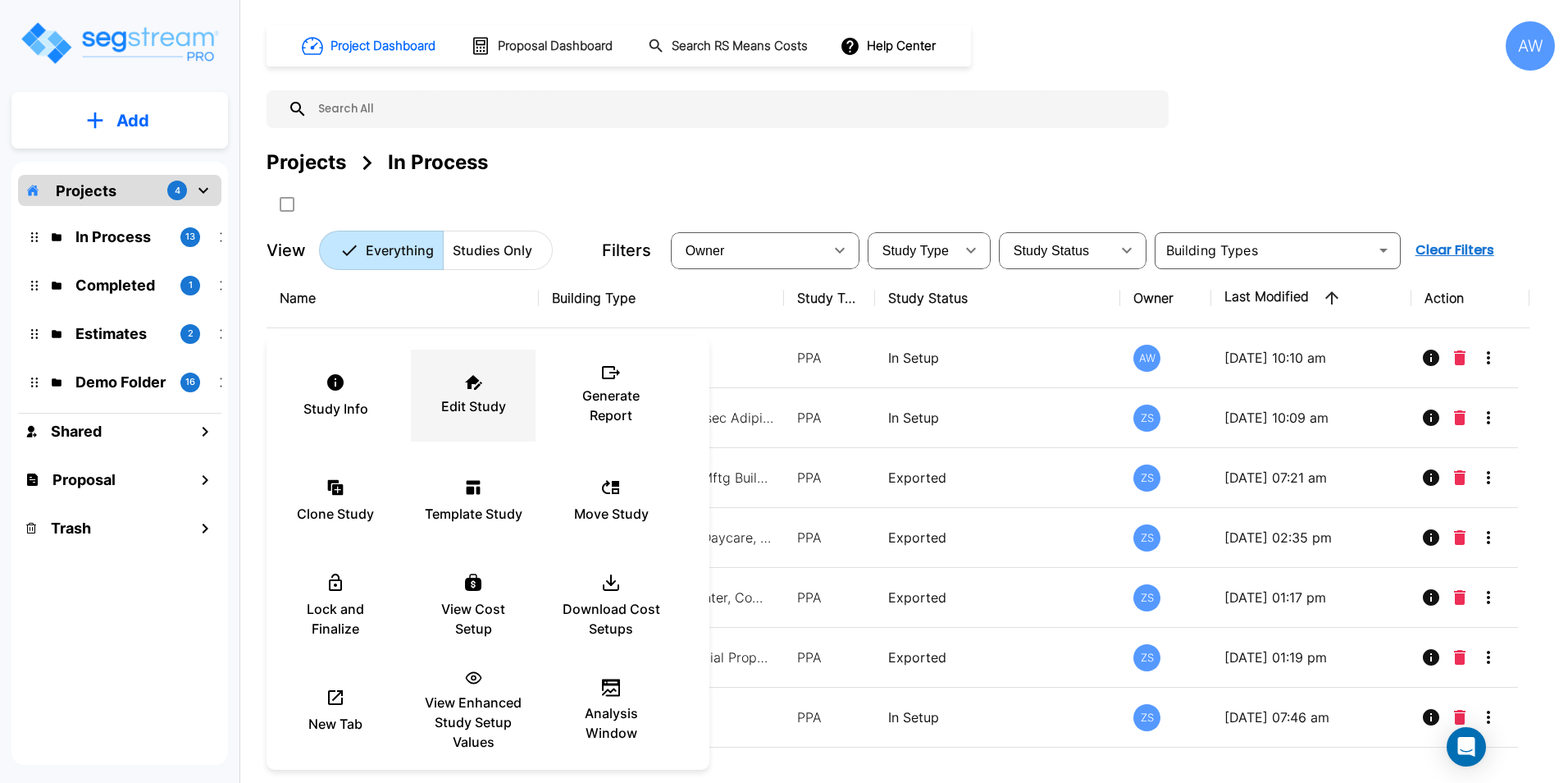
click at [495, 400] on p "Edit Study" at bounding box center [474, 406] width 65 height 20
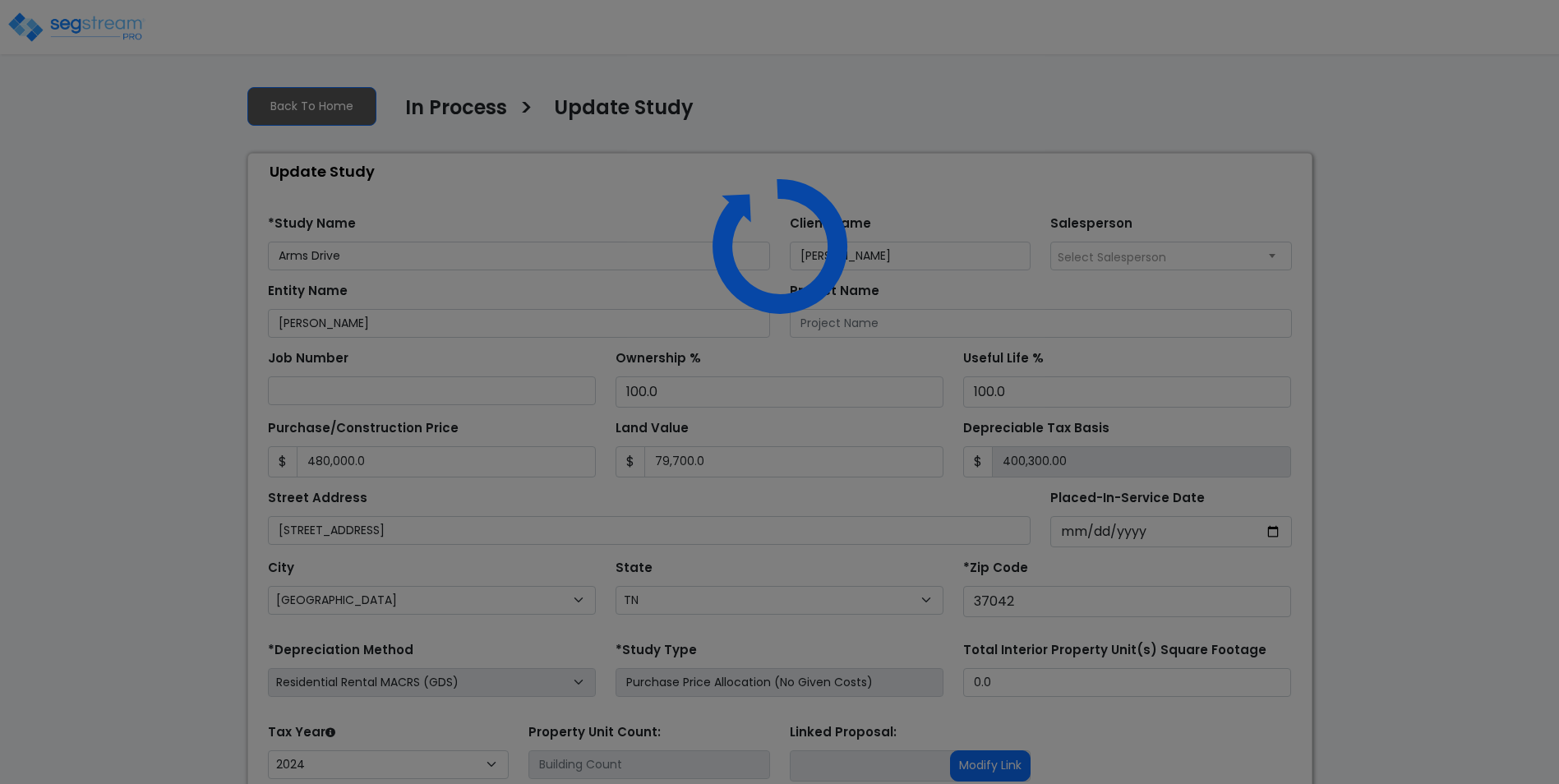
select select "TN"
select select "2024"
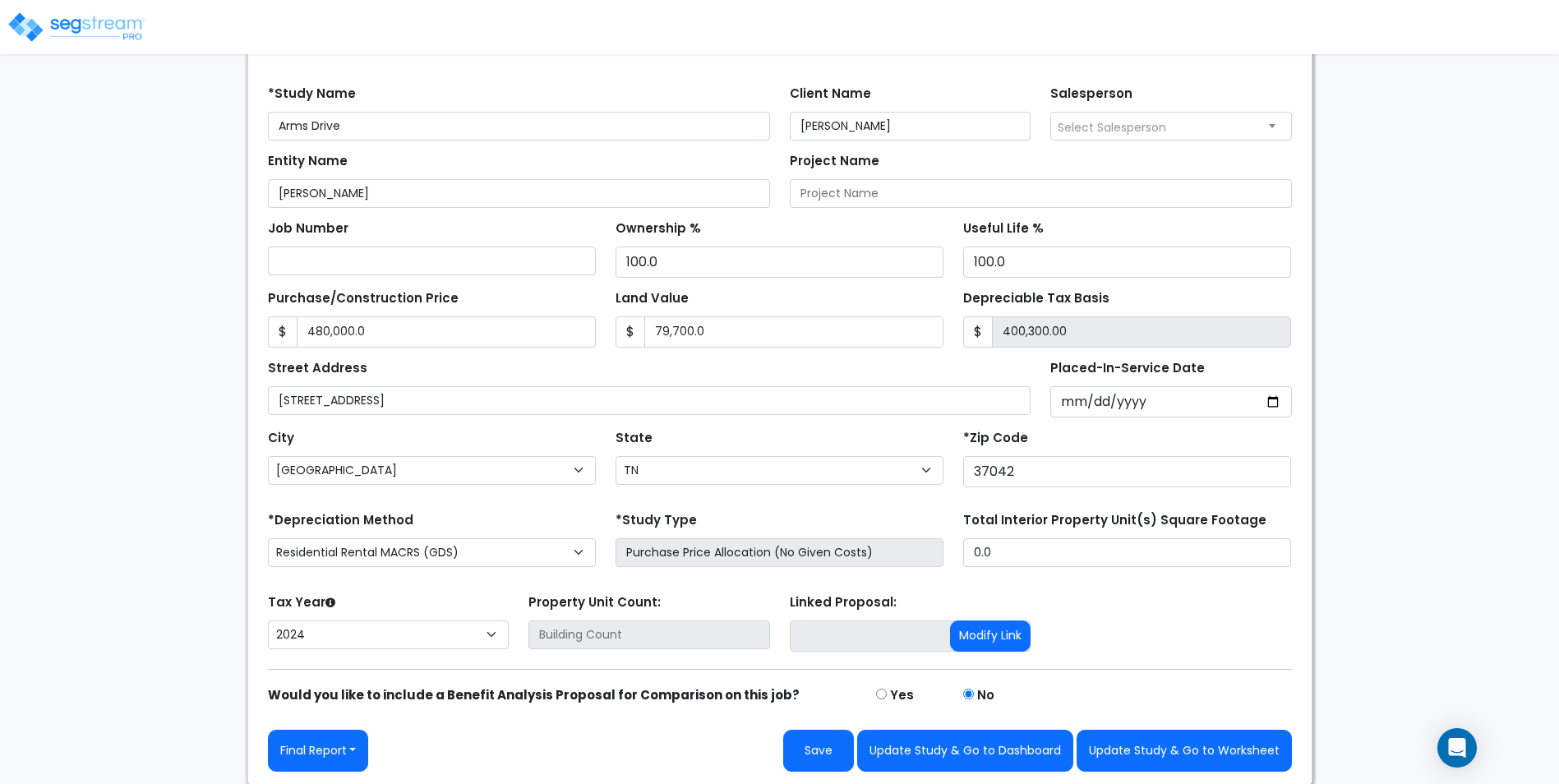
scroll to position [131, 0]
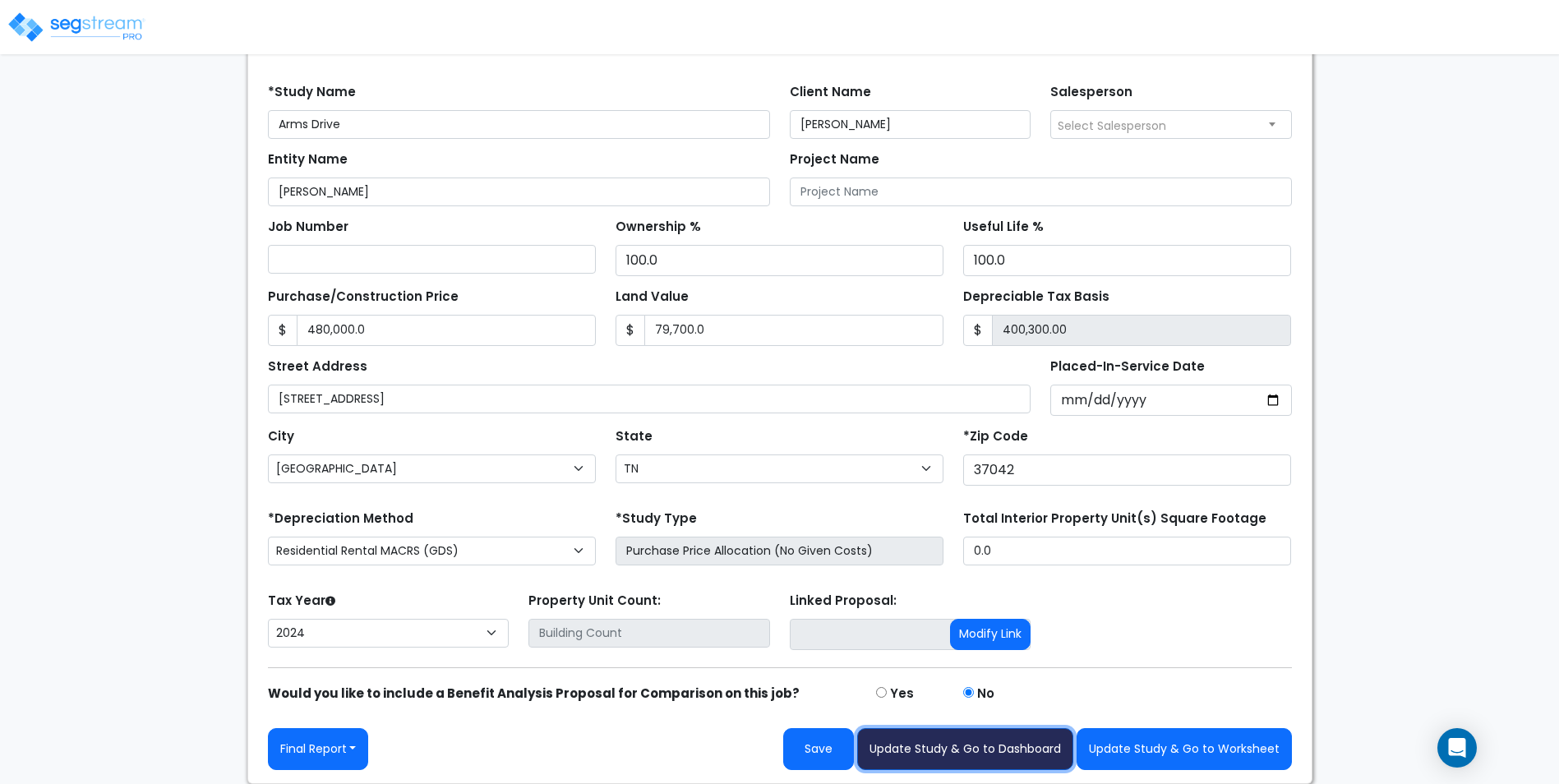
click at [969, 760] on button "Update Study & Go to Dashboard" at bounding box center [965, 748] width 217 height 42
type input "480000"
type input "79700"
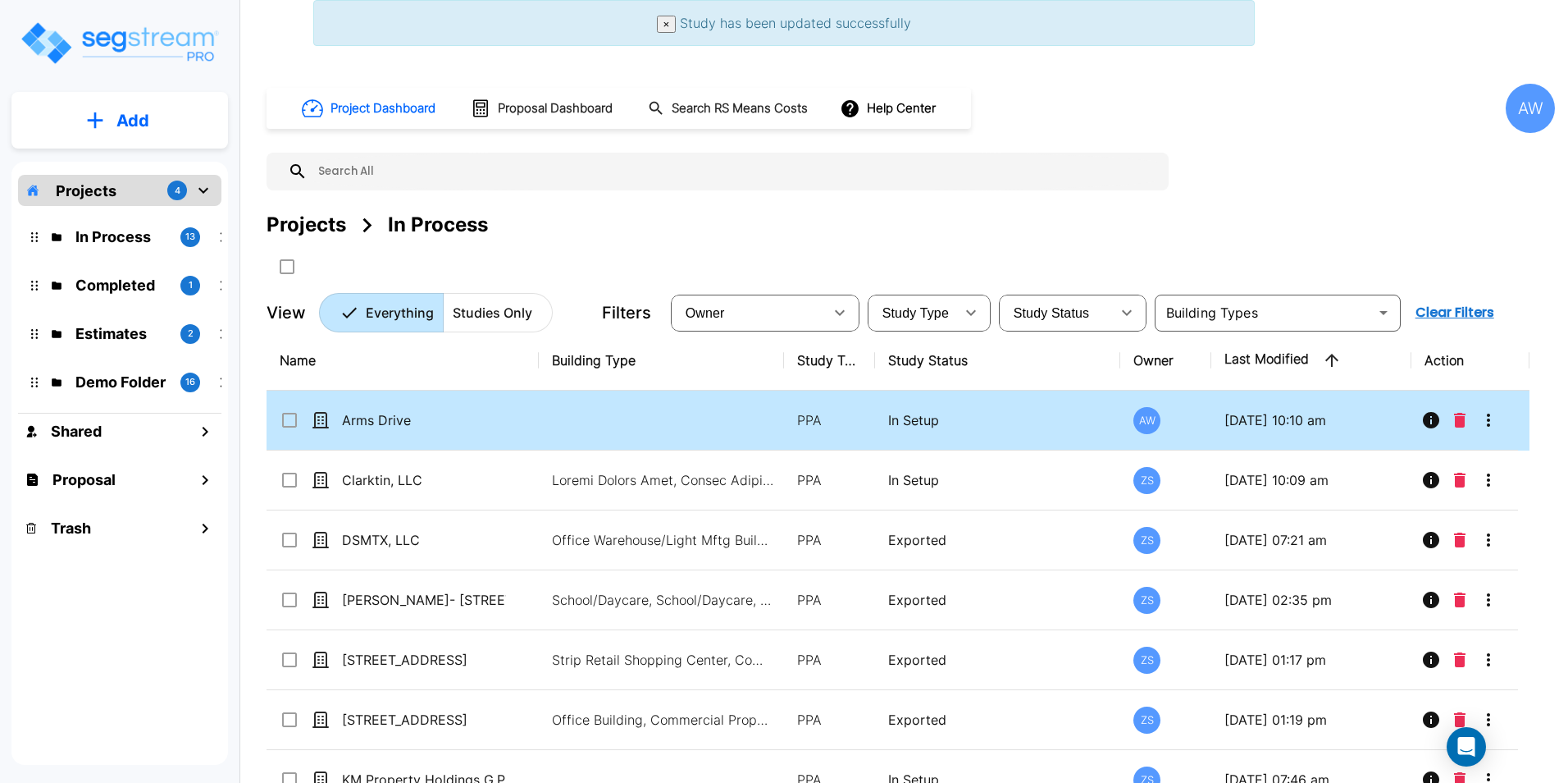
click at [549, 431] on td at bounding box center [661, 420] width 245 height 60
checkbox input "true"
click at [549, 431] on td at bounding box center [661, 420] width 245 height 60
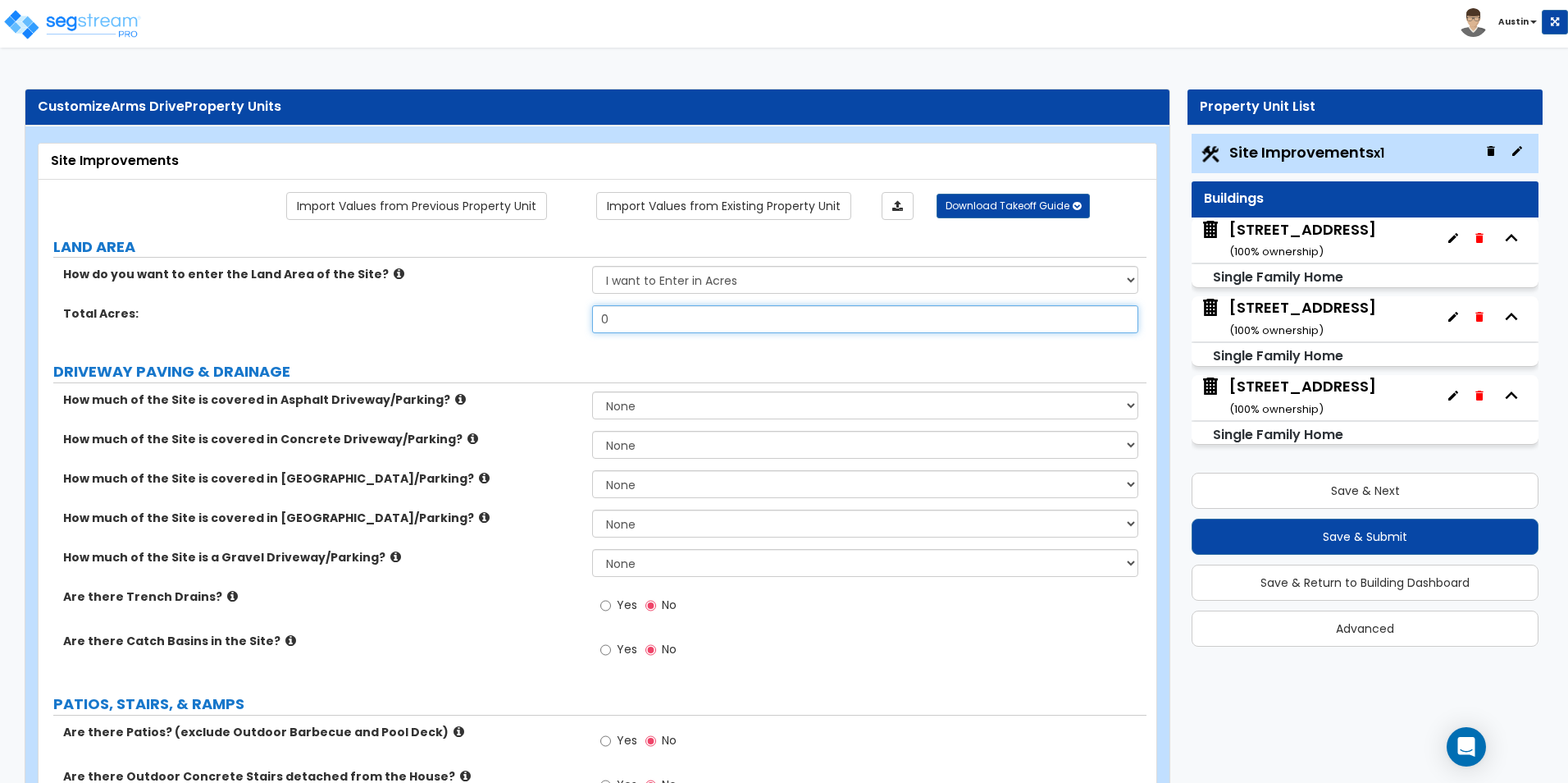
click at [690, 331] on input "0" at bounding box center [864, 319] width 546 height 28
type input "2.8"
click at [519, 316] on label "Total Acres:" at bounding box center [321, 313] width 516 height 17
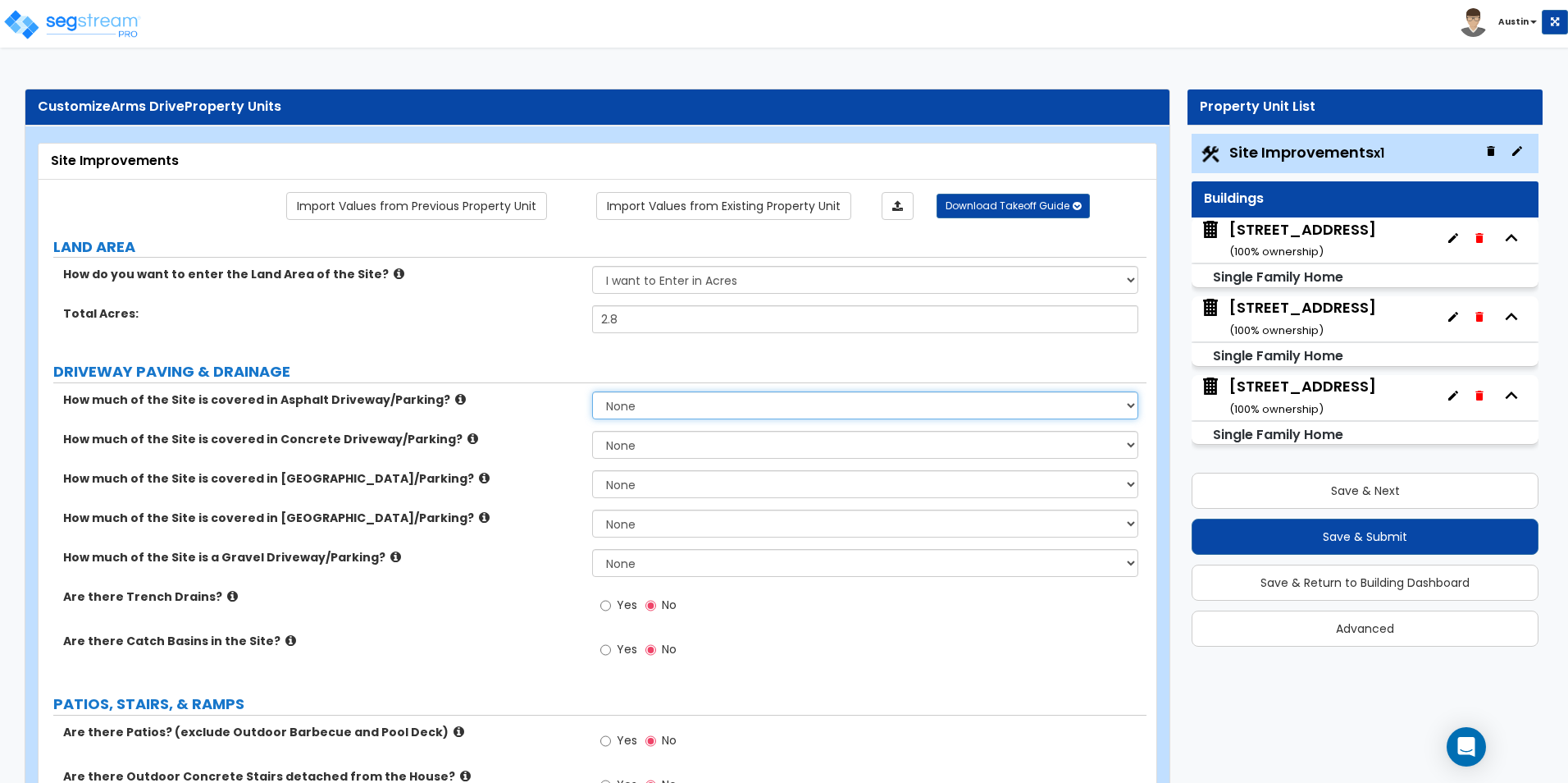
click at [656, 405] on select "None I want to Enter an Approximate Percentage I want to Enter the Square Foota…" at bounding box center [864, 405] width 546 height 28
select select "2"
click at [592, 391] on select "None I want to Enter an Approximate Percentage I want to Enter the Square Foota…" at bounding box center [864, 405] width 546 height 28
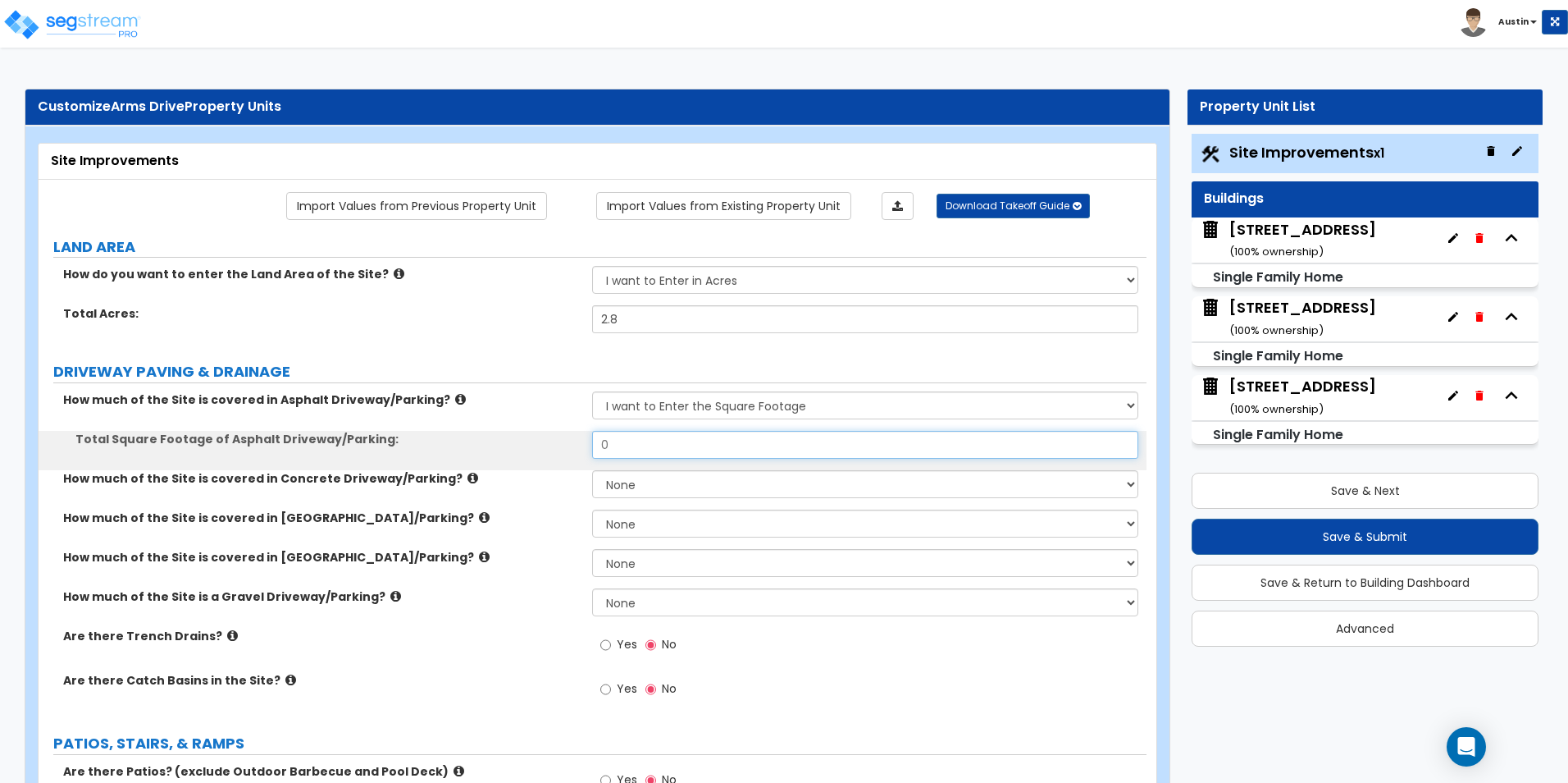
click at [680, 448] on input "0" at bounding box center [864, 444] width 546 height 28
type input "6,200"
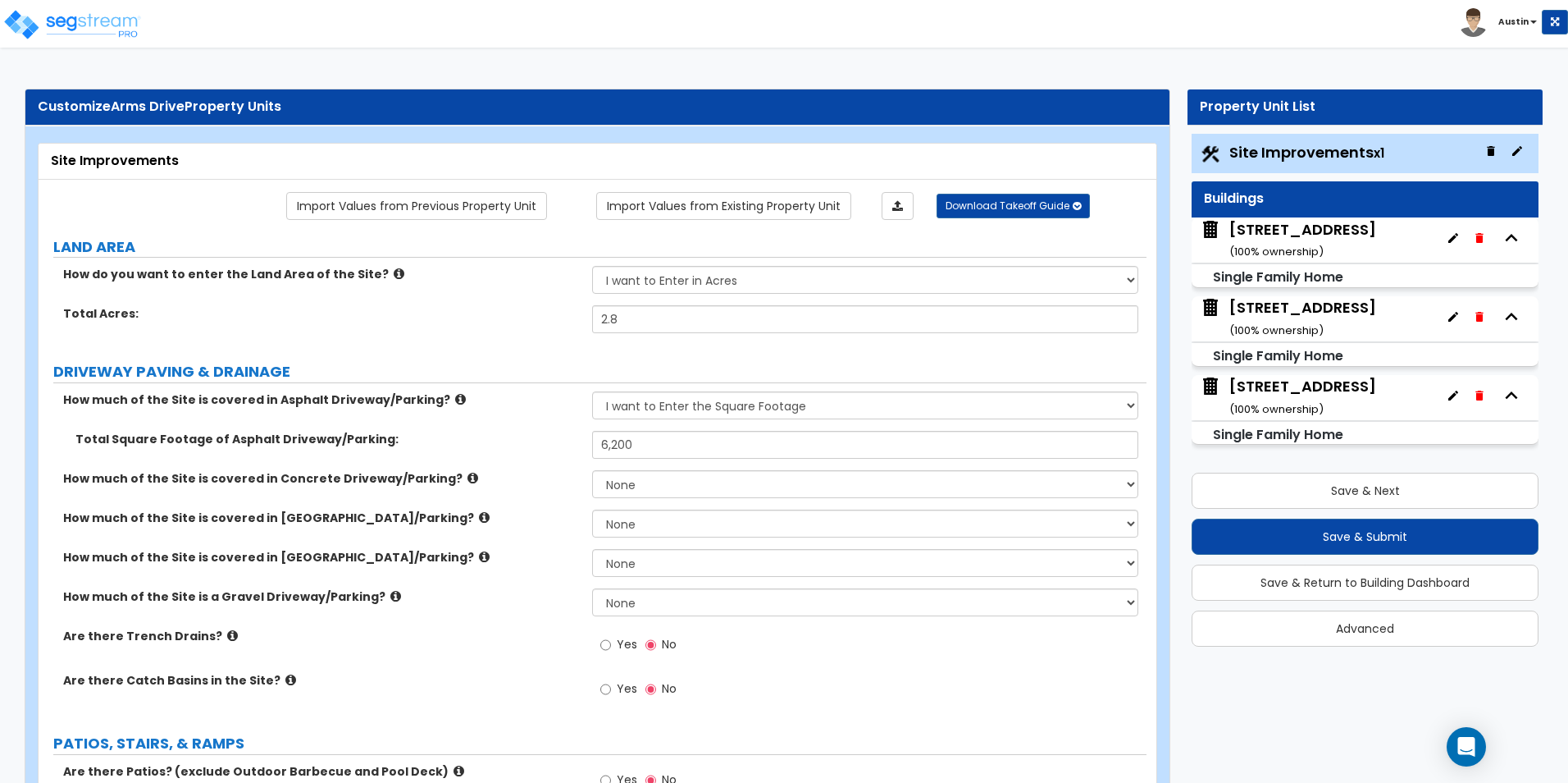
click at [460, 452] on div "Total Square Footage of Asphalt Driveway/Parking: 6,200" at bounding box center [592, 450] width 1107 height 39
click at [681, 478] on select "None I want to Enter an Approximate Percentage I want to Enter the Square Foota…" at bounding box center [864, 484] width 546 height 28
select select "2"
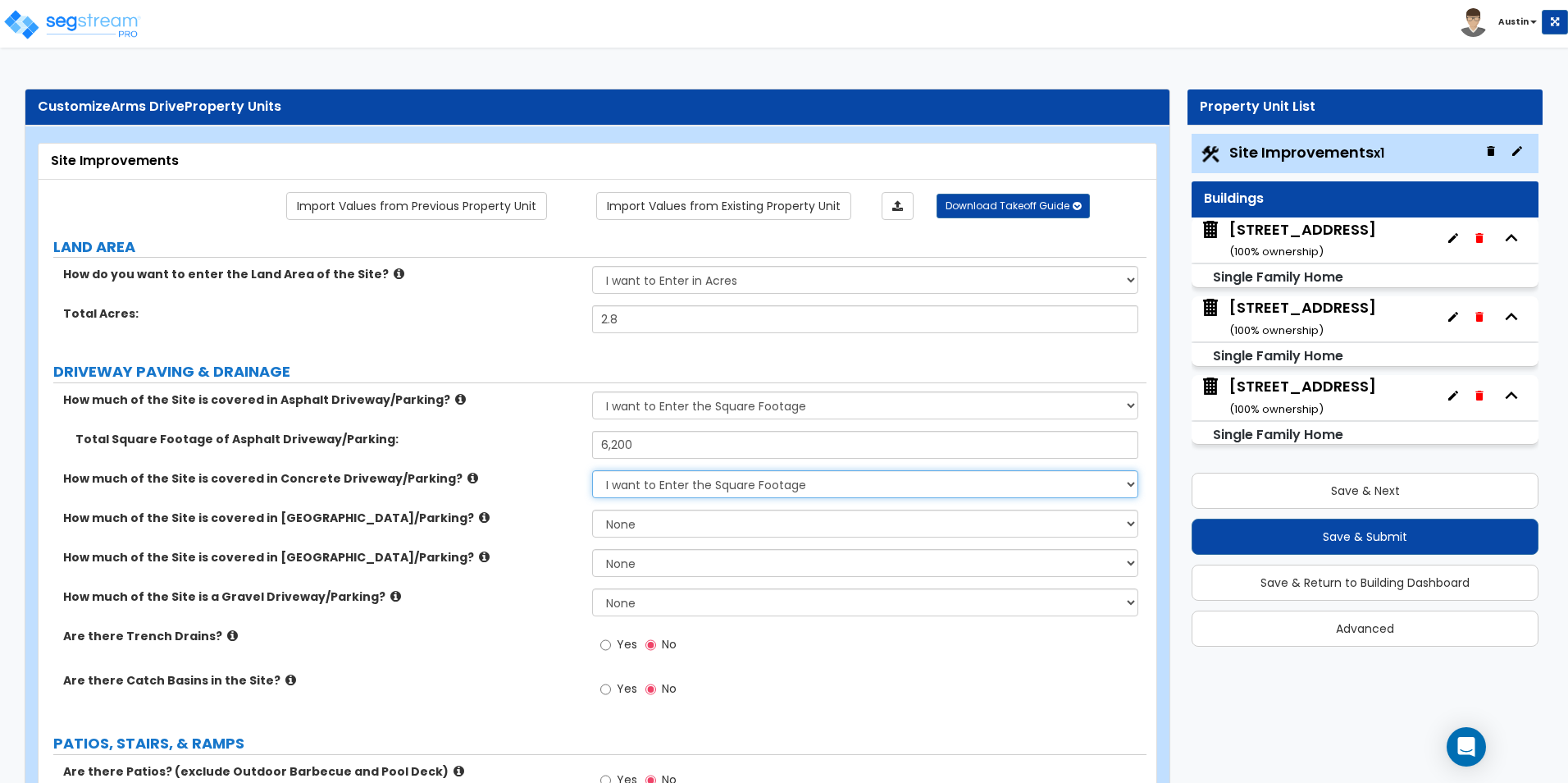
click at [592, 470] on select "None I want to Enter an Approximate Percentage I want to Enter the Square Foota…" at bounding box center [864, 484] width 546 height 28
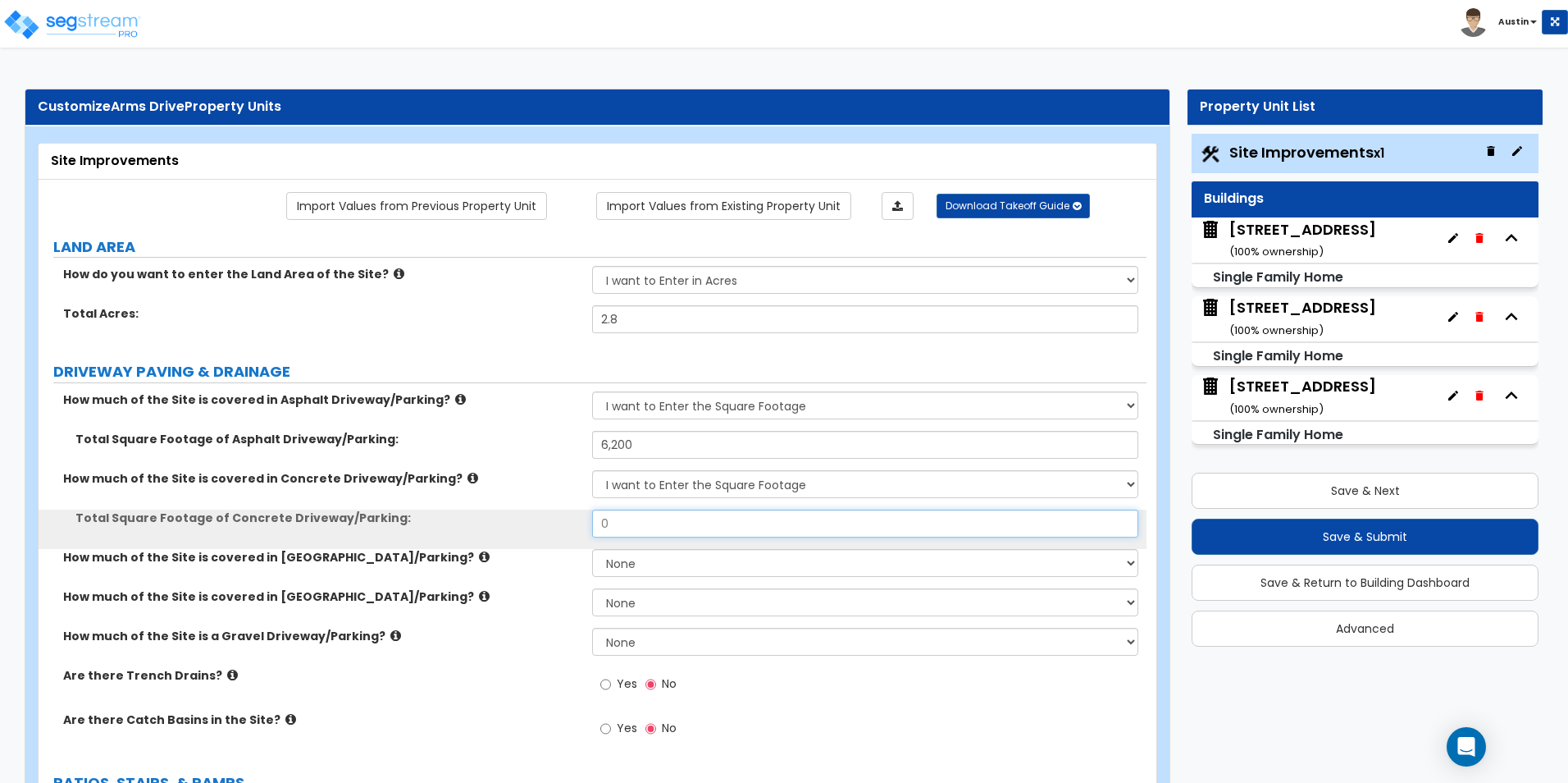
click at [686, 524] on input "0" at bounding box center [864, 523] width 546 height 28
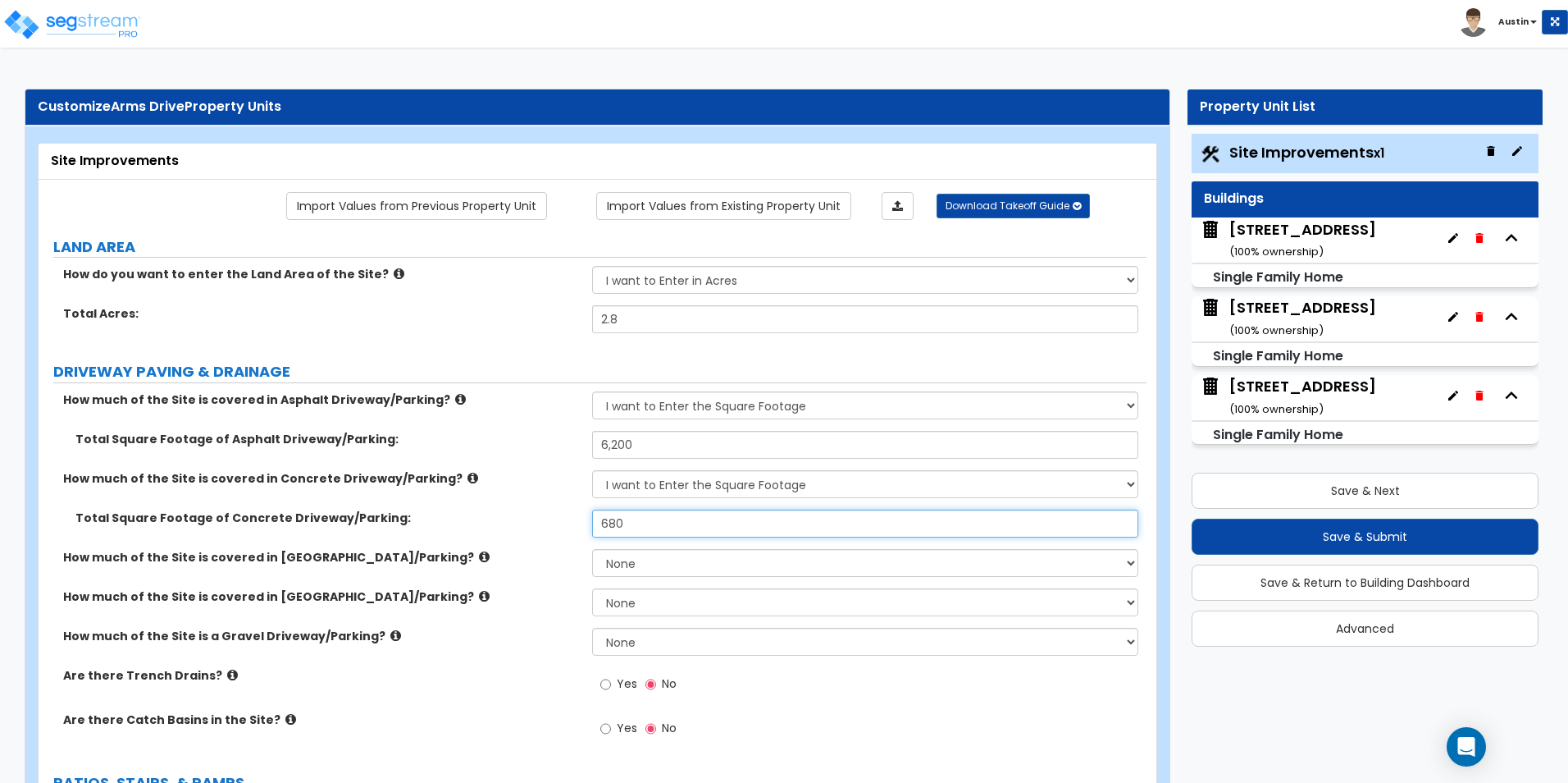
type input "680"
click at [541, 538] on div "Total Square Footage of Concrete Driveway/Parking: 680" at bounding box center [592, 529] width 1107 height 39
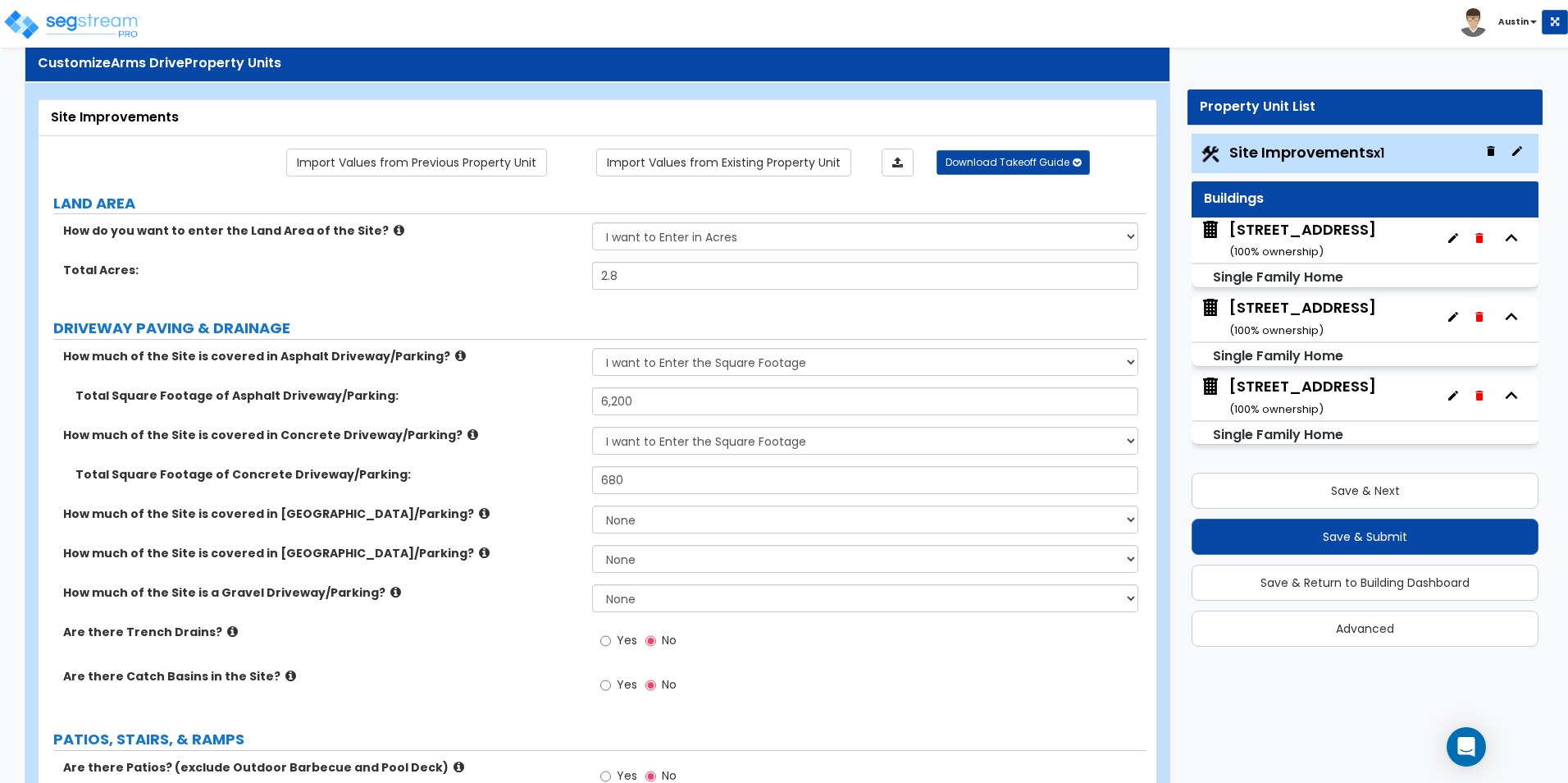
scroll to position [82, 0]
